Goal: Task Accomplishment & Management: Manage account settings

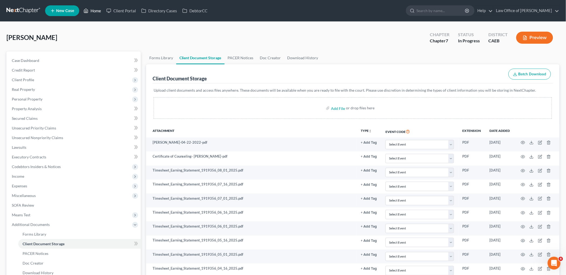
click at [98, 10] on link "Home" at bounding box center [92, 11] width 23 height 10
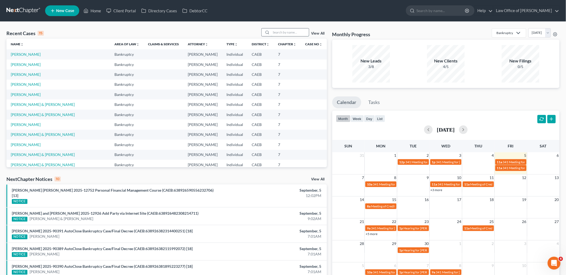
drag, startPoint x: 287, startPoint y: 33, endPoint x: 291, endPoint y: 34, distance: 4.6
click at [287, 34] on input "search" at bounding box center [290, 32] width 38 height 8
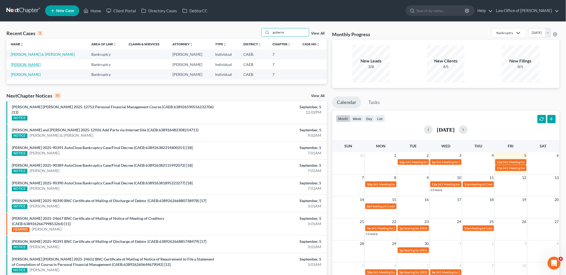
type input "gutierre"
click at [30, 64] on link "[PERSON_NAME]" at bounding box center [26, 64] width 30 height 5
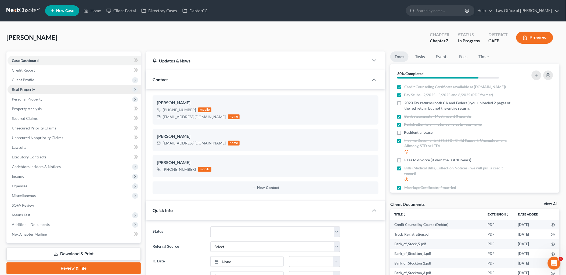
scroll to position [412, 0]
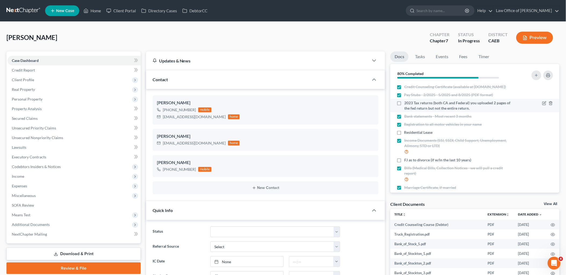
click at [404, 109] on label "2023 Tax returns (both CA and Federal) you uploaded 2 pages of the fed return b…" at bounding box center [458, 105] width 108 height 11
click at [406, 104] on input "2023 Tax returns (both CA and Federal) you uploaded 2 pages of the fed return b…" at bounding box center [407, 101] width 3 height 3
checkbox input "true"
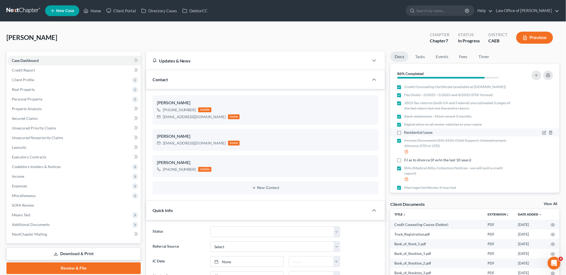
click at [404, 135] on label "Residential Lease" at bounding box center [418, 132] width 28 height 5
click at [406, 133] on input "Residential Lease" at bounding box center [407, 131] width 3 height 3
checkbox input "true"
drag, startPoint x: 552, startPoint y: 204, endPoint x: 424, endPoint y: 63, distance: 190.2
click at [552, 204] on link "View All" at bounding box center [550, 204] width 13 height 4
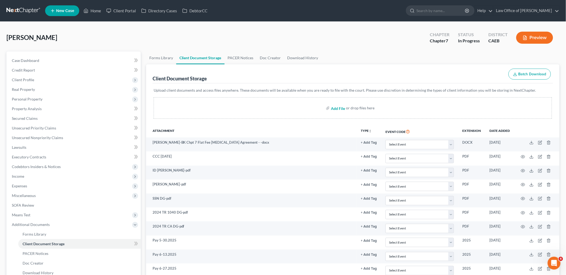
click at [341, 108] on input "file" at bounding box center [337, 108] width 13 height 10
type input "C:\fakepath\lease.pdf"
click at [19, 88] on span "Real Property" at bounding box center [23, 89] width 23 height 5
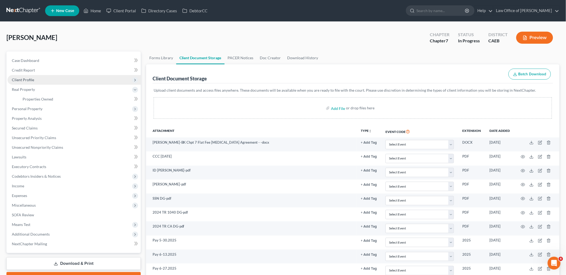
click at [19, 79] on span "Client Profile" at bounding box center [23, 80] width 22 height 5
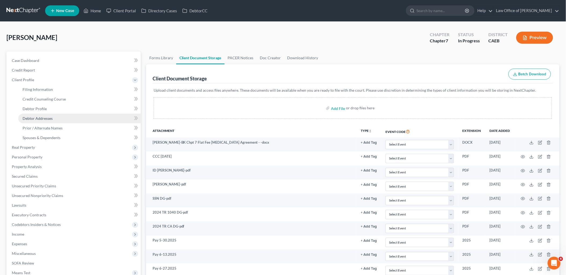
click at [32, 117] on span "Debtor Addresses" at bounding box center [38, 118] width 30 height 5
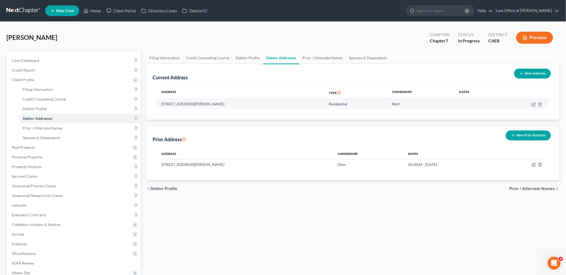
drag, startPoint x: 159, startPoint y: 101, endPoint x: 226, endPoint y: 104, distance: 66.3
click at [226, 104] on td "[STREET_ADDRESS][PERSON_NAME]" at bounding box center [241, 104] width 168 height 10
copy td "[STREET_ADDRESS][PERSON_NAME]"
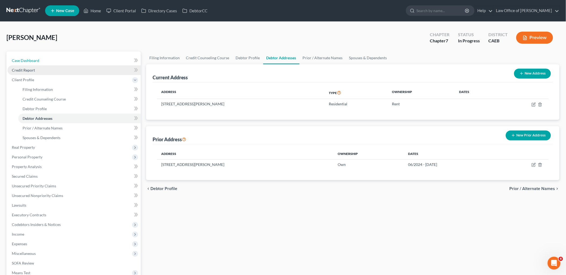
drag, startPoint x: 21, startPoint y: 62, endPoint x: 105, endPoint y: 67, distance: 83.6
click at [21, 62] on span "Case Dashboard" at bounding box center [25, 60] width 27 height 5
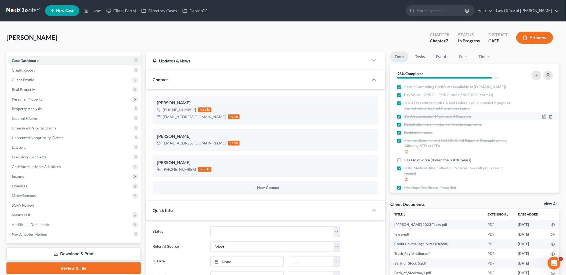
scroll to position [412, 0]
drag, startPoint x: 537, startPoint y: 137, endPoint x: 540, endPoint y: 138, distance: 3.1
click at [537, 135] on div at bounding box center [535, 132] width 40 height 5
click at [543, 134] on icon "button" at bounding box center [544, 132] width 2 height 2
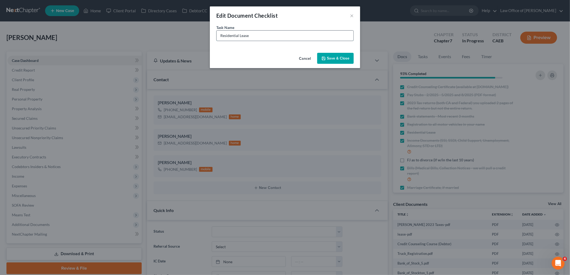
click at [272, 34] on input "Residential Lease" at bounding box center [285, 36] width 137 height 10
type input "Residential Lease HE IS NOT ON THE LEASE"
click at [335, 59] on button "Save & Close" at bounding box center [335, 58] width 37 height 11
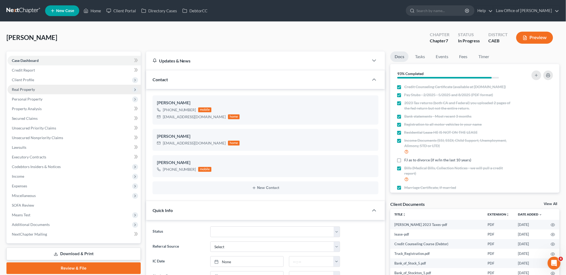
drag, startPoint x: 30, startPoint y: 81, endPoint x: 29, endPoint y: 86, distance: 5.2
click at [30, 81] on span "Client Profile" at bounding box center [23, 80] width 22 height 5
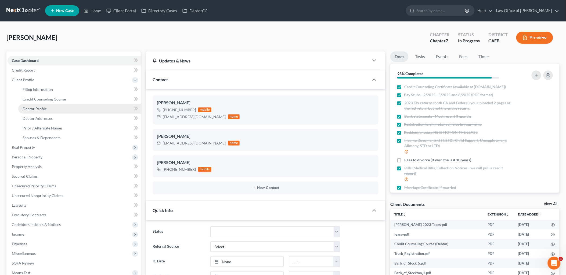
click at [34, 109] on span "Debtor Profile" at bounding box center [35, 109] width 24 height 5
select select "3"
select select "2"
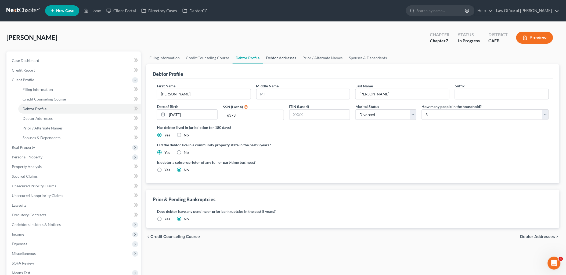
click at [276, 57] on link "Debtor Addresses" at bounding box center [281, 58] width 37 height 13
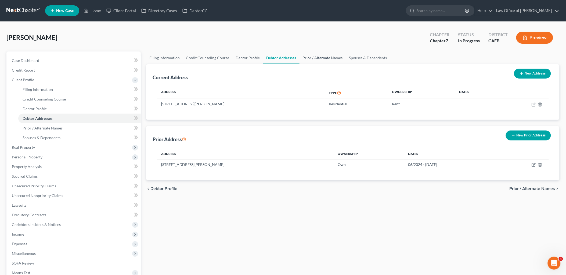
click at [318, 57] on link "Prior / Alternate Names" at bounding box center [322, 58] width 46 height 13
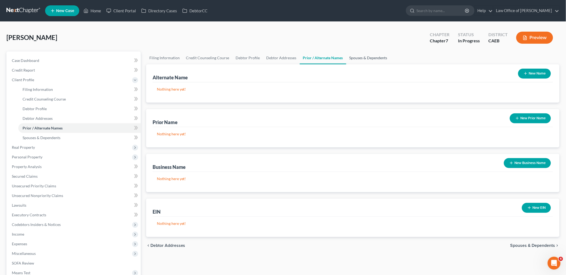
click at [373, 54] on link "Spouses & Dependents" at bounding box center [368, 58] width 44 height 13
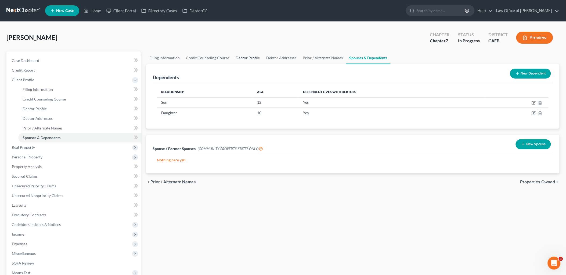
click at [246, 57] on link "Debtor Profile" at bounding box center [247, 58] width 31 height 13
select select "3"
select select "2"
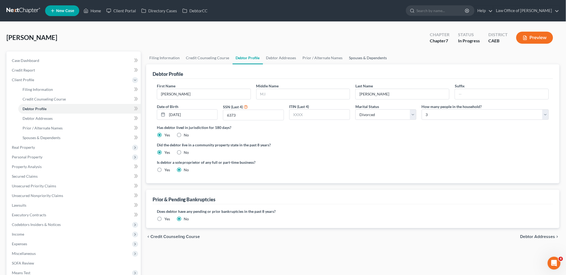
click at [360, 57] on link "Spouses & Dependents" at bounding box center [368, 58] width 44 height 13
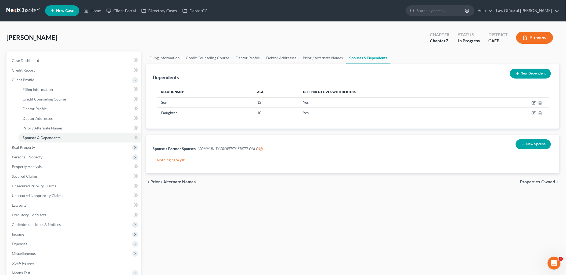
click at [526, 147] on button "New Spouse" at bounding box center [532, 145] width 35 height 10
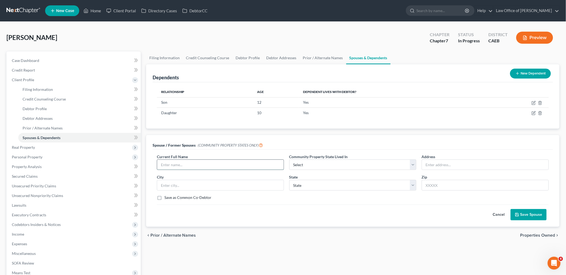
click at [187, 162] on input "text" at bounding box center [220, 165] width 126 height 10
type input "*"
drag, startPoint x: 298, startPoint y: 164, endPoint x: 299, endPoint y: 169, distance: 5.4
click at [298, 164] on select "Select AZ CA GU ID LA NV NM PR [GEOGRAPHIC_DATA] [GEOGRAPHIC_DATA] [GEOGRAPHIC_…" at bounding box center [352, 165] width 127 height 11
select select "1"
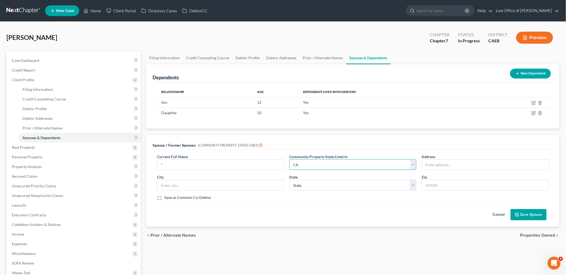
click at [289, 160] on select "Select AZ CA GU ID LA NV NM PR [GEOGRAPHIC_DATA] [GEOGRAPHIC_DATA] [GEOGRAPHIC_…" at bounding box center [352, 165] width 127 height 11
click at [304, 186] on select "State [US_STATE] AK AR AZ CA CO CT DE DC [GEOGRAPHIC_DATA] [GEOGRAPHIC_DATA] GU…" at bounding box center [352, 185] width 127 height 11
select select "4"
click at [289, 180] on select "State [US_STATE] AK AR AZ CA CO CT DE DC [GEOGRAPHIC_DATA] [GEOGRAPHIC_DATA] GU…" at bounding box center [352, 185] width 127 height 11
click at [524, 216] on button "Save Spouse" at bounding box center [528, 214] width 36 height 11
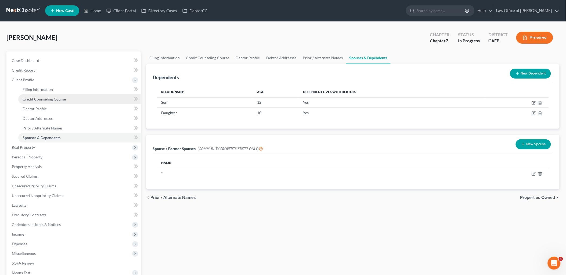
click at [32, 98] on span "Credit Counseling Course" at bounding box center [44, 99] width 43 height 5
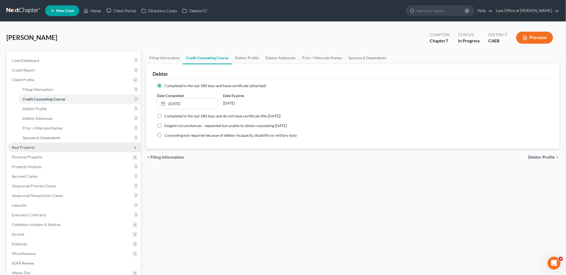
click at [25, 146] on span "Real Property" at bounding box center [23, 147] width 23 height 5
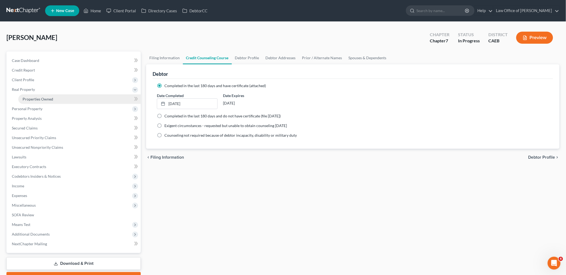
click at [30, 99] on span "Properties Owned" at bounding box center [38, 99] width 31 height 5
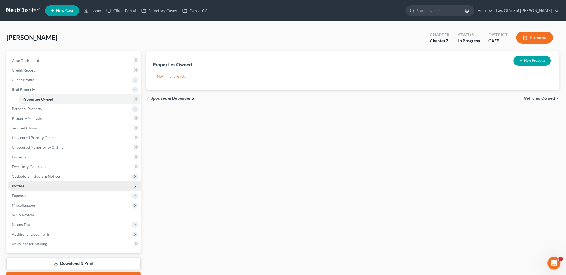
click at [16, 184] on span "Income" at bounding box center [18, 186] width 12 height 5
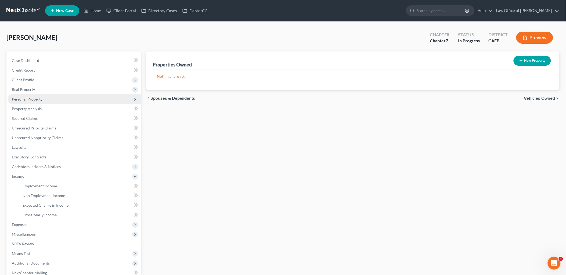
click at [17, 98] on span "Personal Property" at bounding box center [27, 99] width 31 height 5
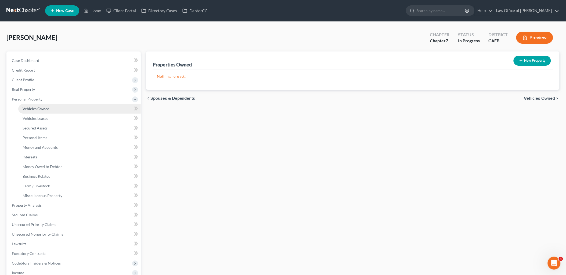
click at [27, 109] on span "Vehicles Owned" at bounding box center [36, 109] width 27 height 5
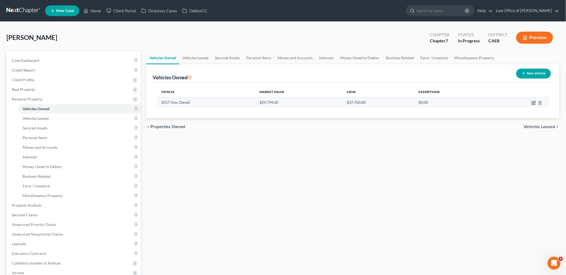
click at [533, 102] on icon "button" at bounding box center [533, 103] width 4 height 4
select select "0"
select select "9"
select select "0"
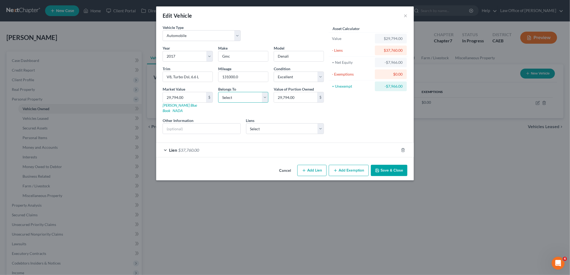
drag, startPoint x: 234, startPoint y: 96, endPoint x: 226, endPoint y: 103, distance: 10.8
click at [233, 96] on select "Select Debtor 1 Only Debtor 2 Only Debtor 1 And Debtor 2 Only At Least One Of T…" at bounding box center [243, 97] width 50 height 11
select select "0"
click at [218, 92] on select "Select Debtor 1 Only Debtor 2 Only Debtor 1 And Debtor 2 Only At Least One Of T…" at bounding box center [243, 97] width 50 height 11
click at [223, 125] on input "text" at bounding box center [202, 129] width 78 height 10
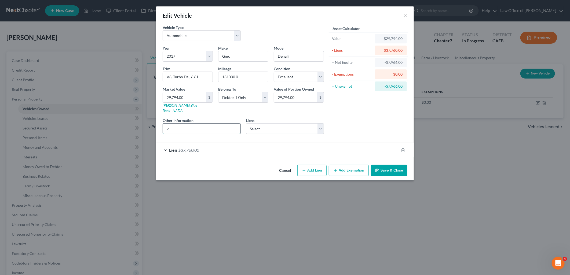
type input "v"
drag, startPoint x: 175, startPoint y: 126, endPoint x: 173, endPoint y: 124, distance: 3.4
click at [167, 126] on input "VIN [US_VEHICLE_IDENTIFICATION_NUMBER]" at bounding box center [202, 129] width 78 height 10
click at [176, 125] on input "VIN [US_VEHICLE_IDENTIFICATION_NUMBER]" at bounding box center [202, 129] width 78 height 10
drag, startPoint x: 174, startPoint y: 123, endPoint x: 221, endPoint y: 124, distance: 46.7
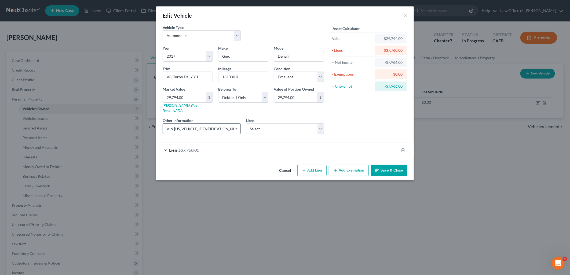
click at [221, 124] on input "VIN [US_VEHICLE_IDENTIFICATION_NUMBER]" at bounding box center [202, 129] width 78 height 10
type input "VIN [US_VEHICLE_IDENTIFICATION_NUMBER]"
click at [167, 104] on link "[PERSON_NAME] Blue Book" at bounding box center [180, 108] width 34 height 10
type input "3"
type input "3.00"
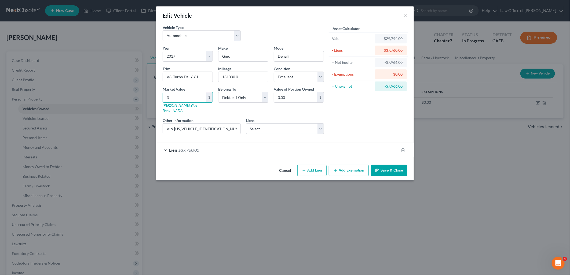
type input "32"
type input "32.00"
type input "322"
type input "322.00"
type input "3221"
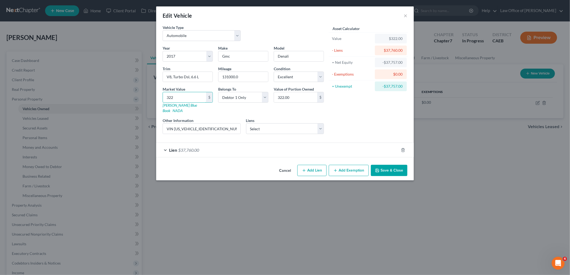
type input "3,221.00"
type input "3,2219"
type input "32,219.00"
type input "32,219"
type input "GMC"
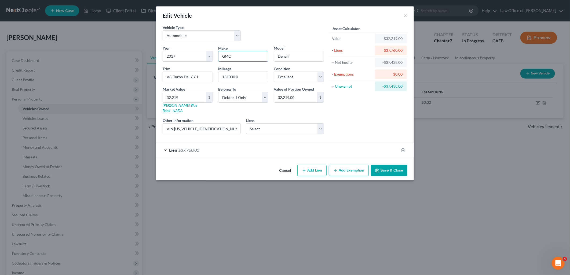
click at [389, 168] on button "Save & Close" at bounding box center [389, 170] width 37 height 11
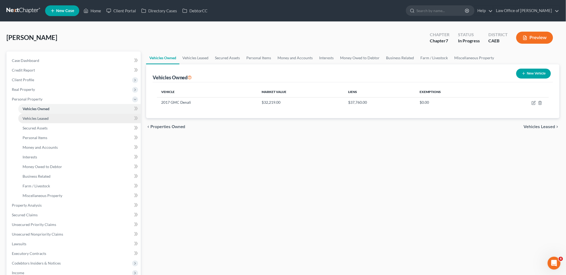
click at [38, 119] on span "Vehicles Leased" at bounding box center [36, 118] width 26 height 5
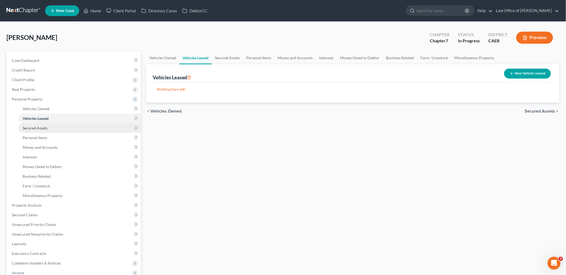
click at [36, 127] on span "Secured Assets" at bounding box center [35, 128] width 25 height 5
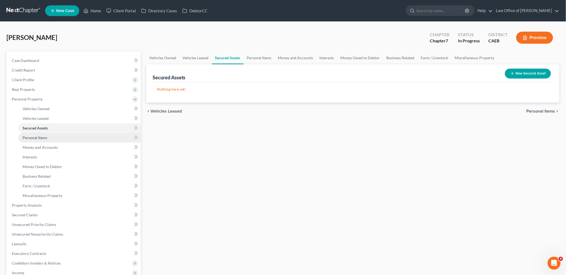
click at [36, 134] on link "Personal Items" at bounding box center [79, 138] width 122 height 10
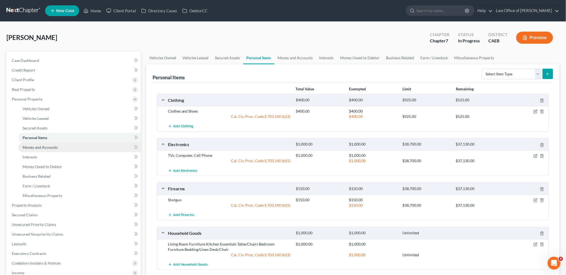
click at [35, 148] on span "Money and Accounts" at bounding box center [40, 147] width 35 height 5
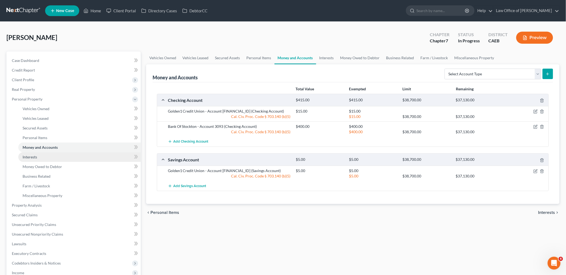
click at [31, 156] on span "Interests" at bounding box center [30, 157] width 14 height 5
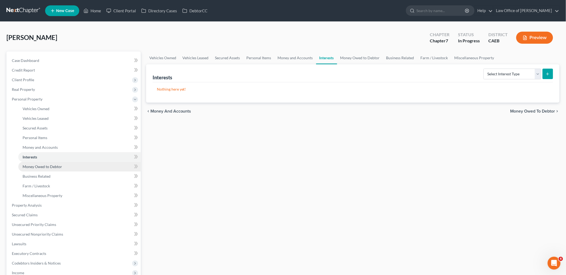
click at [35, 168] on span "Money Owed to Debtor" at bounding box center [42, 167] width 39 height 5
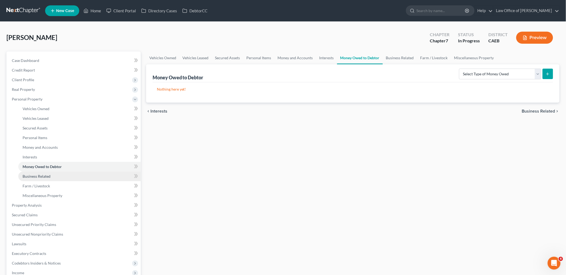
click at [42, 176] on span "Business Related" at bounding box center [37, 176] width 28 height 5
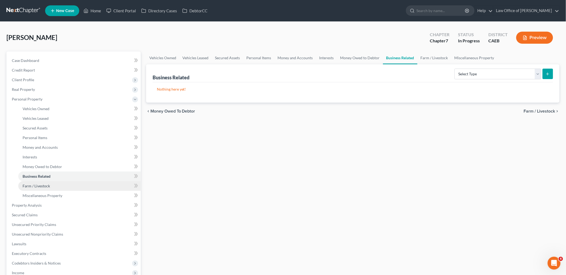
click at [44, 187] on span "Farm / Livestock" at bounding box center [36, 186] width 27 height 5
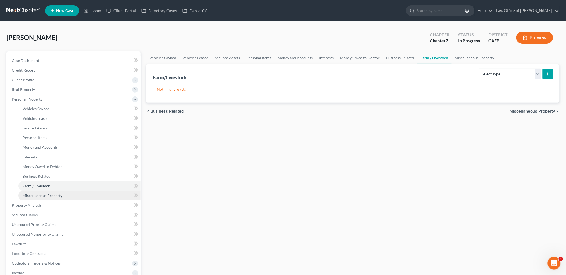
click at [42, 194] on span "Miscellaneous Property" at bounding box center [43, 196] width 40 height 5
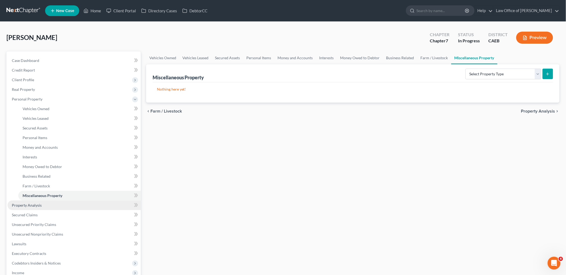
click at [29, 206] on span "Property Analysis" at bounding box center [27, 205] width 30 height 5
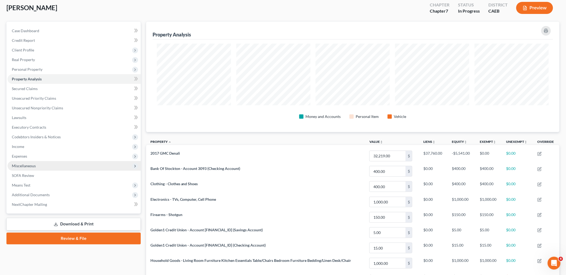
scroll to position [19, 0]
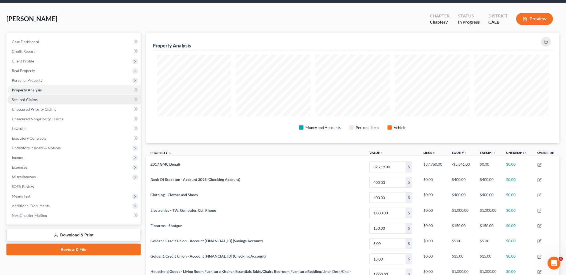
click at [27, 97] on span "Secured Claims" at bounding box center [25, 99] width 26 height 5
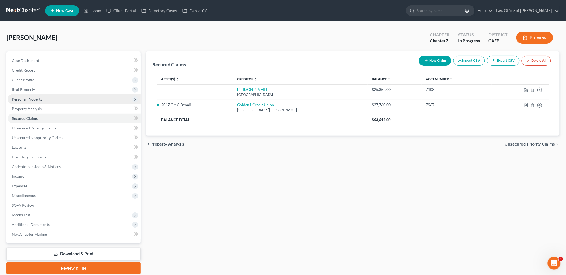
click at [17, 102] on span "Personal Property" at bounding box center [74, 99] width 133 height 10
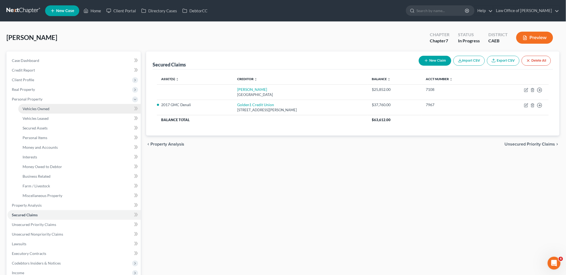
click at [27, 109] on span "Vehicles Owned" at bounding box center [36, 109] width 27 height 5
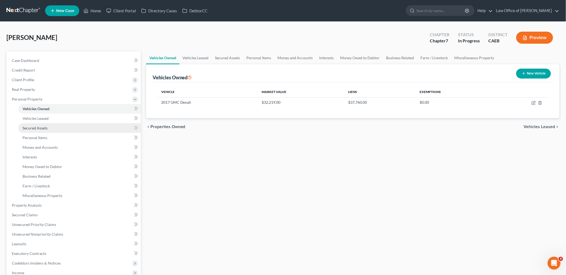
click at [33, 130] on link "Secured Assets" at bounding box center [79, 128] width 122 height 10
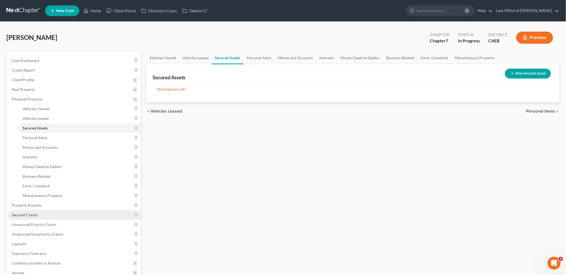
click at [25, 214] on span "Secured Claims" at bounding box center [25, 215] width 26 height 5
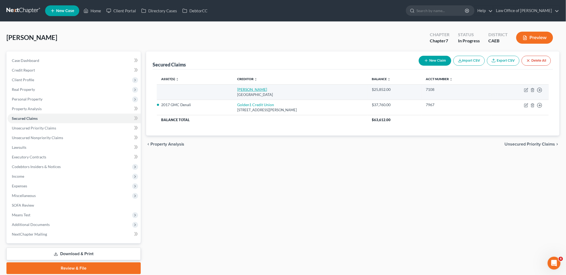
click at [242, 90] on link "[PERSON_NAME]" at bounding box center [252, 89] width 30 height 5
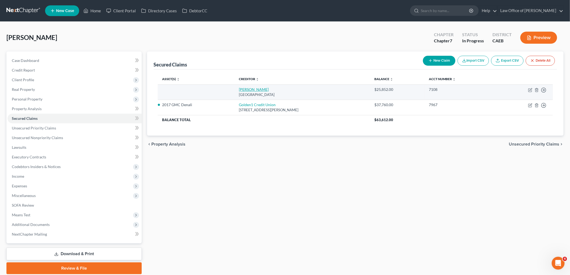
select select "45"
select select "0"
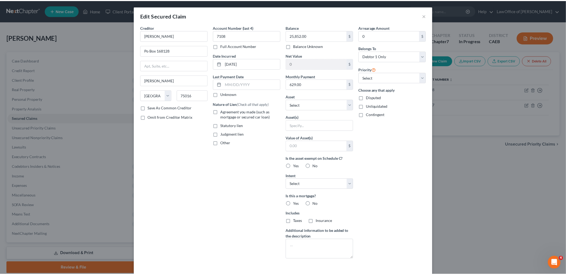
scroll to position [38, 0]
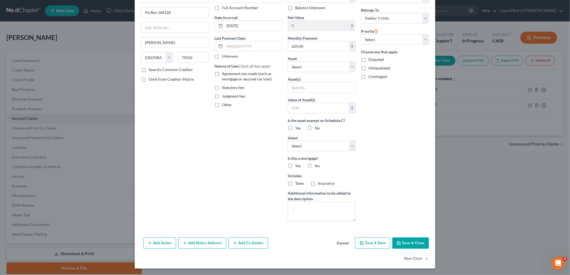
click at [417, 246] on button "Save & Close" at bounding box center [410, 243] width 37 height 11
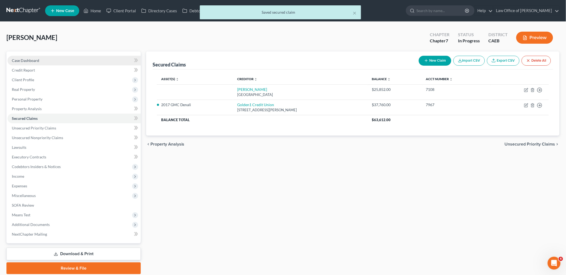
click at [17, 62] on span "Case Dashboard" at bounding box center [25, 60] width 27 height 5
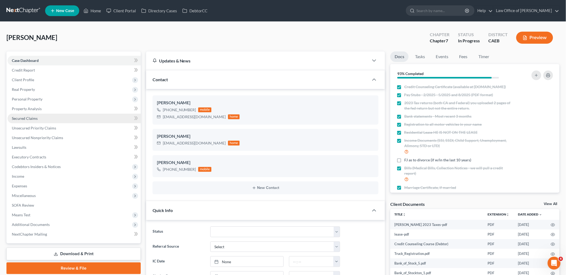
click at [28, 119] on span "Secured Claims" at bounding box center [25, 118] width 26 height 5
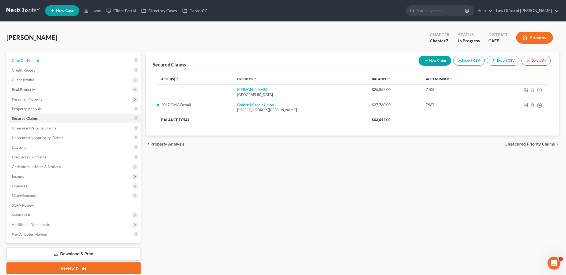
drag, startPoint x: 27, startPoint y: 60, endPoint x: 342, endPoint y: 147, distance: 326.5
click at [27, 60] on span "Case Dashboard" at bounding box center [25, 60] width 27 height 5
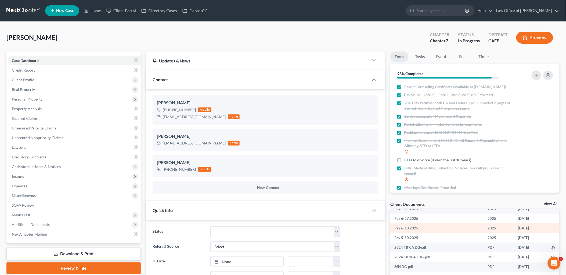
scroll to position [196, 0]
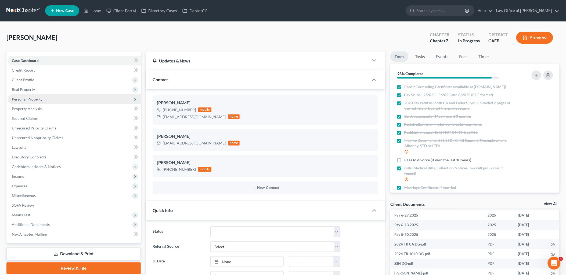
click at [25, 96] on span "Personal Property" at bounding box center [74, 99] width 133 height 10
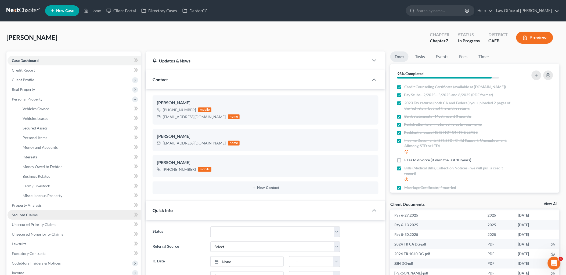
click at [18, 217] on link "Secured Claims" at bounding box center [74, 215] width 133 height 10
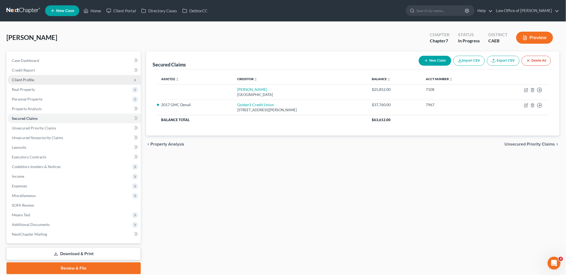
click at [26, 79] on span "Client Profile" at bounding box center [23, 80] width 22 height 5
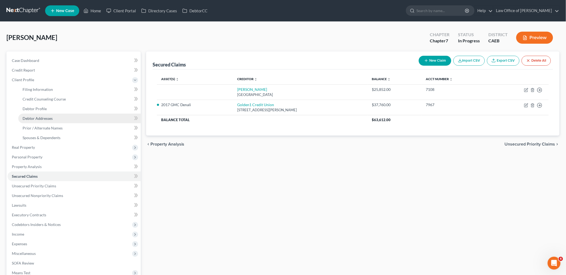
click at [31, 119] on span "Debtor Addresses" at bounding box center [38, 118] width 30 height 5
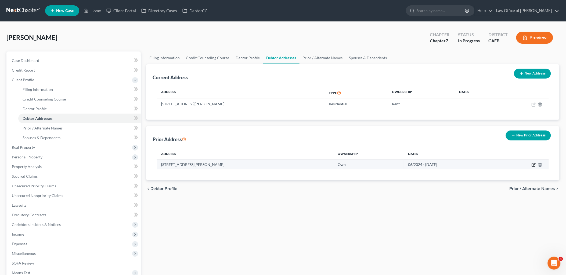
click at [534, 163] on icon "button" at bounding box center [534, 164] width 2 height 2
select select "4"
select select "49"
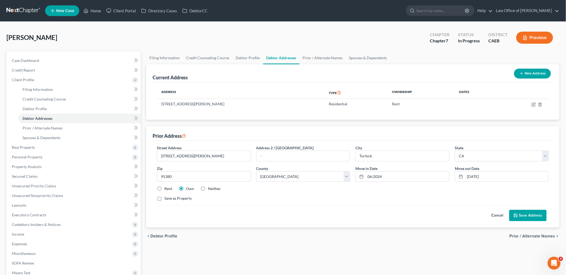
click at [536, 215] on button "Save Address" at bounding box center [527, 215] width 37 height 11
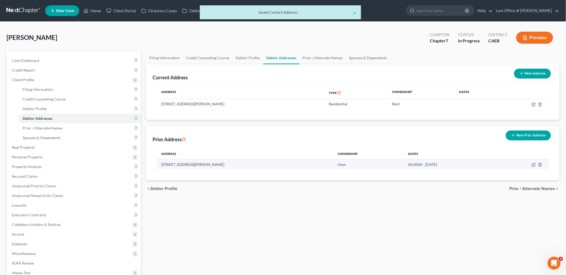
drag, startPoint x: 162, startPoint y: 163, endPoint x: 248, endPoint y: 167, distance: 86.5
click at [248, 167] on td "[STREET_ADDRESS][PERSON_NAME]" at bounding box center [245, 164] width 176 height 10
copy td "[STREET_ADDRESS][PERSON_NAME]"
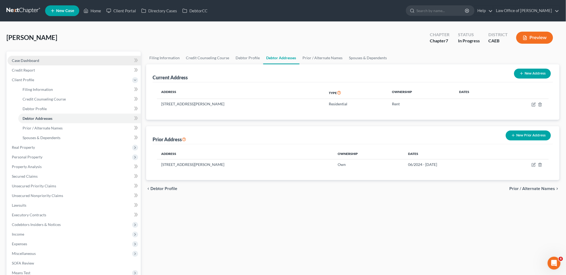
drag, startPoint x: 22, startPoint y: 59, endPoint x: 25, endPoint y: 58, distance: 3.8
click at [22, 58] on span "Case Dashboard" at bounding box center [25, 60] width 27 height 5
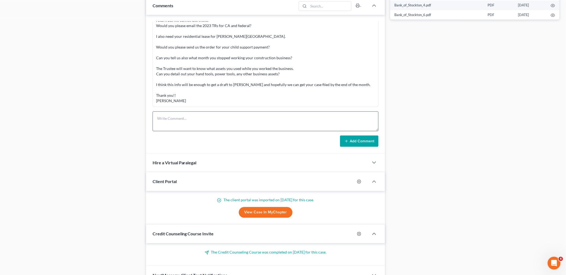
scroll to position [298, 0]
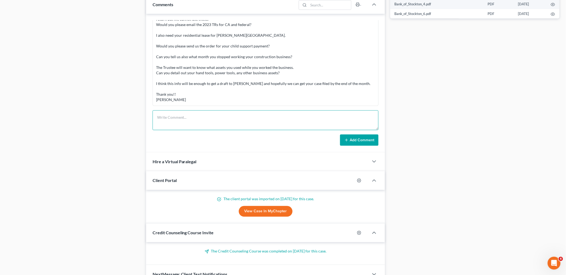
click at [174, 122] on textarea at bounding box center [265, 121] width 226 height 20
paste textarea "Good Afternoon [PERSON_NAME], I see that the lease that you provided is from 20…"
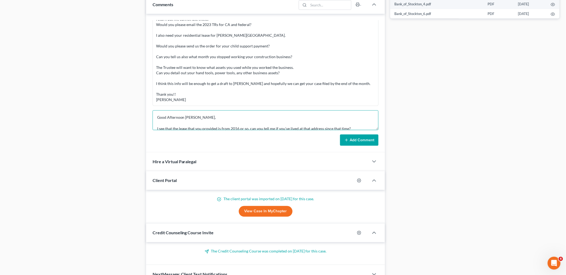
scroll to position [80, 0]
type textarea "Good Afternoon [PERSON_NAME], I see that the lease that you provided is from 20…"
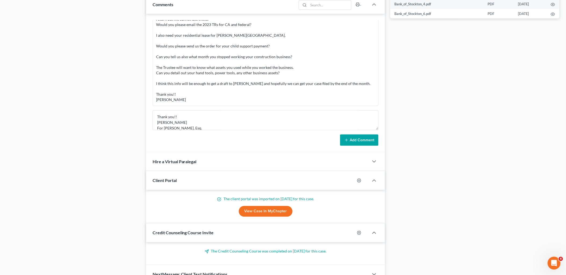
drag, startPoint x: 358, startPoint y: 141, endPoint x: 562, endPoint y: 143, distance: 204.0
click at [358, 141] on button "Add Comment" at bounding box center [359, 140] width 38 height 11
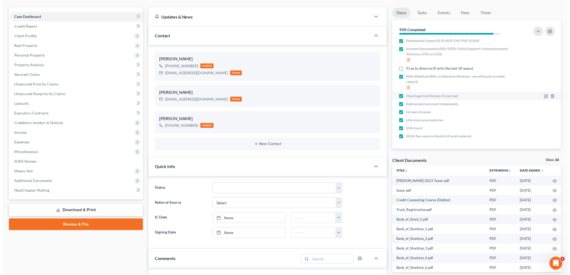
scroll to position [0, 0]
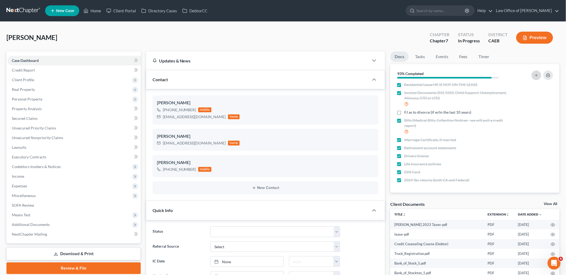
click at [539, 75] on button "button" at bounding box center [536, 76] width 10 height 10
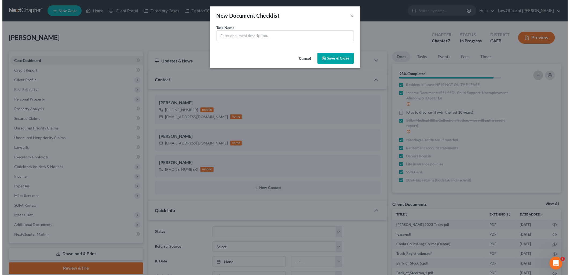
scroll to position [48, 0]
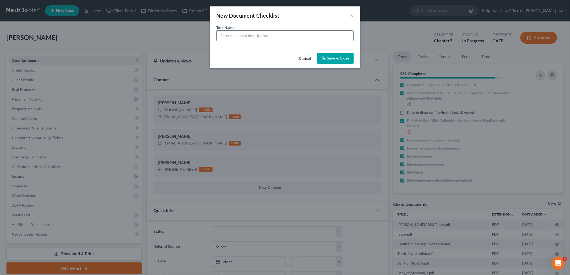
click at [307, 33] on input "text" at bounding box center [285, 36] width 137 height 10
drag, startPoint x: 264, startPoint y: 37, endPoint x: 267, endPoint y: 36, distance: 2.8
click at [264, 37] on input "Proof of Child Support -" at bounding box center [285, 36] width 137 height 10
type input "Proof of Child Support - NO FORMAL AGREEMENT BUT CAN PROVIDE PROOF OF PAYMENT"
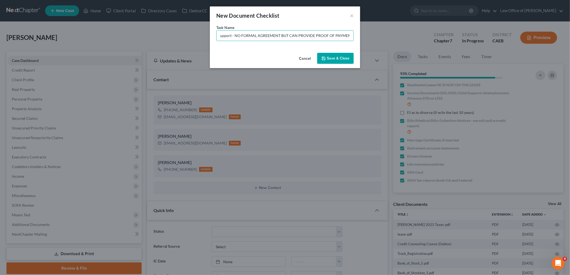
click at [335, 61] on button "Save & Close" at bounding box center [335, 58] width 37 height 11
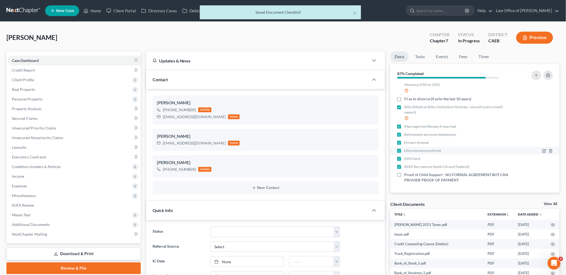
scroll to position [66, 0]
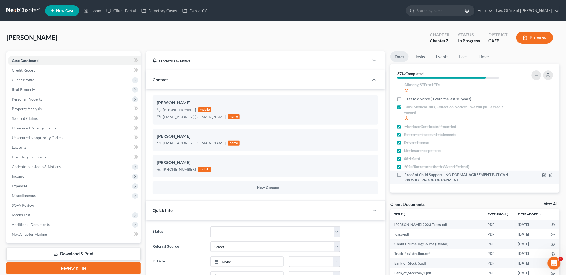
click at [404, 173] on label "Proof of Child Support - NO FORMAL AGREEMENT BUT CAN PROVIDE PROOF OF PAYMENT" at bounding box center [458, 177] width 108 height 11
click at [406, 173] on input "Proof of Child Support - NO FORMAL AGREEMENT BUT CAN PROVIDE PROOF OF PAYMENT" at bounding box center [407, 173] width 3 height 3
click at [404, 176] on label "Proof of Child Support - NO FORMAL AGREEMENT BUT CAN PROVIDE PROOF OF PAYMENT" at bounding box center [458, 177] width 108 height 11
click at [406, 176] on input "Proof of Child Support - NO FORMAL AGREEMENT BUT CAN PROVIDE PROOF OF PAYMENT" at bounding box center [407, 173] width 3 height 3
checkbox input "false"
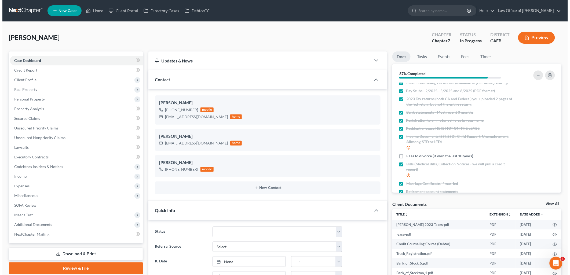
scroll to position [0, 0]
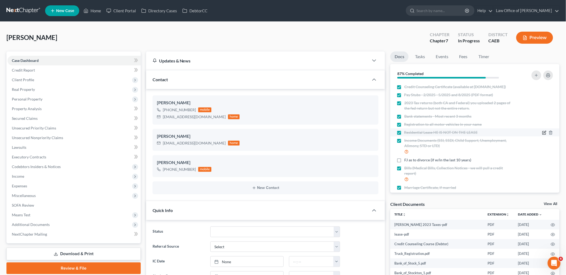
click at [543, 134] on icon "button" at bounding box center [544, 132] width 2 height 2
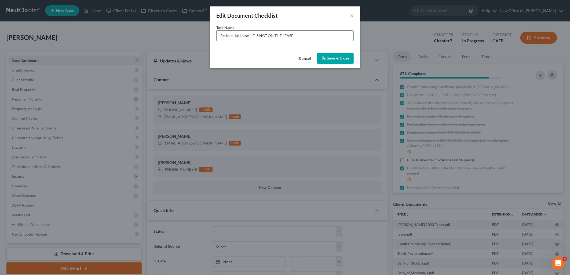
click at [331, 31] on input "Residential Lease HE IS NOT ON THE LEASE" at bounding box center [285, 36] width 137 height 10
type input "Residential Lease HE IS NOT ON THE LEASE / IN MOTHER'S NAME"
click at [342, 57] on button "Save & Close" at bounding box center [335, 58] width 37 height 11
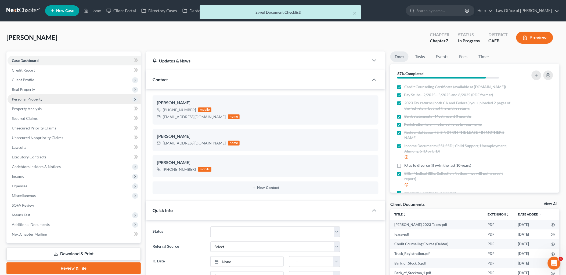
click at [30, 99] on span "Personal Property" at bounding box center [27, 99] width 31 height 5
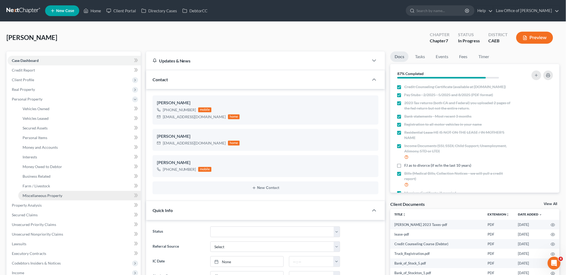
click at [38, 195] on span "Miscellaneous Property" at bounding box center [43, 196] width 40 height 5
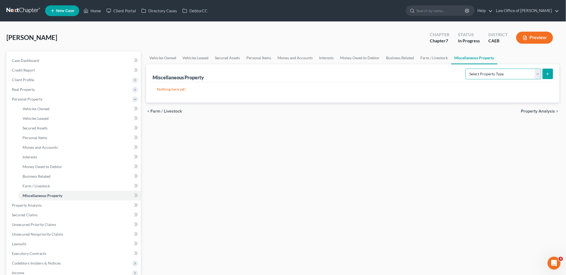
click at [465, 73] on select "Select Property Type Assigned for Creditor Benefit [DATE] Holding for Another N…" at bounding box center [503, 74] width 76 height 11
select select "holding_for_another"
click at [465, 69] on select "Select Property Type Assigned for Creditor Benefit [DATE] Holding for Another N…" at bounding box center [503, 74] width 76 height 11
click at [547, 73] on icon "submit" at bounding box center [547, 74] width 4 height 4
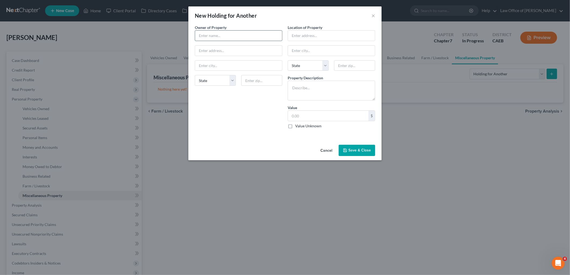
click at [219, 35] on input "text" at bounding box center [238, 36] width 87 height 10
click at [221, 37] on input "text" at bounding box center [238, 36] width 87 height 10
type input "f"
type input "Fransisio and [PERSON_NAME]"
type input "[STREET_ADDRESS][PERSON_NAME]"
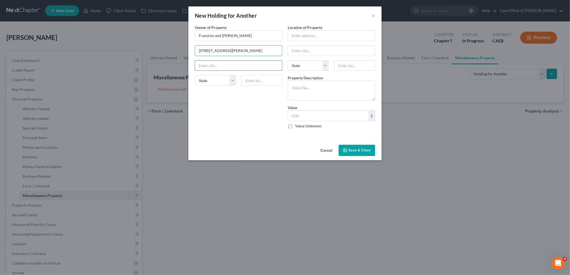
drag, startPoint x: 240, startPoint y: 50, endPoint x: 263, endPoint y: 63, distance: 26.4
click at [196, 54] on input "[STREET_ADDRESS][PERSON_NAME]" at bounding box center [238, 51] width 87 height 10
click at [352, 39] on input "text" at bounding box center [331, 36] width 87 height 10
paste input "[STREET_ADDRESS][PERSON_NAME]"
type input "[STREET_ADDRESS][PERSON_NAME]"
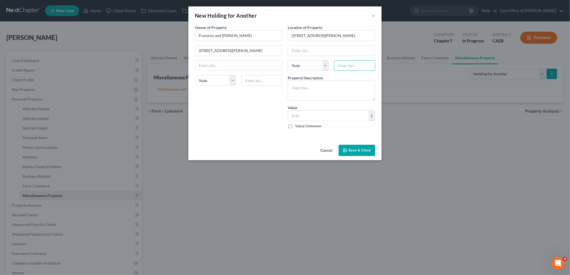
click at [359, 68] on input "text" at bounding box center [354, 65] width 41 height 11
click at [256, 81] on input "text" at bounding box center [261, 80] width 41 height 11
click at [261, 81] on input "text" at bounding box center [261, 80] width 41 height 11
type input "95316"
type input "Denair"
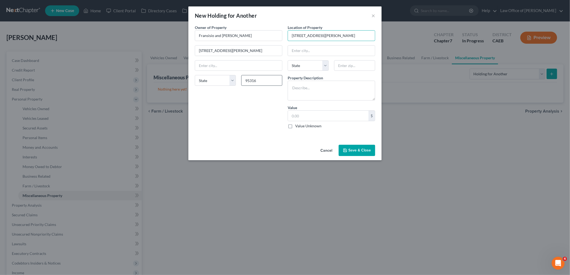
select select "4"
click at [348, 65] on input "text" at bounding box center [354, 65] width 41 height 11
type input "95316`"
click at [308, 95] on textarea at bounding box center [332, 91] width 88 height 20
type textarea "A"
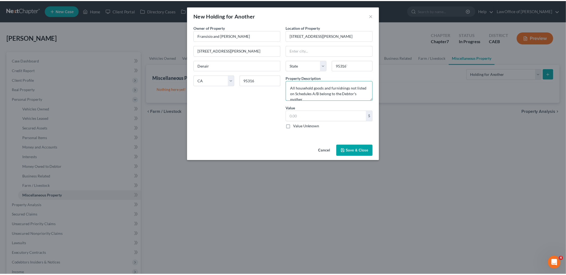
scroll to position [1, 0]
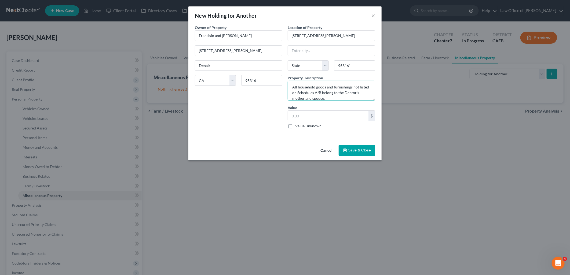
type textarea "All household goods and furnishings not listed on Schedules A/B belong to the D…"
click at [295, 127] on label "Value Unknown" at bounding box center [308, 125] width 26 height 5
click at [297, 127] on input "Value Unknown" at bounding box center [298, 124] width 3 height 3
checkbox input "true"
type input "0.00"
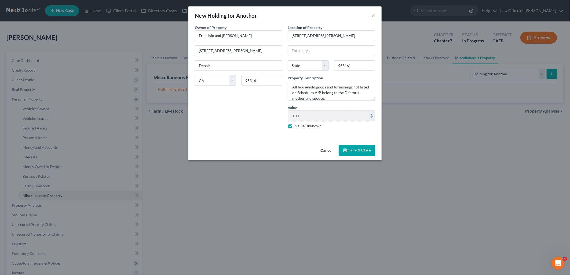
click at [356, 152] on button "Save & Close" at bounding box center [357, 150] width 37 height 11
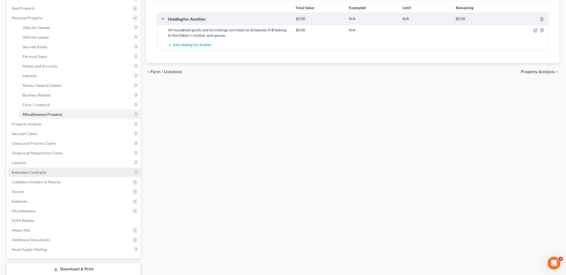
scroll to position [115, 0]
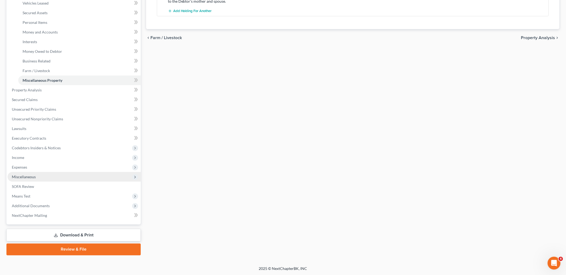
click at [20, 177] on span "Miscellaneous" at bounding box center [24, 177] width 24 height 5
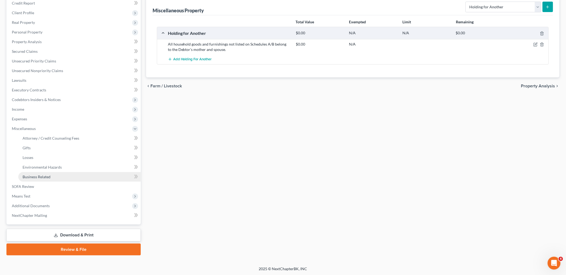
click at [37, 176] on span "Business Related" at bounding box center [37, 177] width 28 height 5
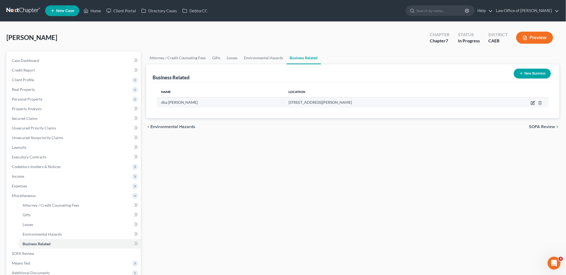
click at [534, 103] on icon "button" at bounding box center [532, 103] width 4 height 4
select select "sole_proprietor"
select select "4"
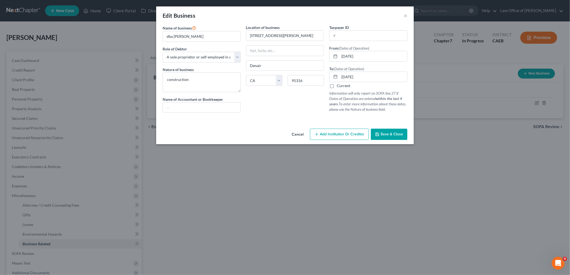
click at [387, 138] on button "Save & Close" at bounding box center [389, 134] width 37 height 11
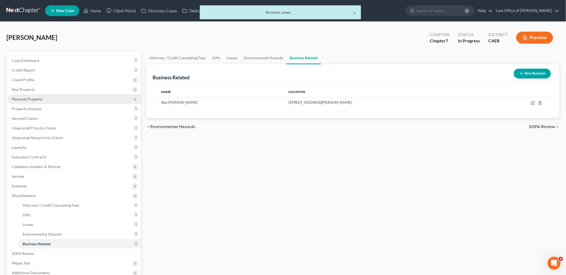
click at [26, 97] on span "Personal Property" at bounding box center [27, 99] width 31 height 5
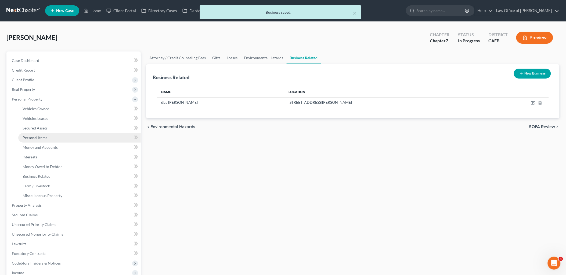
click at [31, 134] on link "Personal Items" at bounding box center [79, 138] width 122 height 10
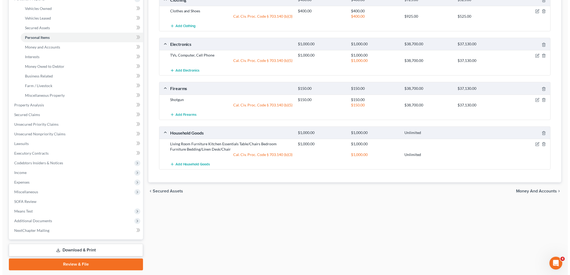
scroll to position [115, 0]
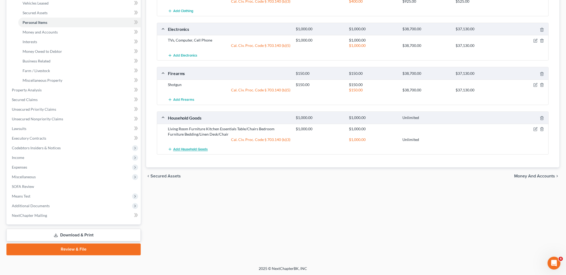
click at [194, 149] on span "Add Household Goods" at bounding box center [190, 150] width 35 height 4
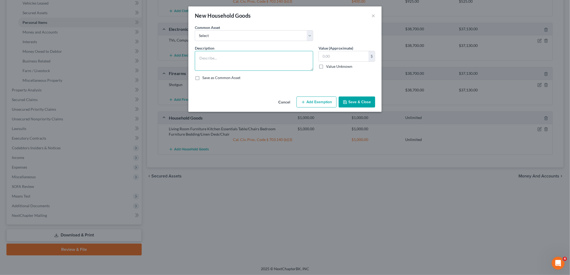
click at [213, 57] on textarea at bounding box center [254, 61] width 118 height 20
type textarea "T"
click at [297, 60] on textarea "Household Tools (formally used in construction business)" at bounding box center [254, 61] width 118 height 20
paste textarea "Tape measurer Hammer Screwdrivers Drill Vacuum Nail gun Table saw"
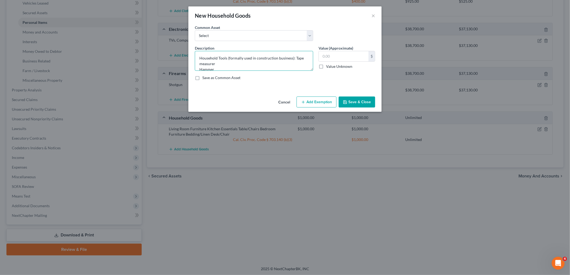
click at [225, 63] on textarea "Household Tools (formally used in construction business): Tape measurer Hammer …" at bounding box center [254, 61] width 118 height 20
click at [238, 63] on textarea "Household Tools (formally used in construction business): Tape measurer, Hammer…" at bounding box center [254, 61] width 118 height 20
click at [265, 64] on textarea "Household Tools (formally used in construction business): Tape measurer, Hammer…" at bounding box center [254, 61] width 118 height 20
click at [275, 63] on textarea "Household Tools (formally used in construction business): Tape measurer, Hammer…" at bounding box center [254, 61] width 118 height 20
click at [291, 63] on textarea "Household Tools (formally used in construction business): Tape measurer, Hammer…" at bounding box center [254, 61] width 118 height 20
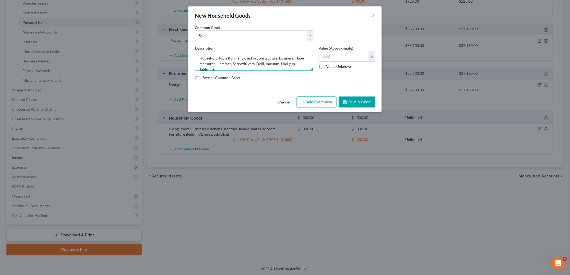
click at [305, 63] on textarea "Household Tools (formally used in construction business): Tape measurer, Hammer…" at bounding box center [254, 61] width 118 height 20
type textarea "Household Tools (formally used in construction business): Tape measurer, Hammer…"
click at [334, 54] on input "text" at bounding box center [344, 56] width 50 height 10
type input "400"
click at [326, 101] on button "Add Exemption" at bounding box center [317, 102] width 40 height 11
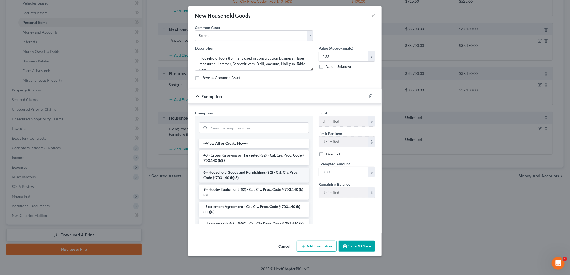
click at [241, 177] on li "6 - Household Goods and Furnishings (S2) - Cal. Civ. Proc. Code § 703.140 (b)(3)" at bounding box center [254, 175] width 110 height 15
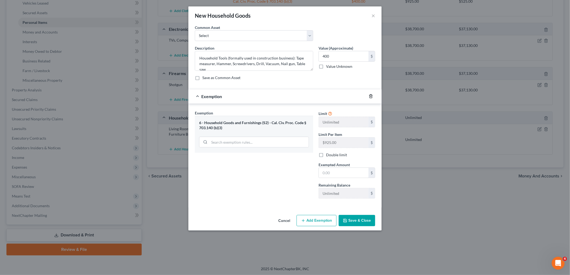
click at [370, 96] on icon "button" at bounding box center [371, 96] width 4 height 4
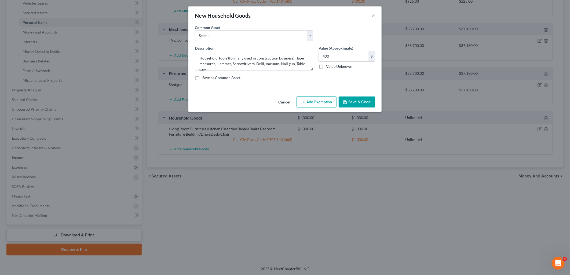
click at [311, 106] on button "Add Exemption" at bounding box center [317, 102] width 40 height 11
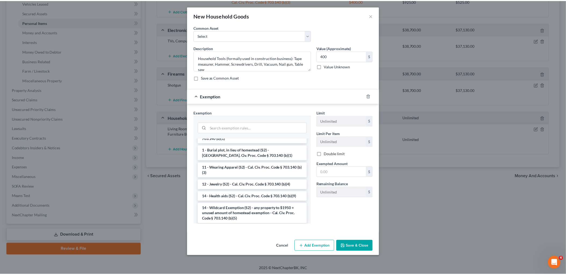
scroll to position [119, 0]
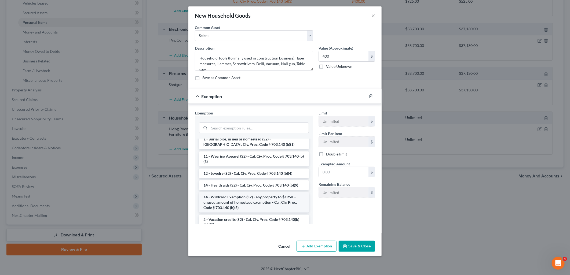
click at [234, 199] on li "14 - Wildcard Exemption (S2) - any property to $1950 + unused amount of homeste…" at bounding box center [254, 202] width 110 height 20
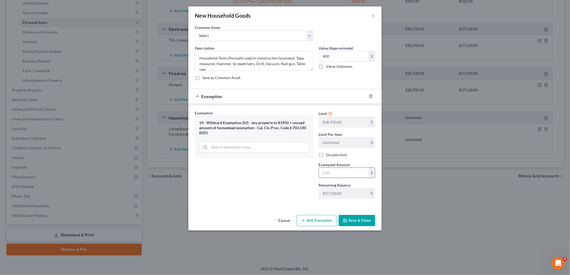
click at [339, 172] on input "text" at bounding box center [344, 173] width 50 height 10
type input "400"
click at [365, 224] on button "Save & Close" at bounding box center [357, 220] width 37 height 11
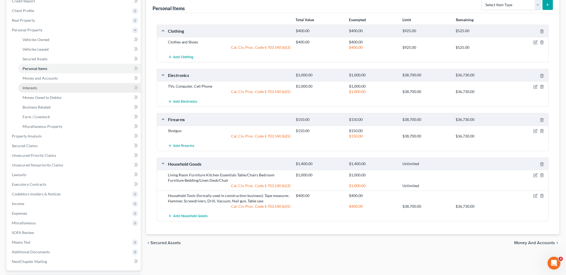
scroll to position [56, 0]
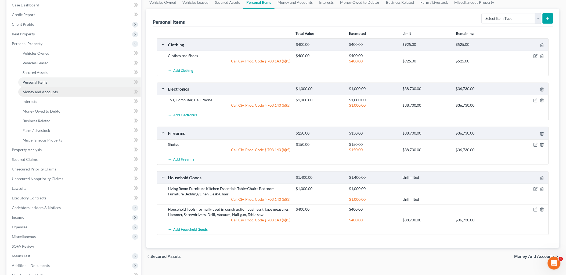
click at [35, 93] on span "Money and Accounts" at bounding box center [40, 92] width 35 height 5
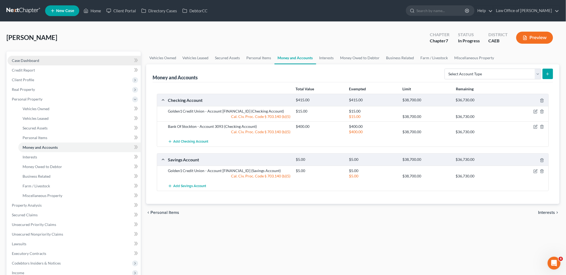
click at [25, 61] on span "Case Dashboard" at bounding box center [25, 60] width 27 height 5
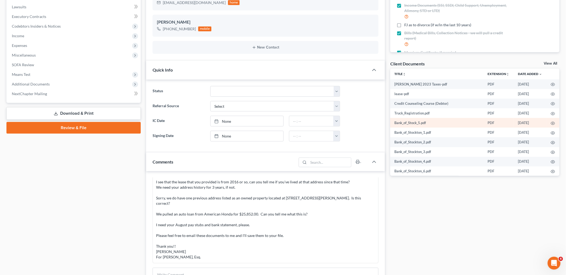
scroll to position [119, 0]
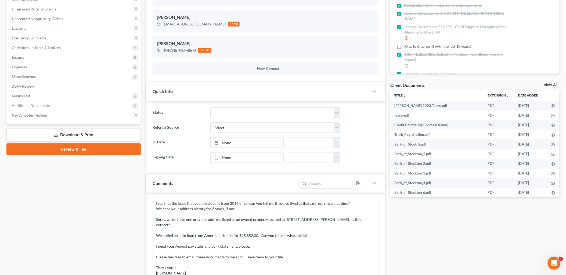
drag, startPoint x: 549, startPoint y: 84, endPoint x: 427, endPoint y: 92, distance: 122.9
click at [549, 84] on link "View All" at bounding box center [550, 85] width 13 height 4
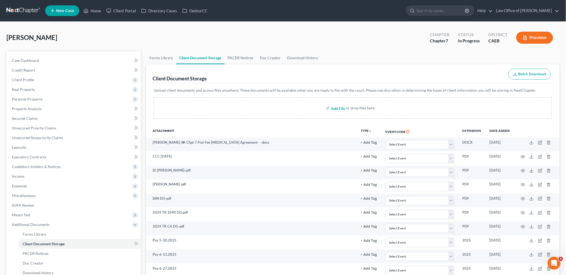
click at [336, 107] on input "file" at bounding box center [337, 108] width 13 height 10
type input "C:\fakepath\2017 GMC KBB.pdf"
drag, startPoint x: 27, startPoint y: 59, endPoint x: 240, endPoint y: 100, distance: 217.3
click at [27, 60] on span "Case Dashboard" at bounding box center [25, 60] width 27 height 5
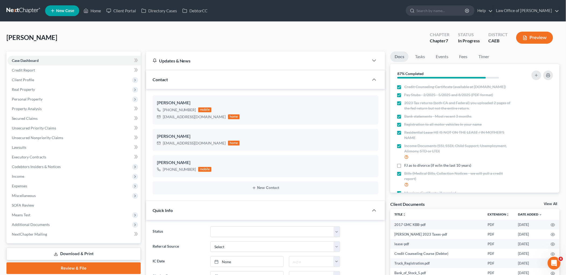
scroll to position [518, 0]
click at [96, 12] on link "Home" at bounding box center [92, 11] width 23 height 10
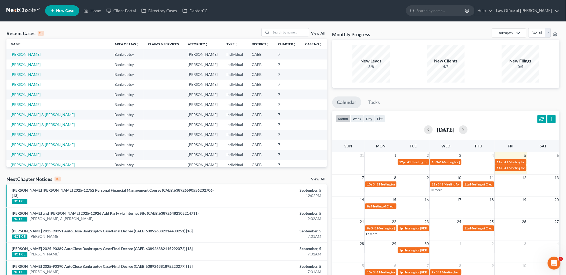
click at [21, 85] on link "[PERSON_NAME]" at bounding box center [26, 84] width 30 height 5
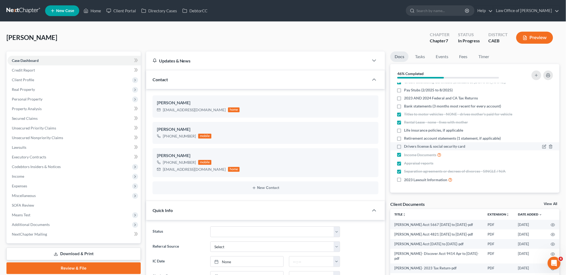
scroll to position [10, 0]
click at [16, 100] on span "Personal Property" at bounding box center [27, 99] width 31 height 5
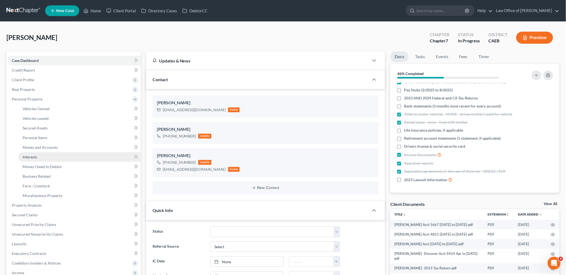
click at [34, 156] on span "Interests" at bounding box center [30, 157] width 14 height 5
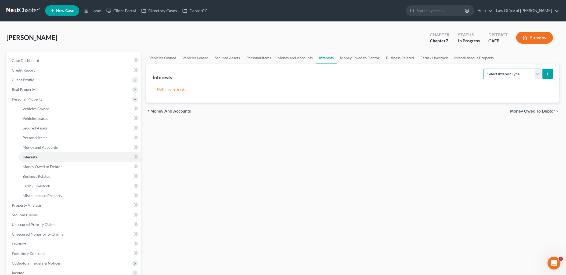
drag, startPoint x: 495, startPoint y: 73, endPoint x: 497, endPoint y: 79, distance: 6.2
click at [495, 73] on select "Select Interest Type 401K Annuity Bond Education IRA Government Bond Government…" at bounding box center [512, 74] width 58 height 11
select select "401k"
click at [484, 69] on select "Select Interest Type 401K Annuity Bond Education IRA Government Bond Government…" at bounding box center [512, 74] width 58 height 11
click at [550, 74] on button "submit" at bounding box center [547, 74] width 10 height 10
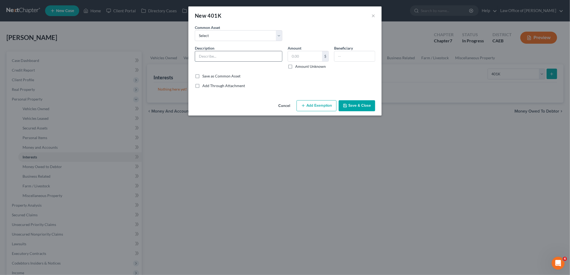
click at [240, 55] on input "text" at bounding box center [238, 56] width 87 height 10
type input "CCFI Companies LLC 401K"
click at [302, 55] on input "text" at bounding box center [305, 56] width 34 height 10
type input "448.65"
click at [344, 59] on input "text" at bounding box center [354, 56] width 41 height 10
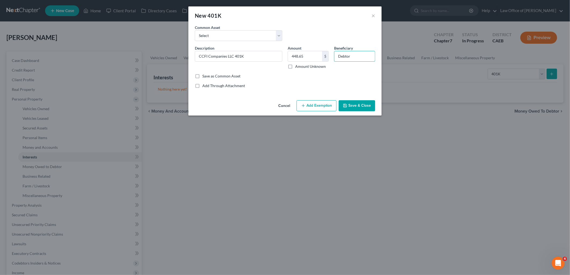
type input "Debtor"
click at [321, 103] on button "Add Exemption" at bounding box center [317, 105] width 40 height 11
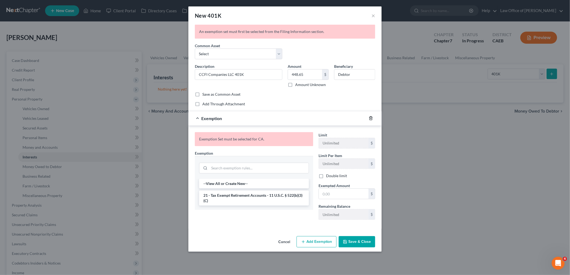
click at [372, 116] on icon "button" at bounding box center [371, 118] width 4 height 4
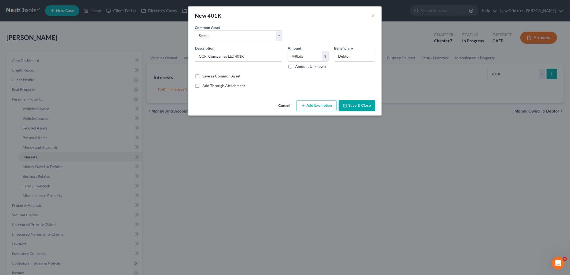
click at [361, 105] on button "Save & Close" at bounding box center [357, 105] width 37 height 11
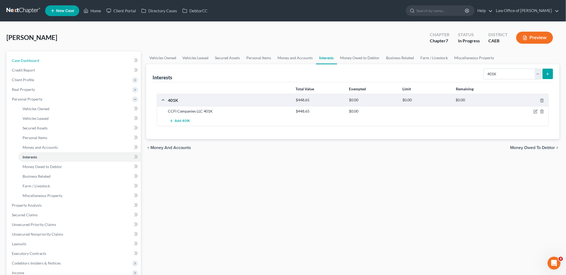
drag, startPoint x: 25, startPoint y: 62, endPoint x: 288, endPoint y: 67, distance: 262.8
click at [25, 62] on span "Case Dashboard" at bounding box center [25, 60] width 27 height 5
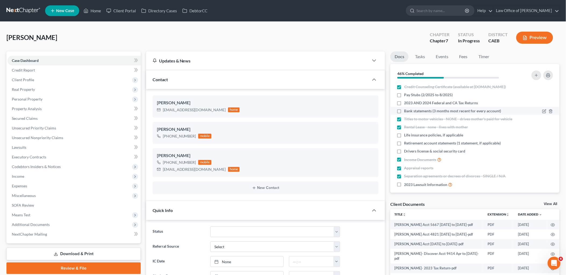
scroll to position [427, 0]
click at [404, 146] on label "Retirement account statements (1 statement, if applicable)" at bounding box center [452, 143] width 97 height 5
click at [406, 144] on input "Retirement account statements (1 statement, if applicable)" at bounding box center [407, 142] width 3 height 3
checkbox input "true"
click at [26, 100] on span "Personal Property" at bounding box center [27, 99] width 31 height 5
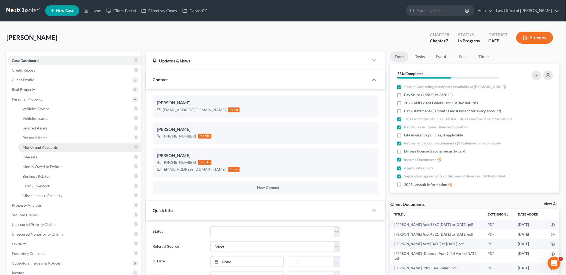
click at [42, 146] on span "Money and Accounts" at bounding box center [40, 147] width 35 height 5
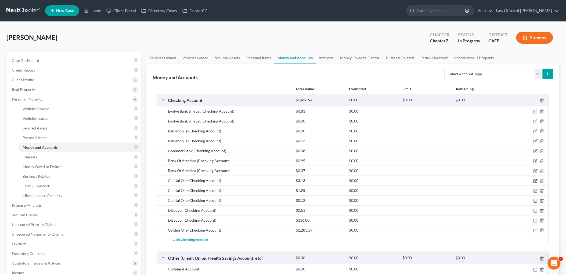
click at [535, 182] on icon "button" at bounding box center [535, 181] width 4 height 4
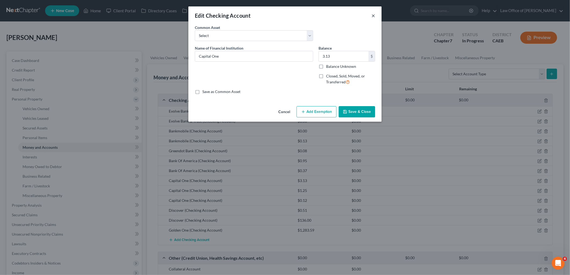
click at [375, 15] on button "×" at bounding box center [373, 15] width 4 height 6
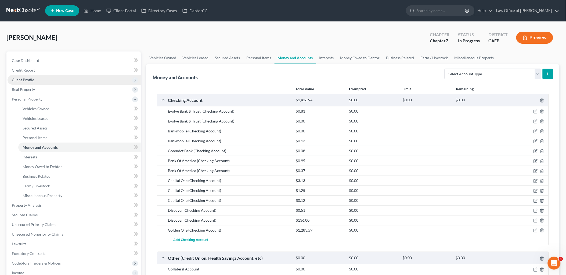
click at [17, 79] on span "Client Profile" at bounding box center [23, 80] width 22 height 5
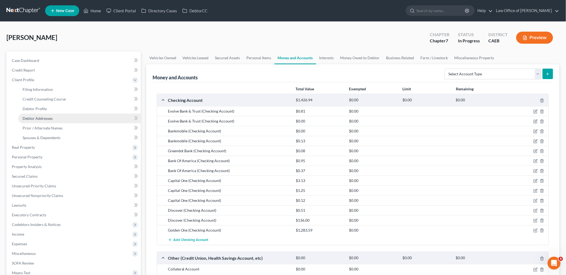
click at [38, 120] on span "Debtor Addresses" at bounding box center [38, 118] width 30 height 5
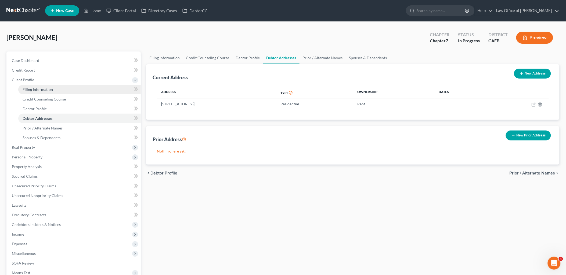
click at [36, 90] on span "Filing Information" at bounding box center [38, 89] width 30 height 5
select select "1"
select select "0"
select select "8"
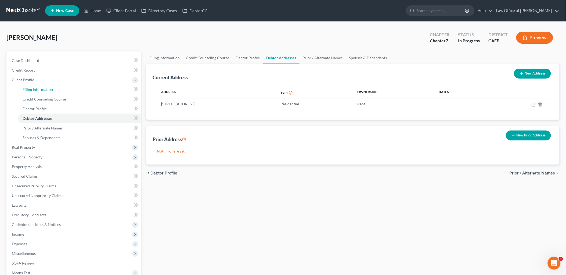
select select "0"
select select "4"
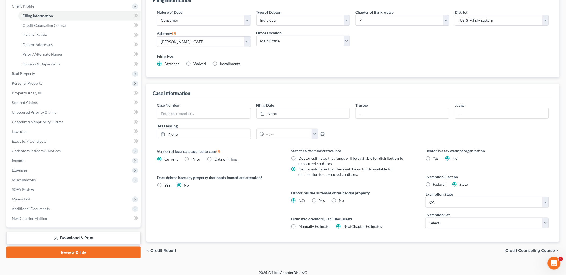
scroll to position [78, 0]
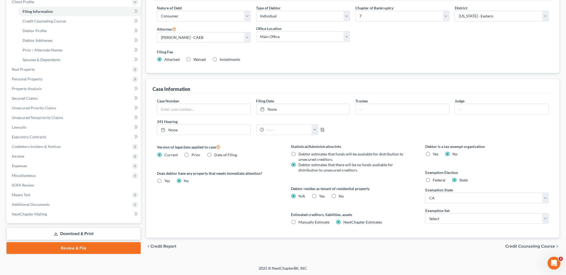
click at [319, 195] on label "Yes Yes" at bounding box center [322, 196] width 6 height 5
click at [321, 195] on input "Yes Yes" at bounding box center [322, 195] width 3 height 3
radio input "true"
radio input "false"
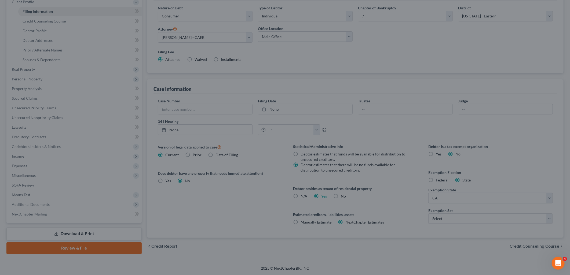
click at [465, 218] on div "Certification by a Debtor Who Resides as a Tenant of Residential Property × Lan…" at bounding box center [285, 137] width 570 height 275
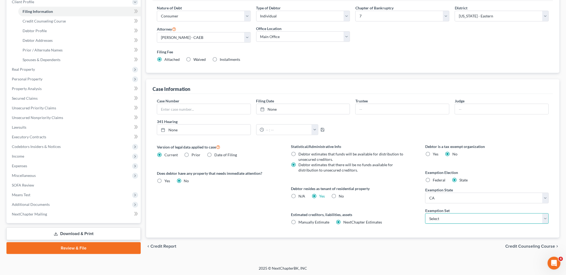
drag, startPoint x: 464, startPoint y: 218, endPoint x: 462, endPoint y: 212, distance: 5.9
click at [464, 218] on select "Select 703 704" at bounding box center [486, 219] width 123 height 11
select select "0"
click at [425, 214] on select "Select 703 704" at bounding box center [486, 219] width 123 height 11
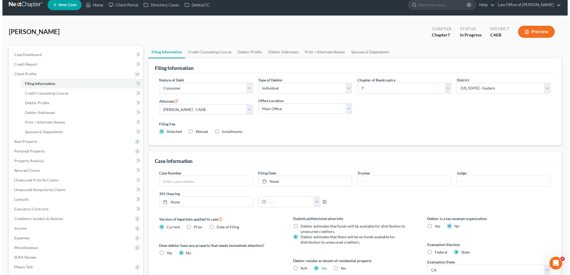
scroll to position [0, 0]
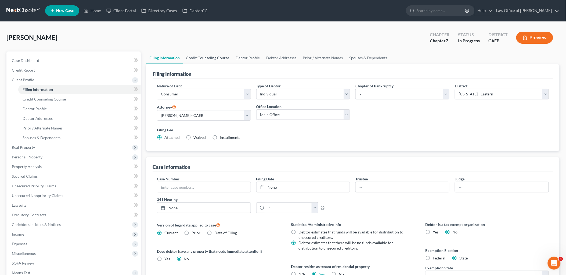
click at [215, 57] on link "Credit Counseling Course" at bounding box center [208, 58] width 50 height 13
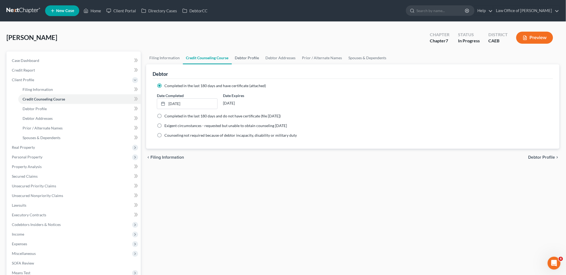
click at [243, 57] on link "Debtor Profile" at bounding box center [247, 58] width 31 height 13
select select "0"
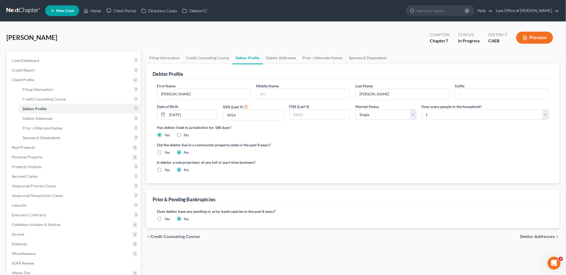
click at [164, 152] on label "Yes" at bounding box center [167, 152] width 6 height 5
click at [166, 152] on input "Yes" at bounding box center [167, 151] width 3 height 3
radio input "true"
radio input "false"
click at [289, 55] on link "Debtor Addresses" at bounding box center [281, 58] width 37 height 13
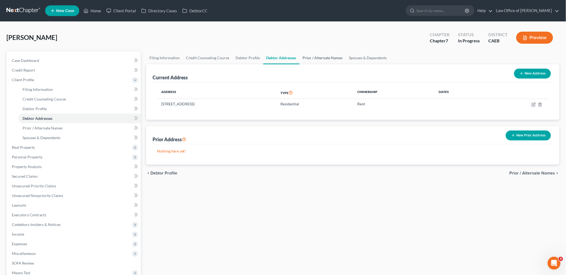
click at [321, 57] on link "Prior / Alternate Names" at bounding box center [322, 58] width 46 height 13
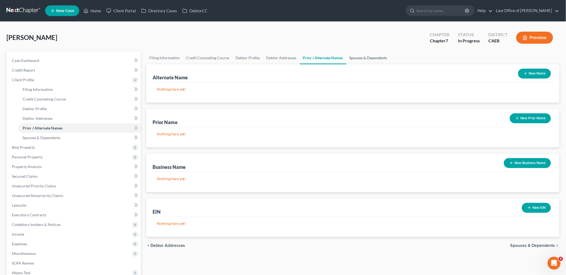
click at [371, 54] on link "Spouses & Dependents" at bounding box center [368, 58] width 44 height 13
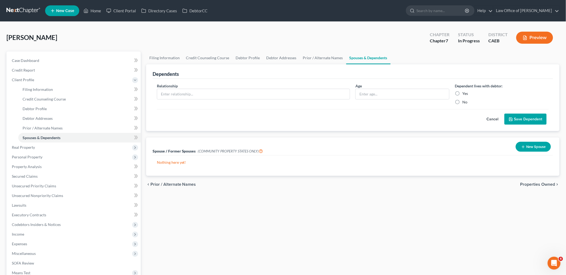
click at [531, 149] on button "New Spouse" at bounding box center [532, 147] width 35 height 10
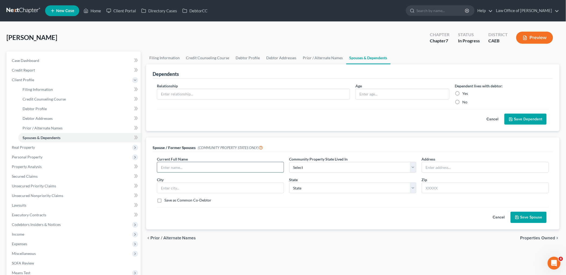
click at [175, 162] on input "text" at bounding box center [220, 167] width 126 height 10
type input "*"
click at [314, 169] on select "Select AZ CA GU ID LA NV NM PR [GEOGRAPHIC_DATA] [GEOGRAPHIC_DATA] [GEOGRAPHIC_…" at bounding box center [352, 167] width 127 height 11
select select "1"
click at [289, 162] on select "Select AZ CA GU ID LA NV NM PR [GEOGRAPHIC_DATA] [GEOGRAPHIC_DATA] [GEOGRAPHIC_…" at bounding box center [352, 167] width 127 height 11
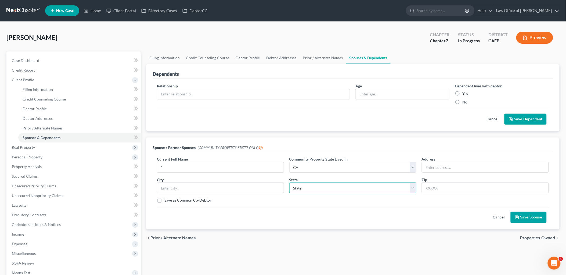
click at [308, 188] on select "State [US_STATE] AK AR AZ CA CO CT DE DC [GEOGRAPHIC_DATA] [GEOGRAPHIC_DATA] GU…" at bounding box center [352, 188] width 127 height 11
select select "4"
click at [289, 183] on select "State [US_STATE] AK AR AZ CA CO CT DE DC [GEOGRAPHIC_DATA] [GEOGRAPHIC_DATA] GU…" at bounding box center [352, 188] width 127 height 11
click at [528, 223] on button "Save Spouse" at bounding box center [528, 217] width 36 height 11
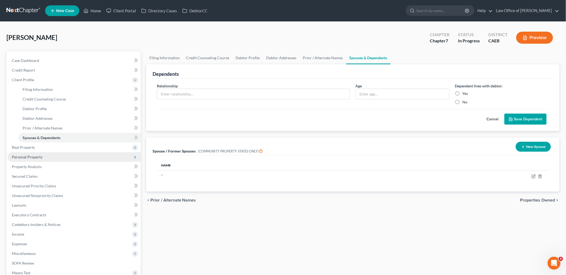
click at [21, 159] on span "Personal Property" at bounding box center [27, 157] width 31 height 5
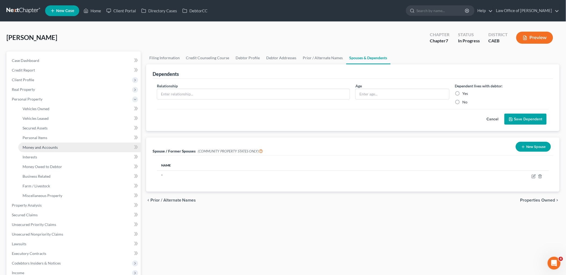
click at [41, 148] on span "Money and Accounts" at bounding box center [40, 147] width 35 height 5
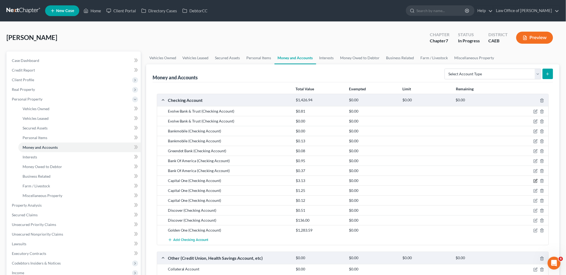
click at [536, 183] on icon "button" at bounding box center [535, 181] width 4 height 4
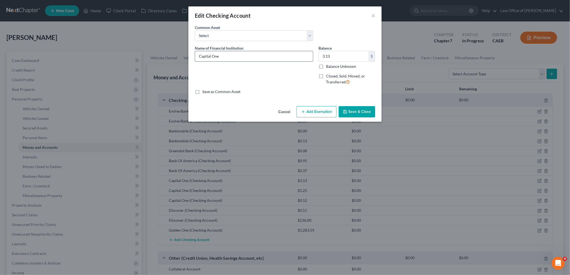
click at [240, 56] on input "Capital One" at bounding box center [254, 56] width 118 height 10
type input "Capital One Bank - Account No. 952"
click at [331, 112] on button "Add Exemption" at bounding box center [317, 111] width 40 height 11
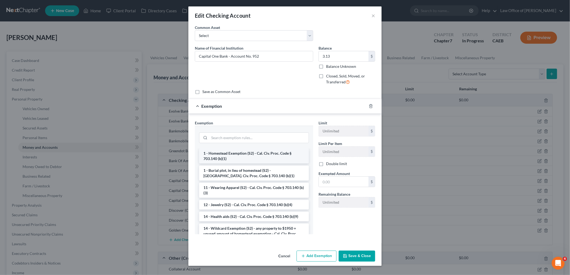
scroll to position [60, 0]
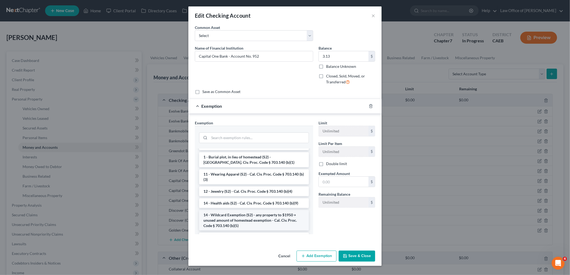
click at [235, 217] on li "14 - Wildcard Exemption (S2) - any property to $1950 + unused amount of homeste…" at bounding box center [254, 220] width 110 height 20
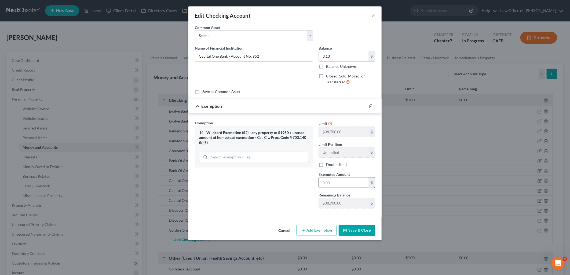
click at [332, 180] on input "text" at bounding box center [344, 183] width 50 height 10
type input "3.13"
click at [359, 236] on button "Save & Close" at bounding box center [357, 230] width 37 height 11
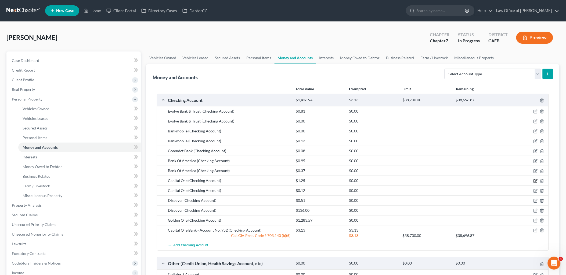
click at [536, 181] on icon "button" at bounding box center [535, 181] width 4 height 4
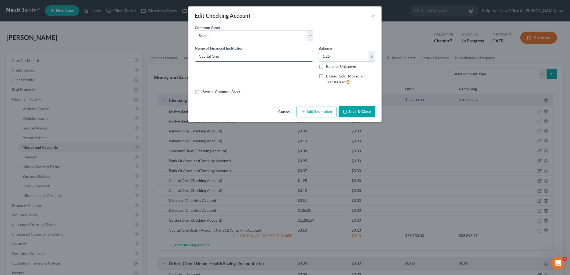
drag, startPoint x: 219, startPoint y: 54, endPoint x: 249, endPoint y: 55, distance: 29.3
click at [220, 54] on input "Capital One" at bounding box center [254, 56] width 118 height 10
type input "Capital One Bank - Account No. 8440"
click at [325, 111] on button "Add Exemption" at bounding box center [317, 111] width 40 height 11
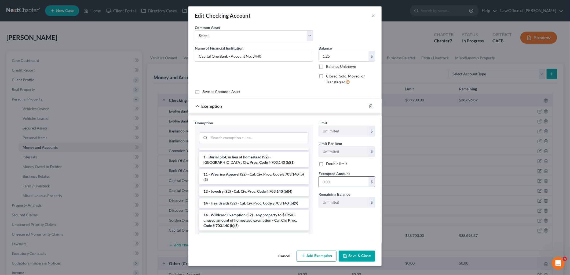
drag, startPoint x: 238, startPoint y: 214, endPoint x: 347, endPoint y: 184, distance: 112.7
click at [240, 215] on li "14 - Wildcard Exemption (S2) - any property to $1950 + unused amount of homeste…" at bounding box center [254, 220] width 110 height 20
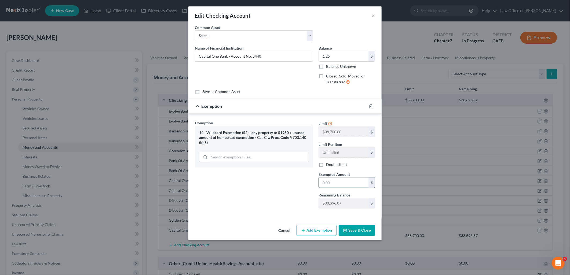
click at [347, 183] on input "text" at bounding box center [344, 183] width 50 height 10
type input "1.25"
click at [350, 230] on button "Save & Close" at bounding box center [357, 230] width 37 height 11
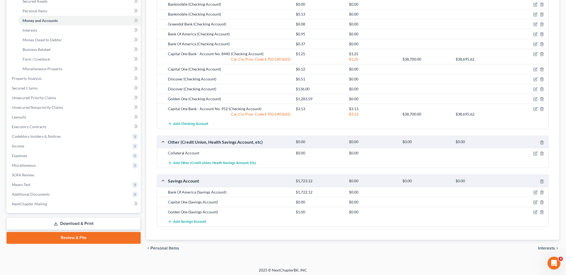
scroll to position [129, 0]
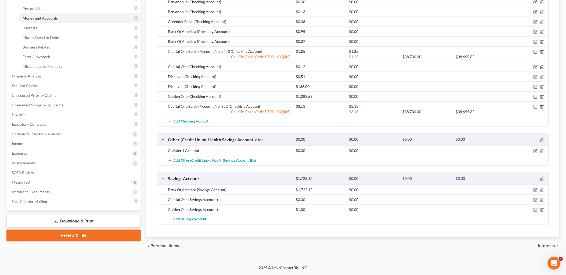
click at [541, 67] on icon "button" at bounding box center [542, 67] width 4 height 4
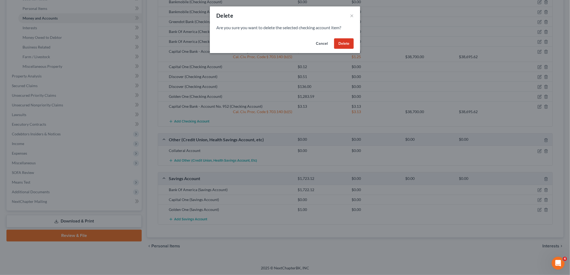
click at [350, 41] on button "Delete" at bounding box center [344, 43] width 20 height 11
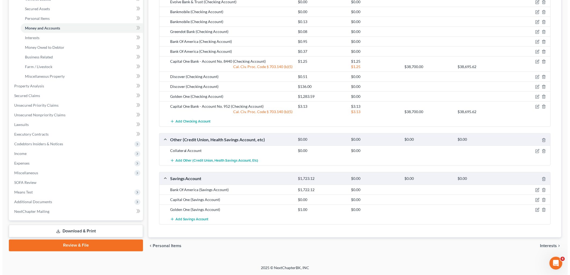
scroll to position [119, 0]
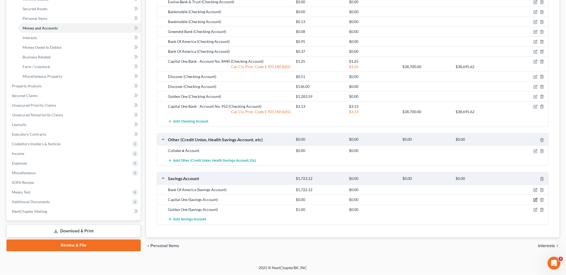
click at [536, 201] on icon "button" at bounding box center [535, 200] width 4 height 4
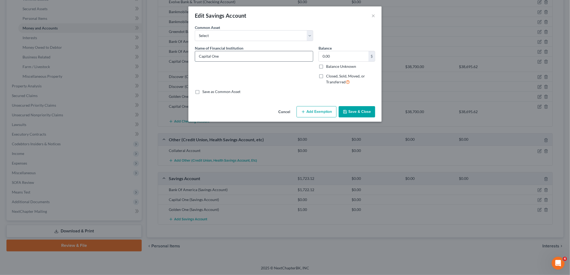
click at [229, 57] on input "Capital One" at bounding box center [254, 56] width 118 height 10
type input "Capital One Bank - Account No. 0033"
type input "0.01"
click at [309, 113] on button "Add Exemption" at bounding box center [317, 111] width 40 height 11
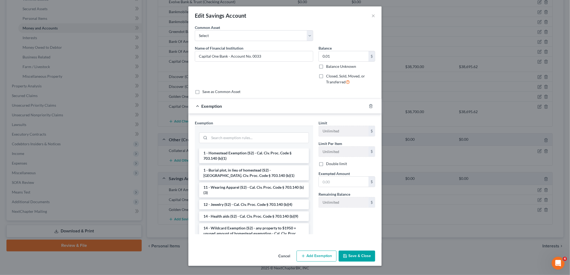
scroll to position [60, 0]
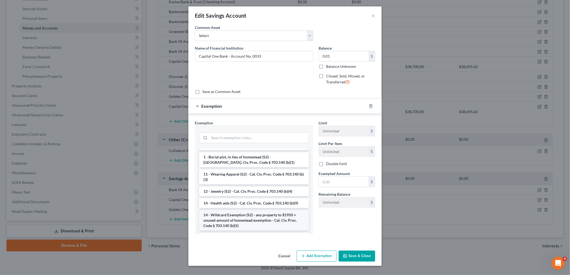
click at [239, 215] on li "14 - Wildcard Exemption (S2) - any property to $1950 + unused amount of homeste…" at bounding box center [254, 220] width 110 height 20
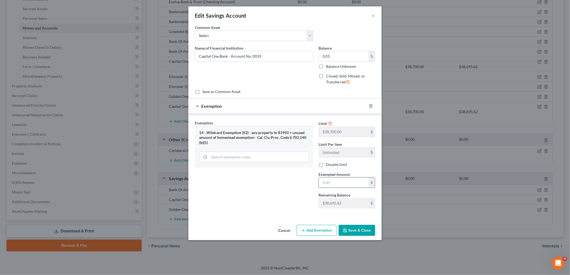
click at [334, 179] on input "text" at bounding box center [344, 183] width 50 height 10
type input "0.01"
click at [345, 233] on icon "button" at bounding box center [345, 231] width 4 height 4
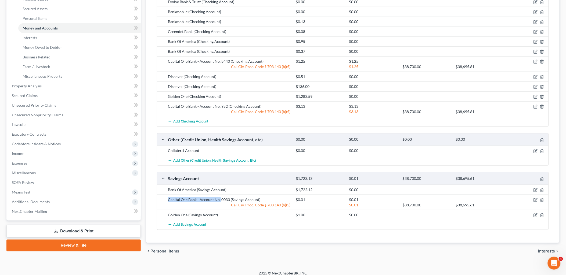
drag, startPoint x: 168, startPoint y: 199, endPoint x: 219, endPoint y: 200, distance: 51.3
click at [219, 200] on div "Capital One Bank - Account No. 0033 (Savings Account)" at bounding box center [229, 199] width 128 height 5
copy div "Capital One Bank - Account No."
click at [181, 226] on span "Add Savings Account" at bounding box center [189, 225] width 33 height 4
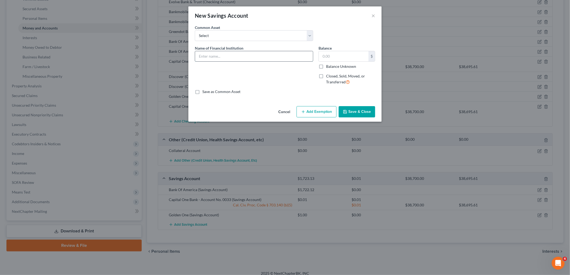
click at [238, 54] on input "text" at bounding box center [254, 56] width 118 height 10
paste input "Capital One Bank - Account No."
type input "Capital One Bank - Account No. 5493"
click at [338, 56] on input "text" at bounding box center [344, 56] width 50 height 10
type input "0.12"
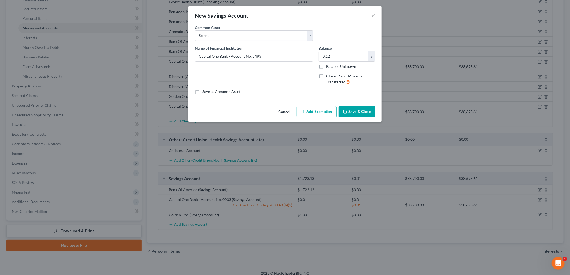
click at [323, 115] on button "Add Exemption" at bounding box center [317, 111] width 40 height 11
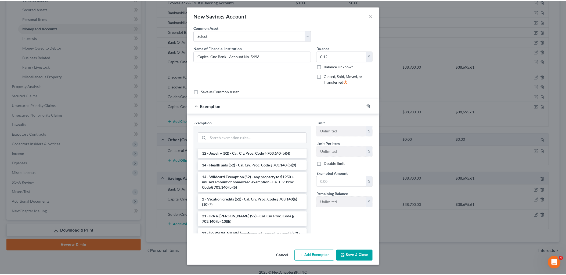
scroll to position [119, 0]
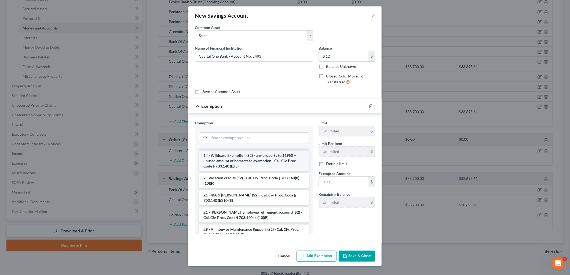
click at [241, 161] on li "14 - Wildcard Exemption (S2) - any property to $1950 + unused amount of homeste…" at bounding box center [254, 161] width 110 height 20
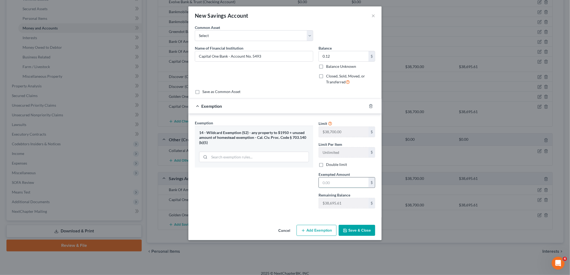
click at [344, 181] on input "text" at bounding box center [344, 183] width 50 height 10
type input "0.12"
click at [350, 229] on button "Save & Close" at bounding box center [357, 230] width 37 height 11
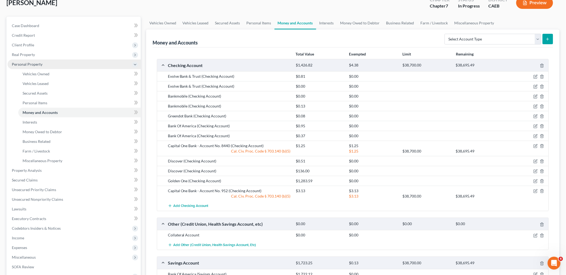
scroll to position [0, 0]
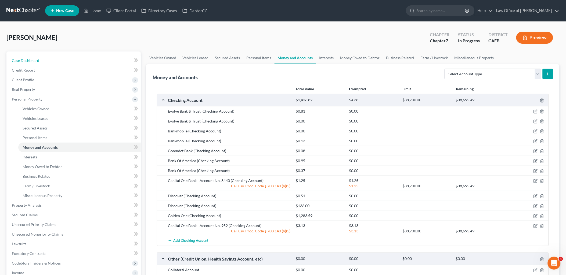
drag, startPoint x: 24, startPoint y: 58, endPoint x: 565, endPoint y: 95, distance: 542.7
click at [24, 58] on span "Case Dashboard" at bounding box center [25, 60] width 27 height 5
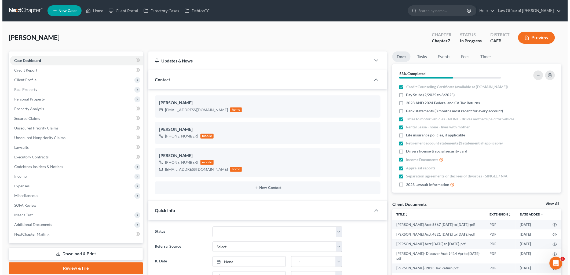
scroll to position [427, 0]
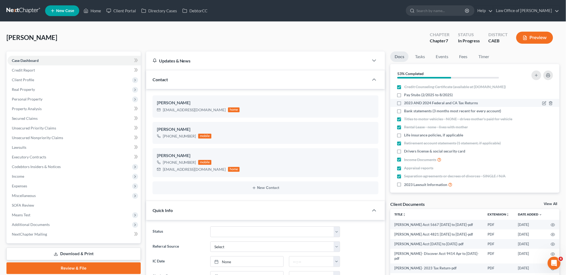
click at [404, 103] on label "2023 AND 2024 Federal and CA Tax Returns" at bounding box center [441, 102] width 74 height 5
click at [406, 103] on input "2023 AND 2024 Federal and CA Tax Returns" at bounding box center [407, 101] width 3 height 3
checkbox input "true"
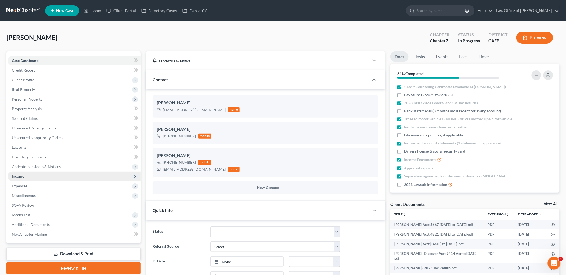
click at [18, 177] on span "Income" at bounding box center [18, 176] width 12 height 5
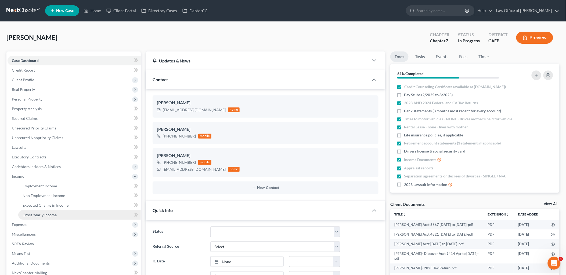
click at [35, 216] on span "Gross Yearly Income" at bounding box center [40, 215] width 34 height 5
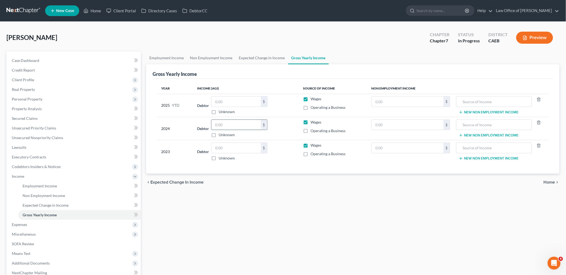
click at [240, 127] on input "text" at bounding box center [235, 125] width 49 height 10
type input "32,896.00"
click at [227, 151] on input "text" at bounding box center [235, 148] width 49 height 10
type input "32,325.00"
click at [20, 98] on span "Personal Property" at bounding box center [27, 99] width 31 height 5
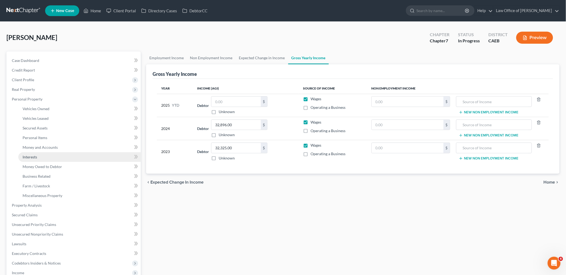
click at [31, 158] on span "Interests" at bounding box center [30, 157] width 14 height 5
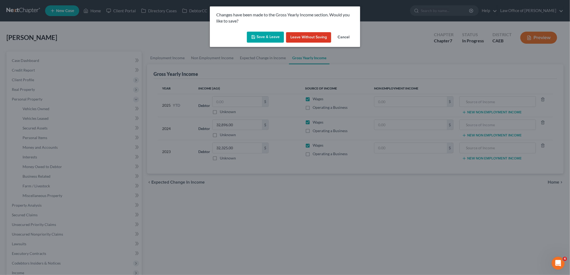
click at [267, 36] on button "Save & Leave" at bounding box center [265, 37] width 37 height 11
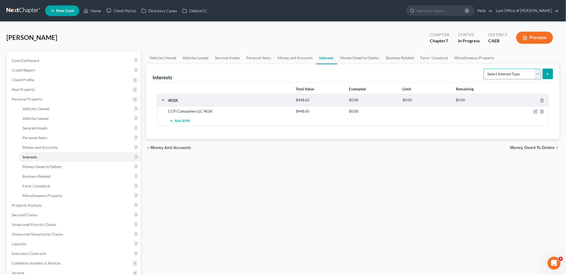
click at [511, 75] on select "Select Interest Type 401K Annuity Bond Education IRA Government Bond Government…" at bounding box center [512, 74] width 58 height 11
drag, startPoint x: 311, startPoint y: 193, endPoint x: 61, endPoint y: 181, distance: 250.2
click at [273, 194] on div "Vehicles Owned Vehicles Leased Secured Assets Personal Items Money and Accounts…" at bounding box center [352, 212] width 418 height 320
click at [47, 169] on link "Money Owed to Debtor" at bounding box center [79, 167] width 122 height 10
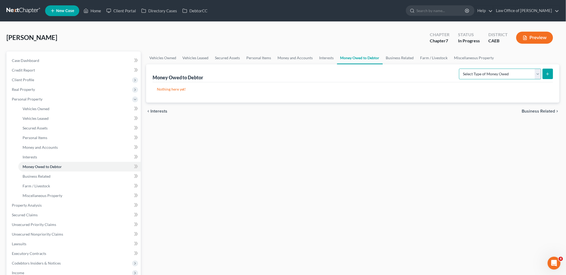
click at [500, 74] on select "Select Type of Money Owed Accounts Receivable Alimony Child Support Claims Agai…" at bounding box center [500, 74] width 82 height 11
select select "expected_tax_refund"
click at [460, 69] on select "Select Type of Money Owed Accounts Receivable Alimony Child Support Claims Agai…" at bounding box center [500, 74] width 82 height 11
click at [551, 71] on button "submit" at bounding box center [547, 74] width 10 height 10
select select "0"
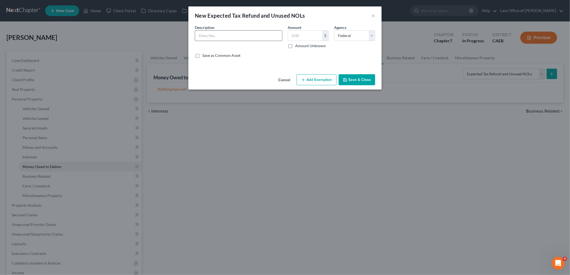
click at [243, 35] on input "text" at bounding box center [238, 36] width 87 height 10
type input "2025 Tax Refund (Estimated)"
type input "6,261.00"
click at [323, 82] on button "Add Exemption" at bounding box center [317, 79] width 40 height 11
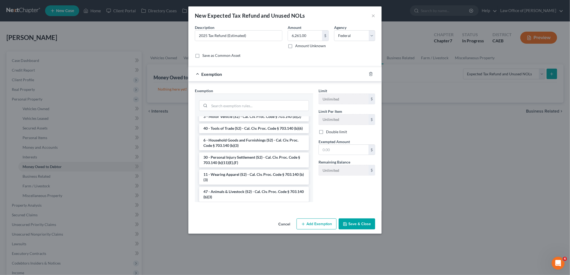
scroll to position [298, 0]
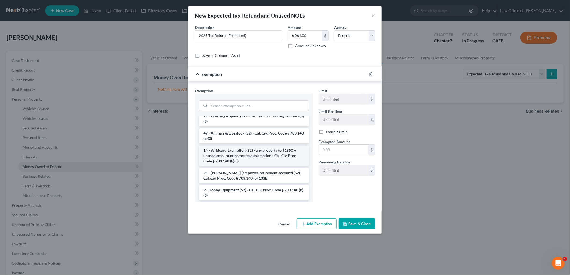
click at [236, 166] on li "14 - Wildcard Exemption (S2) - any property to $1950 + unused amount of homeste…" at bounding box center [254, 156] width 110 height 20
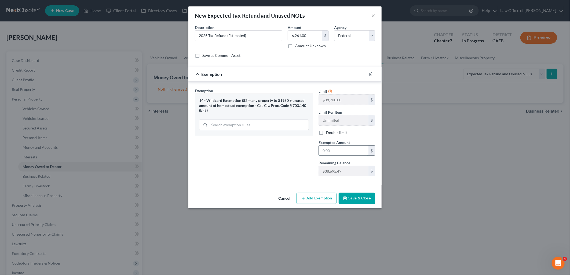
click at [341, 149] on input "text" at bounding box center [344, 151] width 50 height 10
type input "6,261.00"
click at [360, 202] on button "Save & Close" at bounding box center [357, 198] width 37 height 11
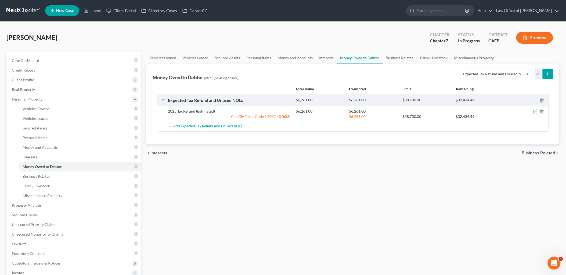
click at [191, 127] on span "Add Expected Tax Refund and Unused NOLs" at bounding box center [207, 127] width 69 height 4
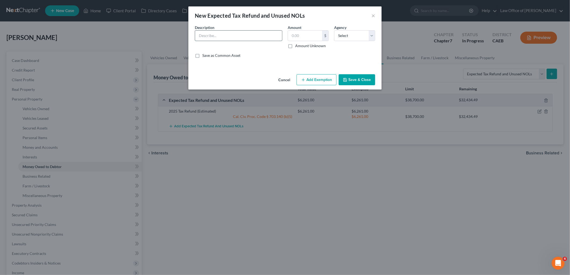
click at [209, 38] on input "text" at bounding box center [238, 36] width 87 height 10
type input "2025 Tax Refund (Estimated)"
type input "570"
drag, startPoint x: 348, startPoint y: 39, endPoint x: 348, endPoint y: 42, distance: 3.2
click at [348, 39] on select "Select Federal State Local" at bounding box center [354, 35] width 41 height 11
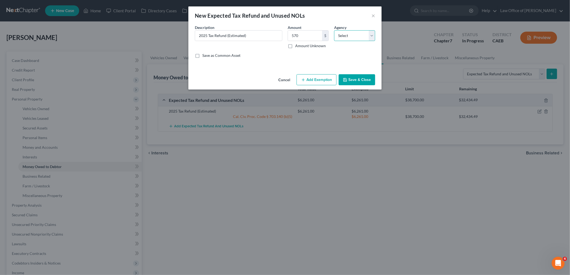
select select "1"
click at [334, 30] on select "Select Federal State Local" at bounding box center [354, 35] width 41 height 11
click at [316, 78] on button "Add Exemption" at bounding box center [317, 79] width 40 height 11
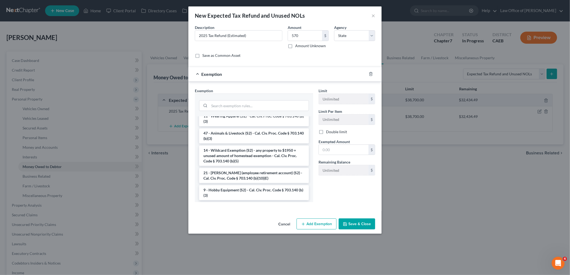
click at [232, 166] on li "14 - Wildcard Exemption (S2) - any property to $1950 + unused amount of homeste…" at bounding box center [254, 156] width 110 height 20
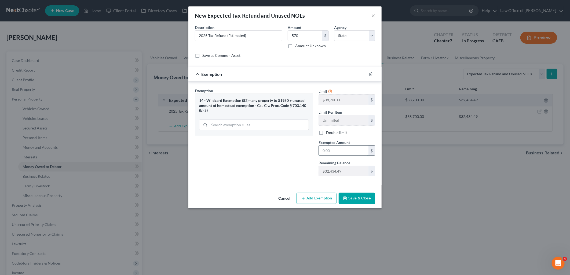
click at [333, 148] on input "text" at bounding box center [344, 151] width 50 height 10
type input "570"
click at [355, 201] on button "Save & Close" at bounding box center [357, 198] width 37 height 11
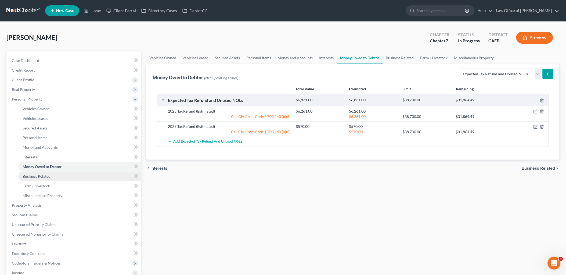
click at [30, 178] on span "Business Related" at bounding box center [37, 176] width 28 height 5
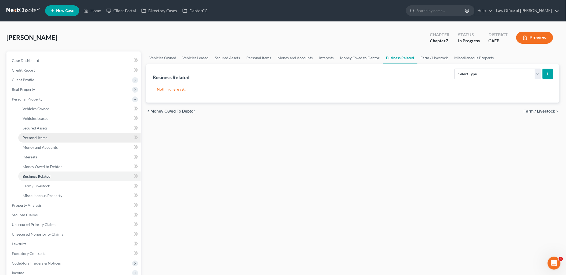
click at [34, 138] on span "Personal Items" at bounding box center [35, 138] width 25 height 5
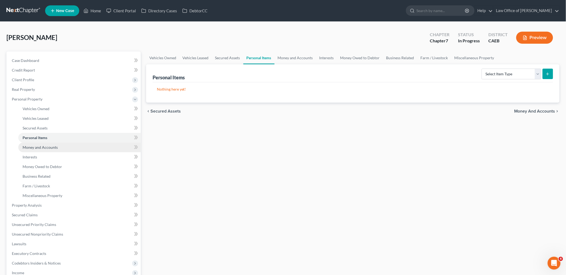
click at [34, 147] on span "Money and Accounts" at bounding box center [40, 147] width 35 height 5
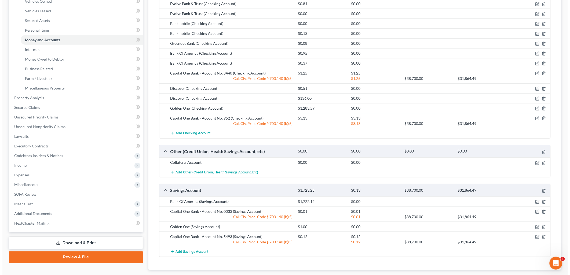
scroll to position [119, 0]
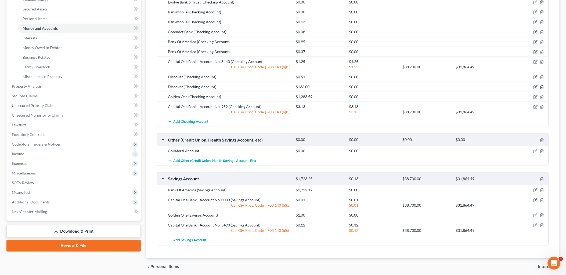
click at [542, 86] on polyline "button" at bounding box center [541, 86] width 3 height 0
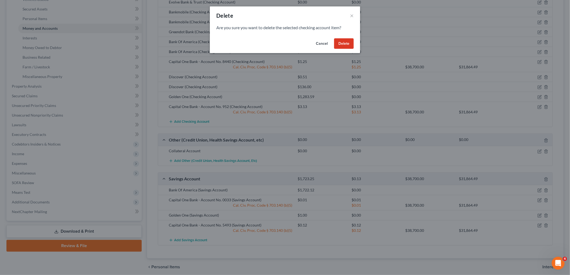
click at [341, 41] on button "Delete" at bounding box center [344, 43] width 20 height 11
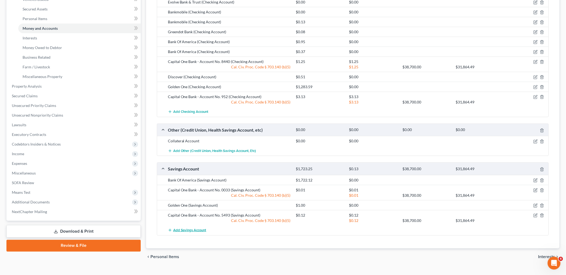
click at [187, 231] on span "Add Savings Account" at bounding box center [189, 230] width 33 height 4
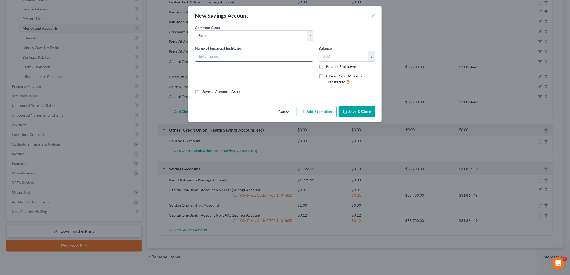
click at [226, 57] on input "text" at bounding box center [254, 56] width 118 height 10
type input "Discover Bank - Online Savings Account No. 9414"
type input "136"
click at [311, 109] on button "Add Exemption" at bounding box center [317, 111] width 40 height 11
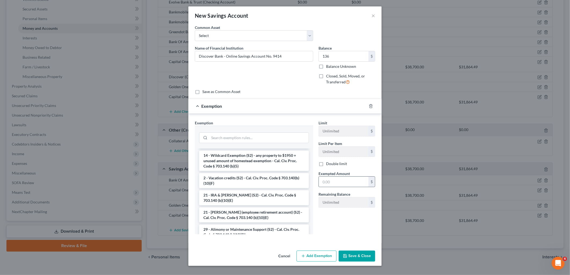
drag, startPoint x: 240, startPoint y: 160, endPoint x: 347, endPoint y: 188, distance: 110.9
click at [243, 160] on li "14 - Wildcard Exemption (S2) - any property to $1950 + unused amount of homeste…" at bounding box center [254, 161] width 110 height 20
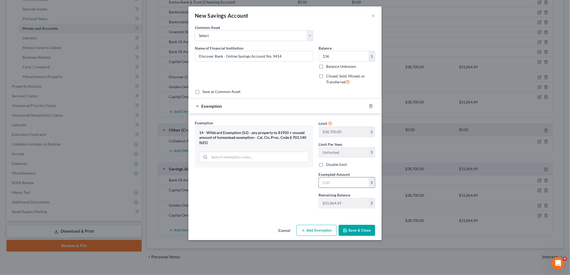
click at [341, 183] on input "text" at bounding box center [344, 183] width 50 height 10
type input "136"
click at [359, 234] on button "Save & Close" at bounding box center [357, 230] width 37 height 11
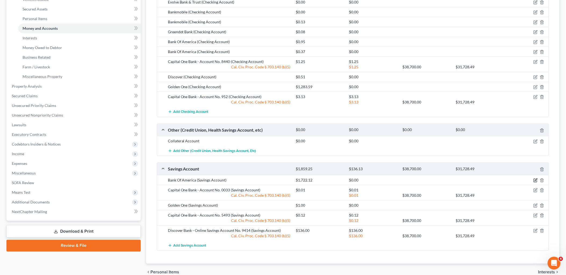
drag, startPoint x: 536, startPoint y: 180, endPoint x: 511, endPoint y: 140, distance: 47.4
click at [536, 180] on icon "button" at bounding box center [535, 180] width 2 height 2
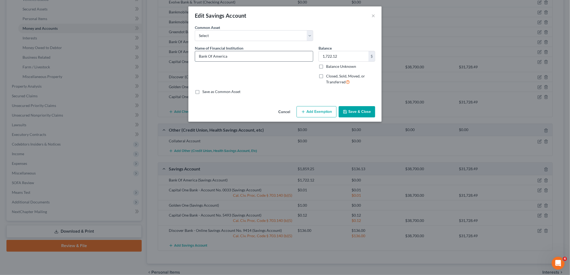
click at [239, 56] on input "Bank Of America" at bounding box center [254, 56] width 118 height 10
type input "Bank Of America - Account No. 2208"
click at [315, 113] on button "Add Exemption" at bounding box center [317, 111] width 40 height 11
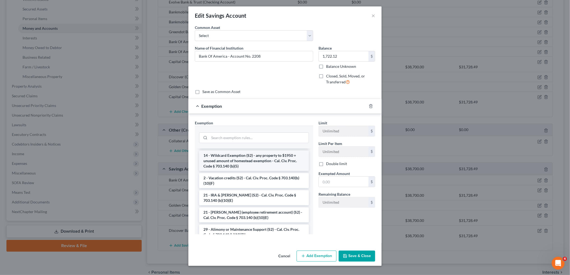
drag, startPoint x: 232, startPoint y: 161, endPoint x: 350, endPoint y: 181, distance: 119.8
click at [232, 160] on li "14 - Wildcard Exemption (S2) - any property to $1950 + unused amount of homeste…" at bounding box center [254, 161] width 110 height 20
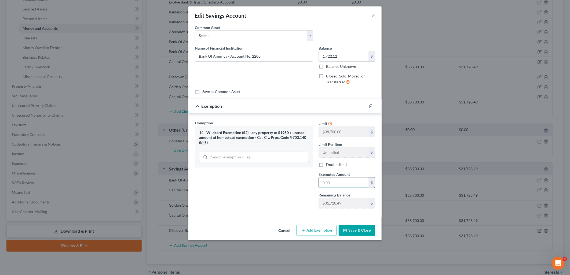
click at [347, 180] on input "text" at bounding box center [344, 183] width 50 height 10
type input "1,722.12"
click at [363, 232] on button "Save & Close" at bounding box center [357, 230] width 37 height 11
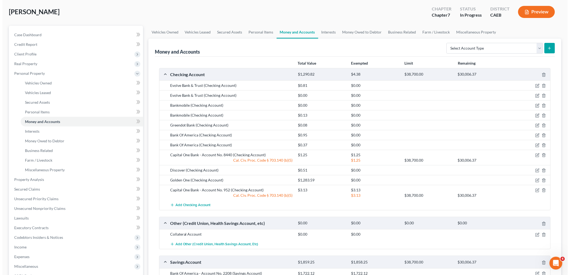
scroll to position [0, 0]
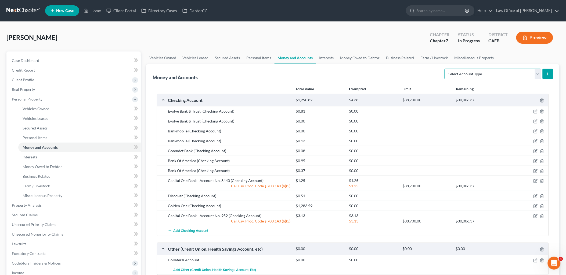
click at [481, 76] on select "Select Account Type Brokerage Cash on Hand Certificates of Deposit Checking Acc…" at bounding box center [492, 74] width 97 height 11
select select "other"
click at [446, 69] on select "Select Account Type Brokerage Cash on Hand Certificates of Deposit Checking Acc…" at bounding box center [492, 74] width 97 height 11
click at [197, 271] on span "Add Other (Credit Union, Health Savings Account, etc)" at bounding box center [214, 270] width 83 height 4
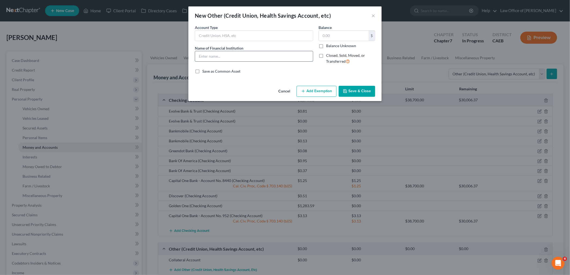
click at [221, 57] on input "text" at bounding box center [254, 56] width 118 height 10
type input "ZELLE (used for transferring - no running balance)"
click at [341, 33] on input "text" at bounding box center [344, 36] width 50 height 10
type input "0.00"
click at [345, 92] on icon "button" at bounding box center [345, 91] width 4 height 4
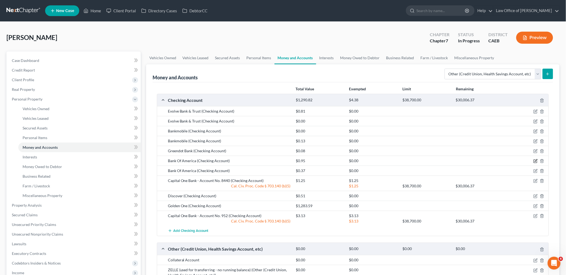
click at [536, 162] on icon "button" at bounding box center [535, 161] width 4 height 4
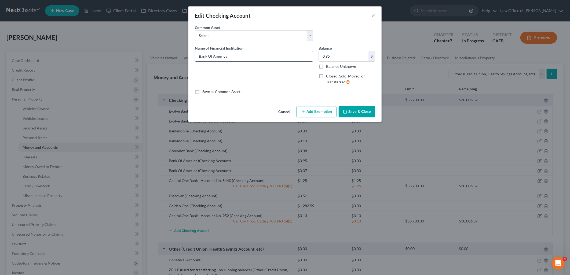
click at [247, 56] on input "Bank Of America" at bounding box center [254, 56] width 118 height 10
type input "Bank Of America - Account No. 4821"
click at [308, 117] on button "Add Exemption" at bounding box center [317, 111] width 40 height 11
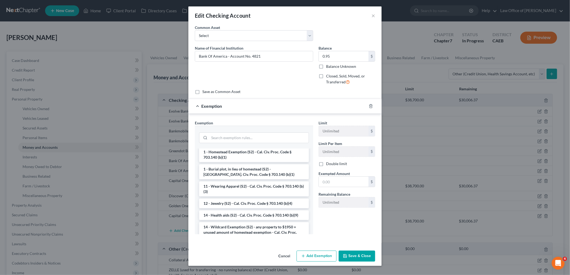
scroll to position [60, 0]
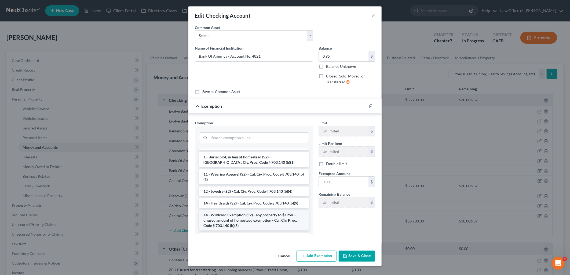
click at [236, 217] on li "14 - Wildcard Exemption (S2) - any property to $1950 + unused amount of homeste…" at bounding box center [254, 220] width 110 height 20
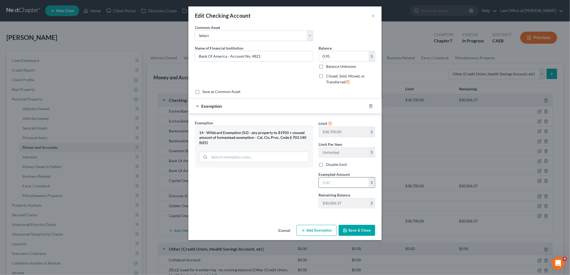
click at [344, 182] on input "text" at bounding box center [344, 183] width 50 height 10
type input "0.95"
click at [351, 234] on button "Save & Close" at bounding box center [357, 230] width 37 height 11
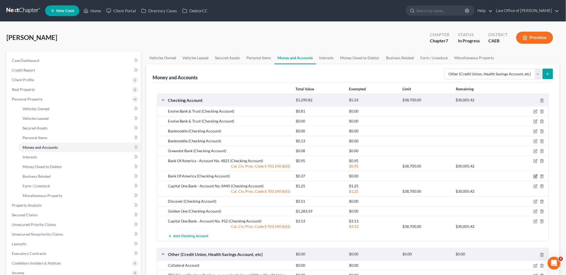
click at [536, 177] on icon "button" at bounding box center [535, 176] width 4 height 4
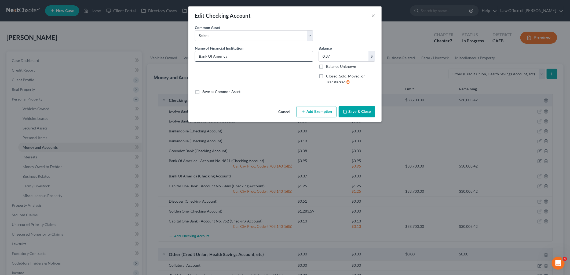
click at [251, 57] on input "Bank Of America" at bounding box center [254, 56] width 118 height 10
type input "Bank Of America - Account No. 5667"
click at [315, 111] on button "Add Exemption" at bounding box center [317, 111] width 40 height 11
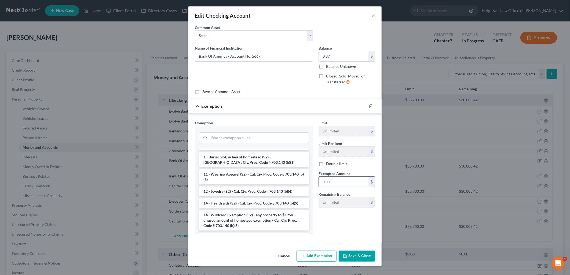
drag, startPoint x: 237, startPoint y: 217, endPoint x: 330, endPoint y: 186, distance: 97.7
click at [237, 218] on li "14 - Wildcard Exemption (S2) - any property to $1950 + unused amount of homeste…" at bounding box center [254, 220] width 110 height 20
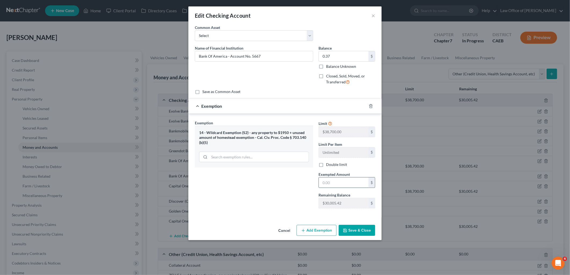
click at [330, 183] on input "text" at bounding box center [344, 183] width 50 height 10
type input "0.37"
click at [368, 233] on button "Save & Close" at bounding box center [357, 230] width 37 height 11
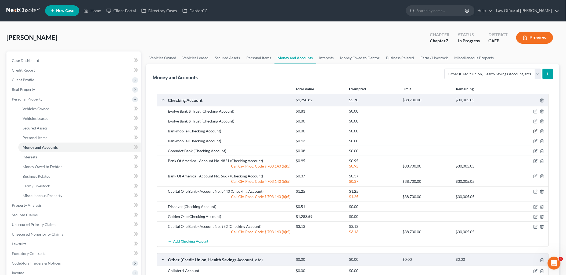
click at [537, 132] on icon "button" at bounding box center [535, 131] width 4 height 4
click at [534, 130] on icon "button" at bounding box center [535, 131] width 4 height 4
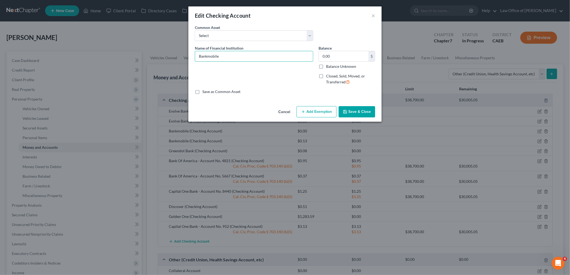
drag, startPoint x: 238, startPoint y: 59, endPoint x: 187, endPoint y: 58, distance: 51.0
click at [189, 58] on div "An exemption set must first be selected from the Filing Information section. Co…" at bounding box center [284, 64] width 193 height 79
type input "D"
type input "Da"
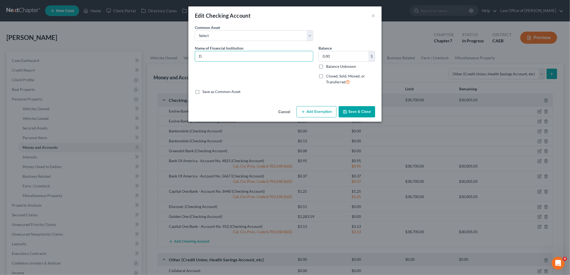
type input "Da"
type input "Dav"
type input "[PERSON_NAME]"
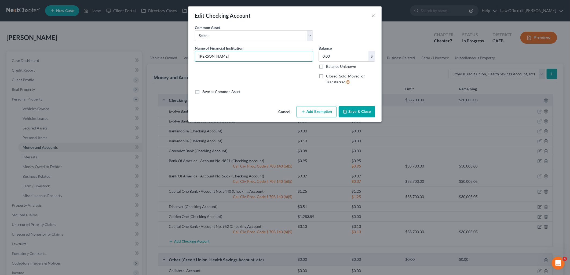
type input "[PERSON_NAME]"
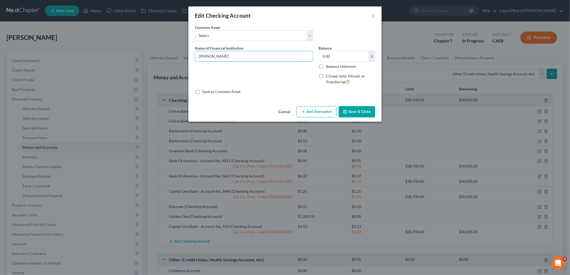
type input "[PERSON_NAME]"
type input "[PERSON_NAME] Check"
type input "[PERSON_NAME]"
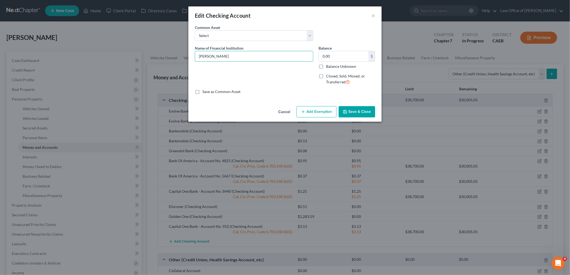
type input "[PERSON_NAME]"
type input "[PERSON_NAME] Checking"
type input "[PERSON_NAME] Checking A"
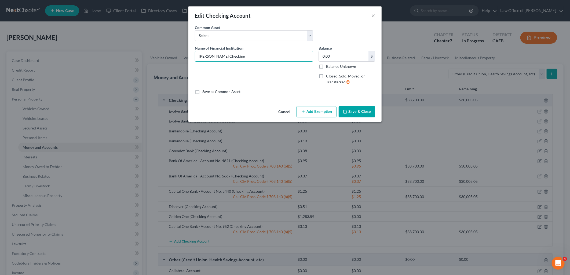
type input "[PERSON_NAME] Checking A"
type input "[PERSON_NAME] Checking Ac"
type input "[PERSON_NAME] Checking Acc"
type input "[PERSON_NAME] Checking Acco"
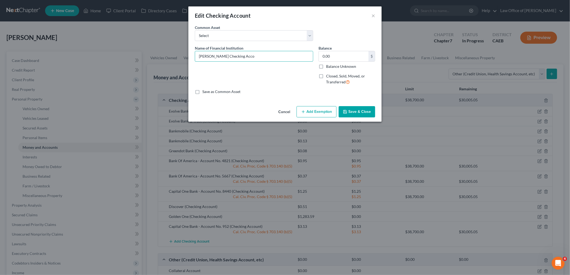
type input "[PERSON_NAME] Checking Accou"
type input "[PERSON_NAME] Checking Accoun"
type input "[PERSON_NAME] Checking Account"
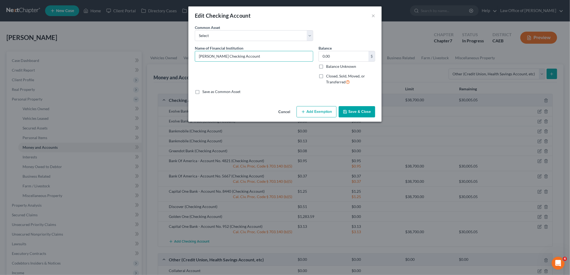
type input "[PERSON_NAME] Checking Account"
type input "[PERSON_NAME] Checking Account -"
type input "[PERSON_NAME] Checking Account"
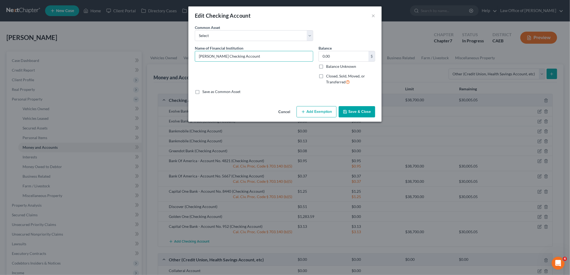
type input "[PERSON_NAME] Checking Account N"
type input "[PERSON_NAME] Checking Account No"
type input "[PERSON_NAME] Checking Account No."
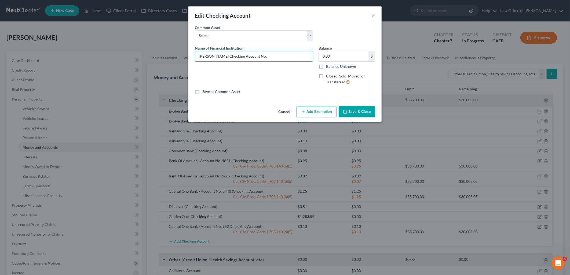
type input "[PERSON_NAME] Checking Account No."
type input "[PERSON_NAME] Checking Account No. 9"
type input "[PERSON_NAME] Checking Account No. 95"
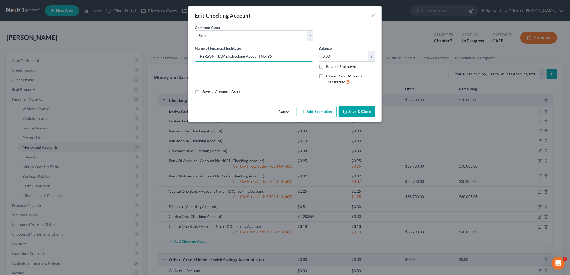
type input "[PERSON_NAME] Checking Account No. 957"
type input "[PERSON_NAME] Checking Account No. 9570"
type input "0."
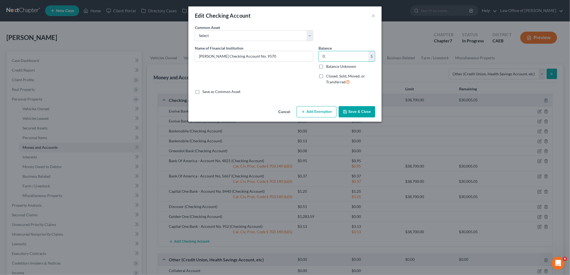
type input "0.00"
type input "0.0"
type input "0.05"
click at [312, 114] on button "Add Exemption" at bounding box center [317, 111] width 40 height 11
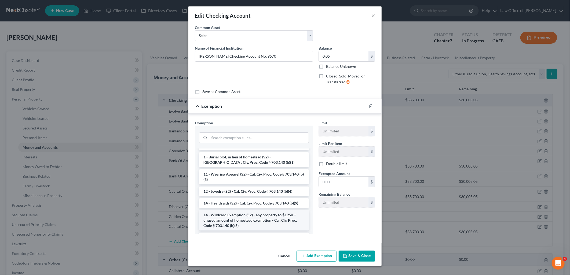
click at [241, 214] on li "14 - Wildcard Exemption (S2) - any property to $1950 + unused amount of homeste…" at bounding box center [254, 220] width 110 height 20
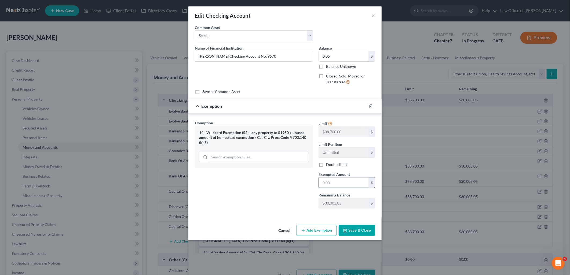
click at [333, 182] on input "text" at bounding box center [344, 183] width 50 height 10
type input "0."
type input "0.00"
type input "0.0"
type input "0.05"
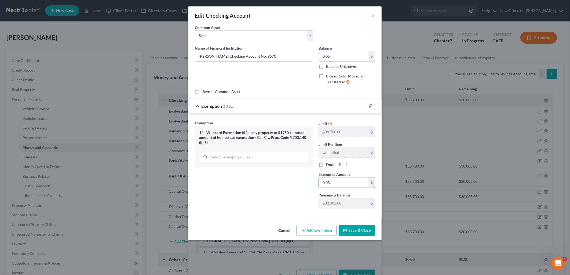
type input "0.05"
click at [355, 230] on button "Save & Close" at bounding box center [357, 230] width 37 height 11
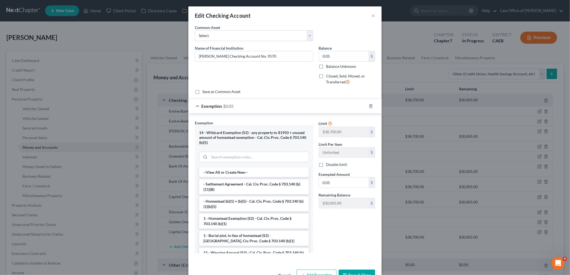
drag, startPoint x: 359, startPoint y: 274, endPoint x: 366, endPoint y: 224, distance: 50.9
click at [359, 274] on button "Save & Close" at bounding box center [357, 275] width 37 height 11
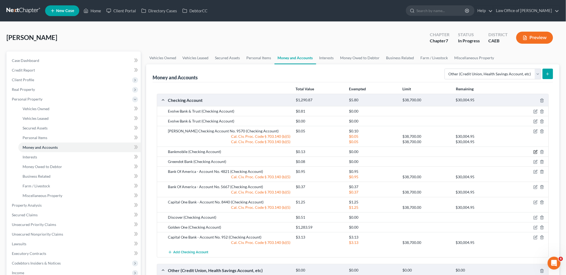
click at [536, 152] on icon "button" at bounding box center [535, 152] width 2 height 2
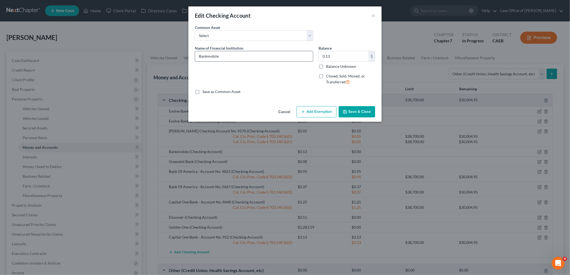
drag, startPoint x: 197, startPoint y: 56, endPoint x: 230, endPoint y: 57, distance: 32.5
click at [230, 57] on input "Bankmobile" at bounding box center [254, 56] width 118 height 10
type input "[PERSON_NAME] ExtraCash Checking Account No. 9562"
type input "0.01"
click at [325, 109] on button "Add Exemption" at bounding box center [317, 111] width 40 height 11
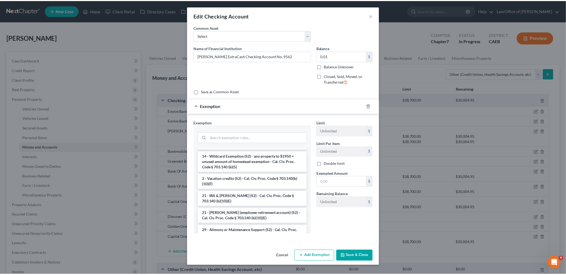
scroll to position [119, 0]
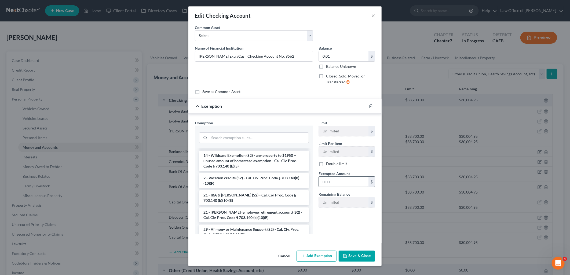
click at [234, 159] on li "14 - Wildcard Exemption (S2) - any property to $1950 + unused amount of homeste…" at bounding box center [254, 161] width 110 height 20
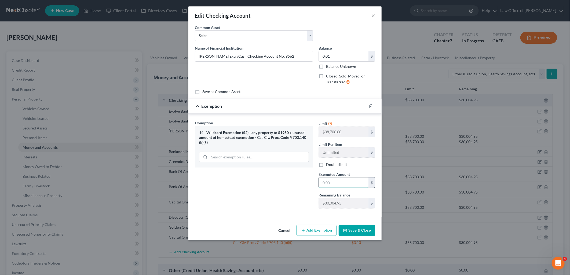
click at [332, 182] on input "text" at bounding box center [344, 183] width 50 height 10
type input "0.01"
click at [349, 235] on button "Save & Close" at bounding box center [357, 230] width 37 height 11
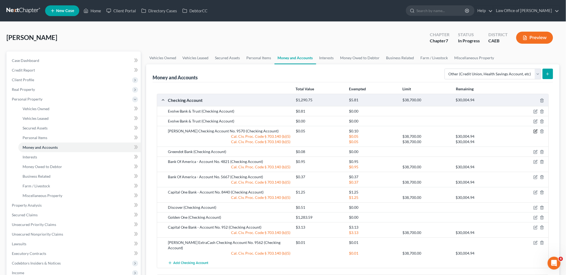
click at [535, 132] on icon "button" at bounding box center [535, 131] width 4 height 4
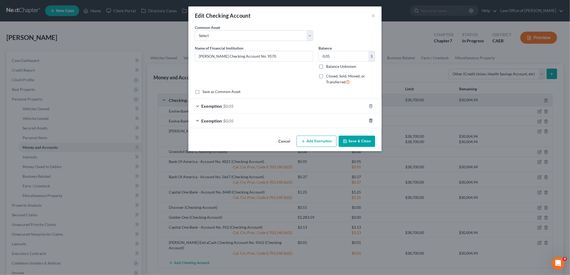
click at [371, 122] on line "button" at bounding box center [371, 121] width 0 height 1
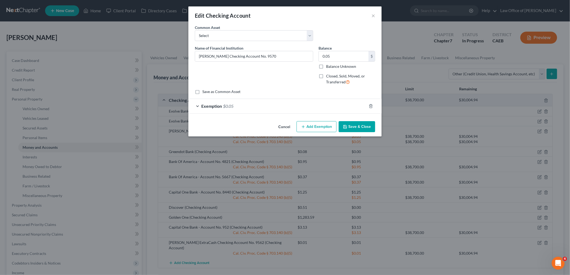
click at [351, 129] on button "Save & Close" at bounding box center [357, 126] width 37 height 11
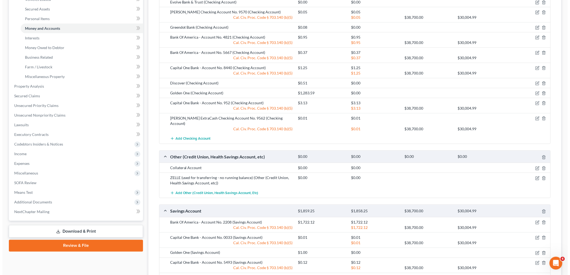
scroll to position [179, 0]
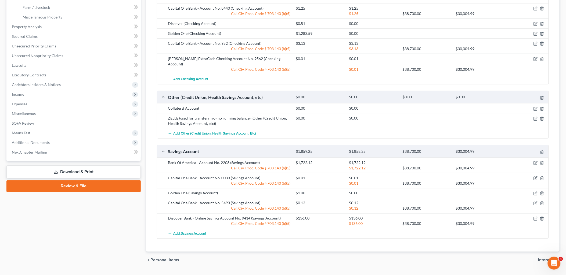
click at [183, 232] on span "Add Savings Account" at bounding box center [189, 234] width 33 height 4
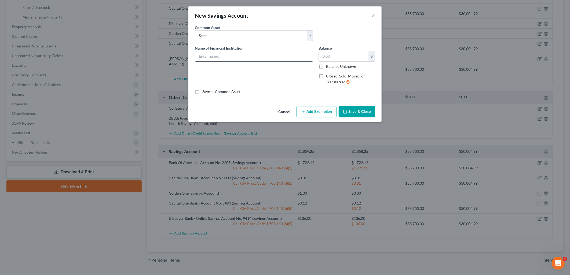
click at [221, 56] on input "text" at bounding box center [254, 56] width 118 height 10
type input "BankMobile Vibe - Account No. 7900"
type input "0.13"
click at [323, 114] on button "Add Exemption" at bounding box center [317, 111] width 40 height 11
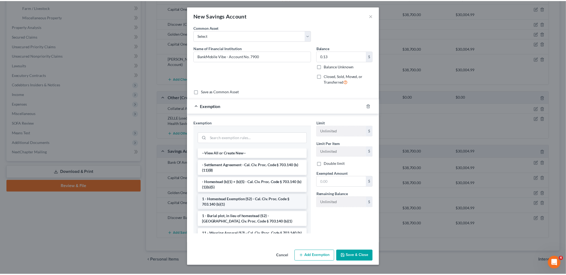
scroll to position [60, 0]
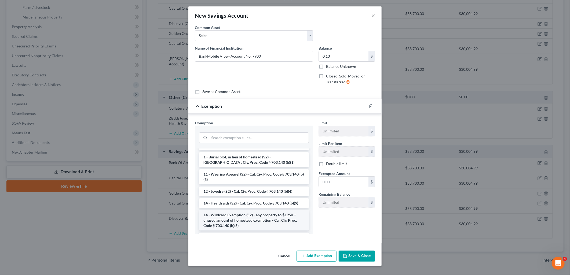
click at [239, 218] on li "14 - Wildcard Exemption (S2) - any property to $1950 + unused amount of homeste…" at bounding box center [254, 220] width 110 height 20
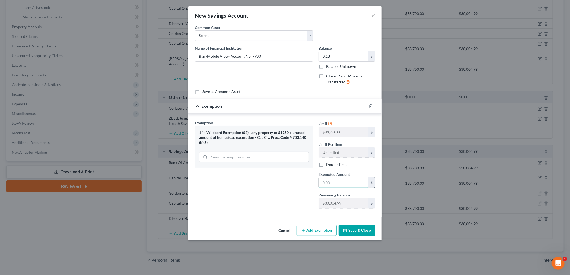
click at [339, 179] on input "text" at bounding box center [344, 183] width 50 height 10
type input "0.13"
click at [356, 232] on button "Save & Close" at bounding box center [357, 230] width 37 height 11
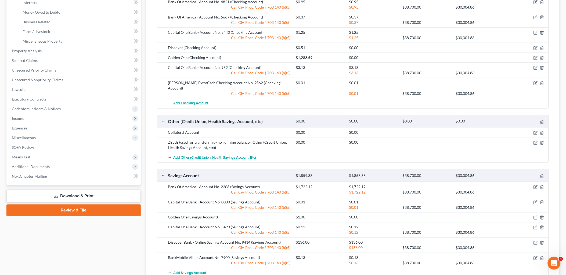
scroll to position [179, 0]
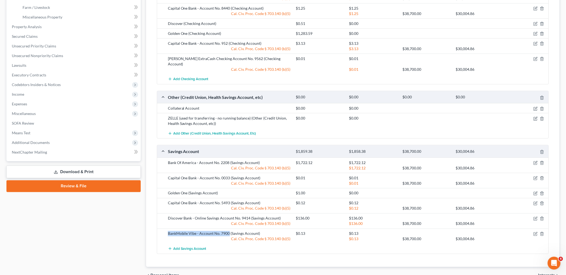
drag, startPoint x: 168, startPoint y: 228, endPoint x: 228, endPoint y: 229, distance: 60.4
click at [228, 231] on div "BankMobile Vibe - Account No. 7900 (Savings Account)" at bounding box center [229, 233] width 128 height 5
copy div "BankMobile Vibe - Account No. 7900"
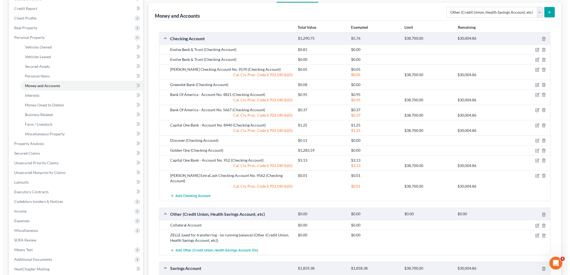
scroll to position [60, 0]
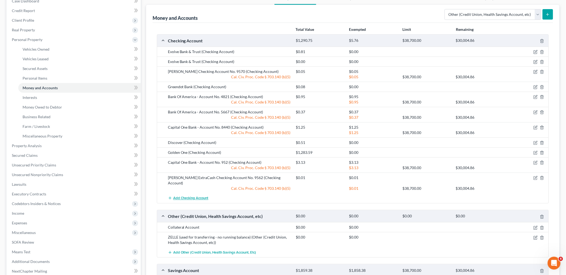
click at [189, 196] on span "Add Checking Account" at bounding box center [190, 198] width 35 height 4
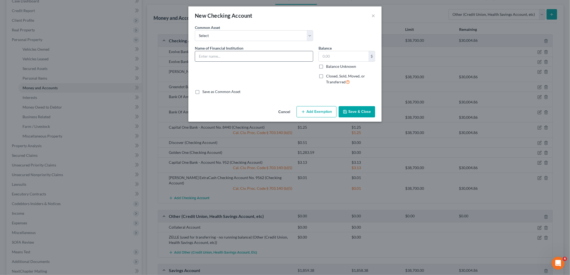
click at [234, 54] on input "text" at bounding box center [254, 56] width 118 height 10
paste input "BankMobile Vibe - Account No. 7900"
type input "BankMobile Vibe - Account No. 6558"
click at [334, 58] on input "text" at bounding box center [344, 56] width 50 height 10
type input "1"
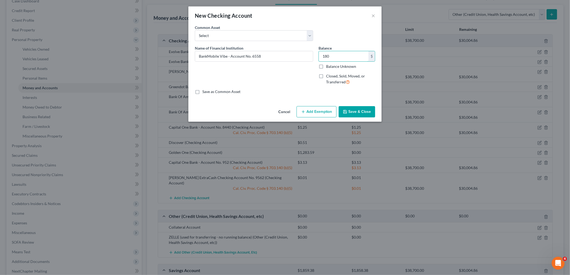
type input "180"
click at [323, 113] on button "Add Exemption" at bounding box center [317, 111] width 40 height 11
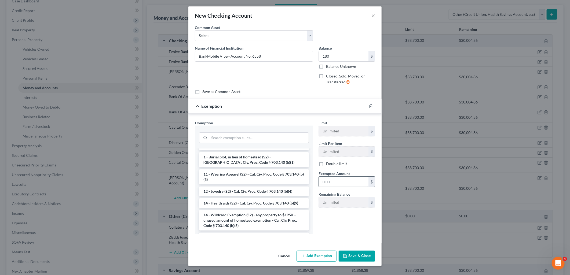
drag, startPoint x: 221, startPoint y: 213, endPoint x: 323, endPoint y: 184, distance: 105.3
click at [221, 213] on li "14 - Wildcard Exemption (S2) - any property to $1950 + unused amount of homeste…" at bounding box center [254, 220] width 110 height 20
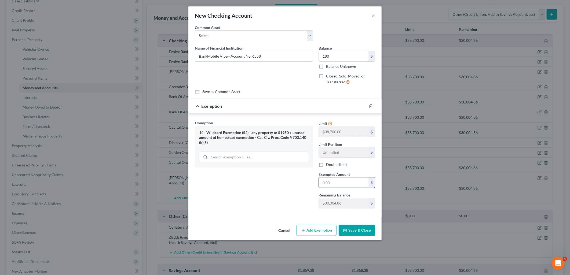
click at [326, 181] on input "text" at bounding box center [344, 183] width 50 height 10
type input "180"
click at [354, 234] on button "Save & Close" at bounding box center [357, 230] width 37 height 11
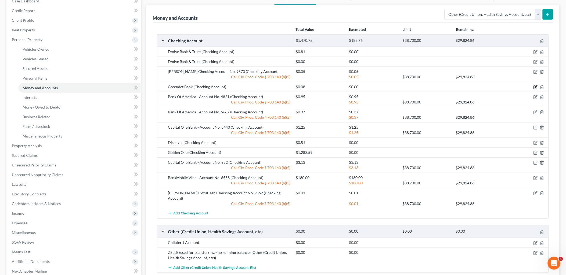
click at [535, 88] on icon "button" at bounding box center [535, 87] width 2 height 2
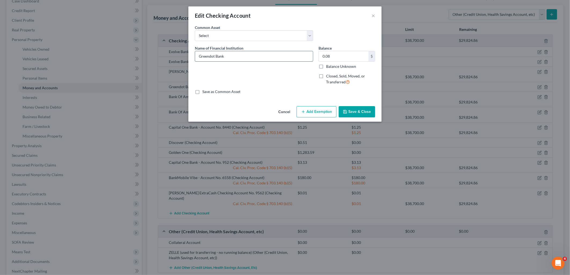
click at [229, 59] on input "Greendot Bank" at bounding box center [254, 56] width 118 height 10
type input "Greendot Bank - Debt Card Account No. 3524"
click at [317, 111] on button "Add Exemption" at bounding box center [317, 111] width 40 height 11
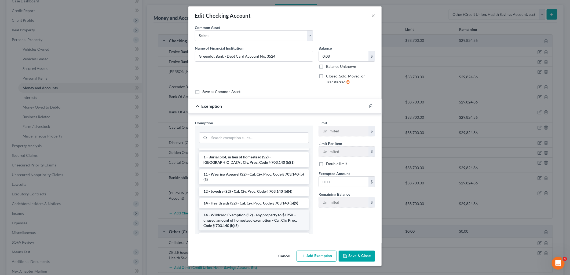
drag, startPoint x: 227, startPoint y: 218, endPoint x: 332, endPoint y: 184, distance: 110.8
click at [227, 218] on li "14 - Wildcard Exemption (S2) - any property to $1950 + unused amount of homeste…" at bounding box center [254, 220] width 110 height 20
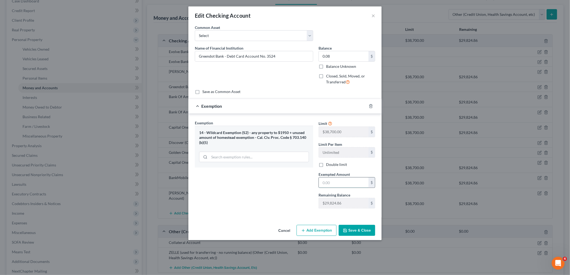
click at [333, 182] on input "text" at bounding box center [344, 183] width 50 height 10
type input "0.08"
click at [351, 232] on button "Save & Close" at bounding box center [357, 230] width 37 height 11
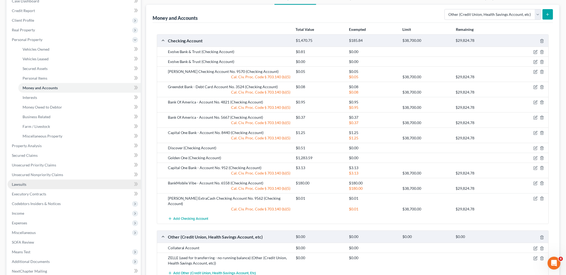
click at [21, 185] on span "Lawsuits" at bounding box center [19, 184] width 14 height 5
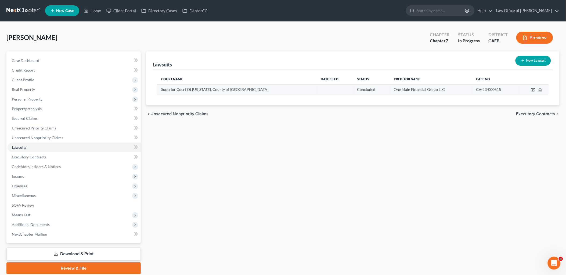
click at [534, 90] on icon "button" at bounding box center [532, 90] width 4 height 4
select select "4"
select select "2"
select select "0"
select select "15"
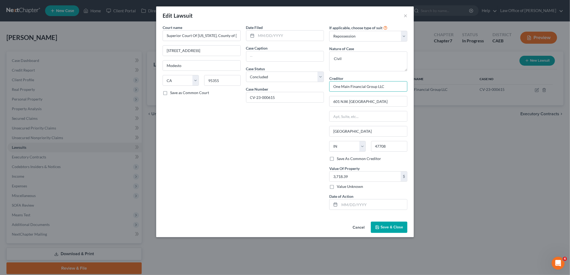
drag, startPoint x: 390, startPoint y: 86, endPoint x: 328, endPoint y: 92, distance: 62.2
click at [328, 92] on div "If applicable, choose type of suit Select Repossession Garnishment Foreclosure …" at bounding box center [368, 120] width 83 height 190
click at [271, 60] on input "text" at bounding box center [285, 56] width 78 height 10
paste input "One Main Financial Group LLC"
type input "One Main Financial Group LLC v."
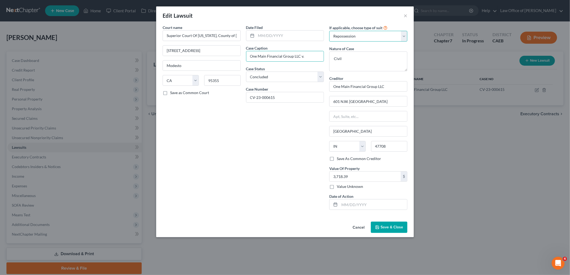
drag, startPoint x: 368, startPoint y: 35, endPoint x: 357, endPoint y: 38, distance: 10.9
click at [368, 35] on select "Select Repossession Garnishment Foreclosure Attached, Seized, Or Levied Other" at bounding box center [368, 36] width 78 height 11
select select
click at [329, 31] on select "Select Repossession Garnishment Foreclosure Attached, Seized, Or Levied Other" at bounding box center [368, 36] width 78 height 11
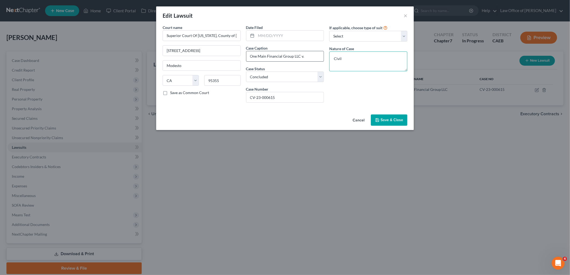
drag, startPoint x: 351, startPoint y: 60, endPoint x: 310, endPoint y: 57, distance: 40.9
click at [324, 59] on div "Court name * Superior Court Of [US_STATE], County of Stanislaus [GEOGRAPHIC_DAT…" at bounding box center [285, 66] width 250 height 82
type textarea "Collection"
click at [279, 35] on input "text" at bounding box center [290, 36] width 68 height 10
click at [315, 58] on input "One Main Financial Group LLC v." at bounding box center [285, 56] width 78 height 10
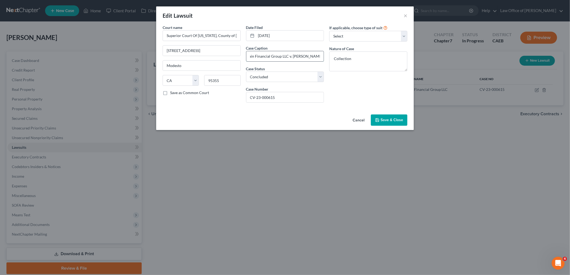
scroll to position [0, 14]
click at [388, 116] on button "Save & Close" at bounding box center [389, 120] width 37 height 11
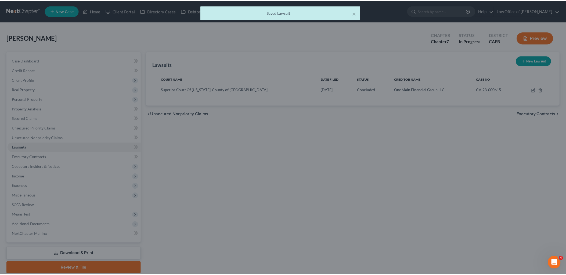
scroll to position [0, 0]
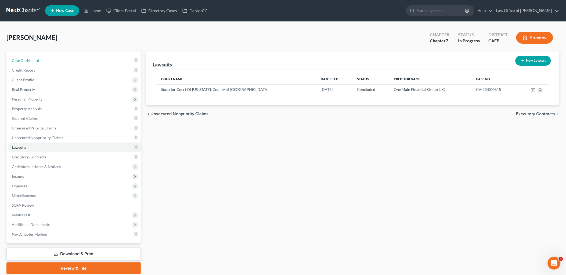
drag, startPoint x: 22, startPoint y: 62, endPoint x: 167, endPoint y: 76, distance: 145.2
click at [22, 62] on span "Case Dashboard" at bounding box center [25, 60] width 27 height 5
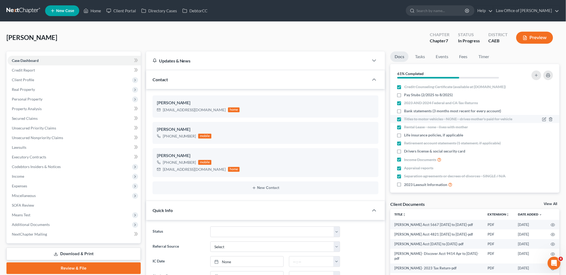
scroll to position [427, 0]
click at [543, 95] on icon "button" at bounding box center [544, 95] width 2 height 2
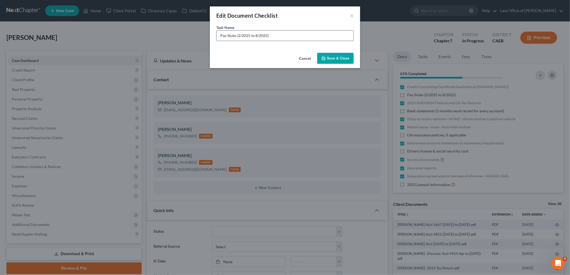
drag, startPoint x: 238, startPoint y: 34, endPoint x: 255, endPoint y: 35, distance: 17.2
click at [255, 35] on input "Pay Stubs (2/2025 to 8/2025)" at bounding box center [285, 36] width 137 height 10
click at [250, 35] on input "Pay Stubs (8/2025)" at bounding box center [285, 36] width 137 height 10
click at [340, 60] on button "Save & Close" at bounding box center [335, 58] width 37 height 11
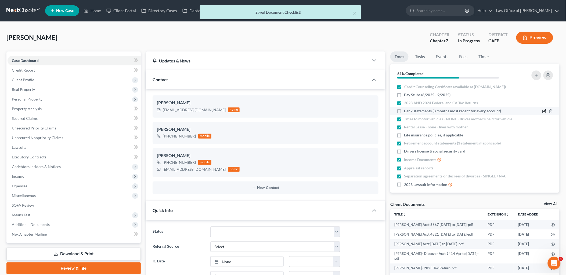
click at [542, 111] on icon "button" at bounding box center [544, 111] width 4 height 4
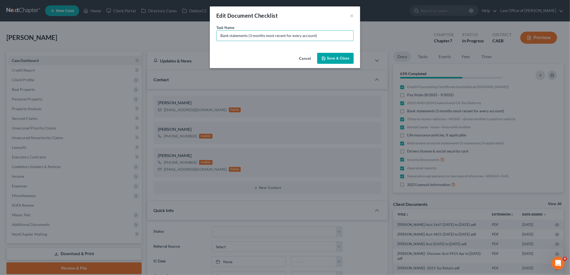
drag, startPoint x: 249, startPoint y: 34, endPoint x: 364, endPoint y: 34, distance: 114.9
click at [370, 36] on div "Edit Document Checklist × Task Name * Bank statements (3 months most recent for…" at bounding box center [285, 137] width 570 height 275
click at [267, 34] on input "Bank statements -" at bounding box center [285, 36] width 137 height 10
paste input "Evolve Bank & Trust"
click at [330, 57] on button "Save & Close" at bounding box center [335, 58] width 37 height 11
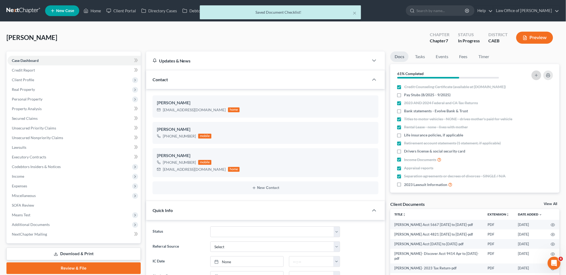
click at [536, 73] on icon "button" at bounding box center [536, 75] width 4 height 4
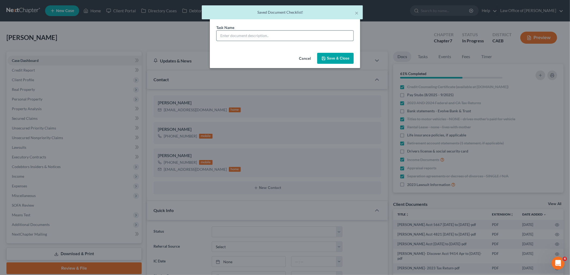
click at [304, 33] on input "text" at bounding box center [285, 36] width 137 height 10
paste input "Evolve Bank & Trust"
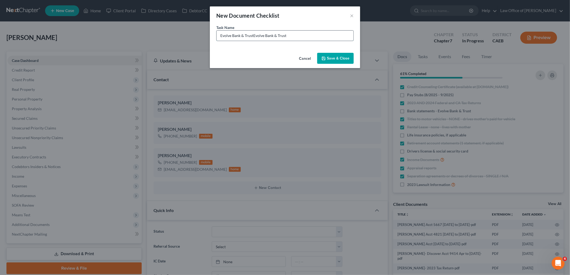
drag, startPoint x: 220, startPoint y: 36, endPoint x: 321, endPoint y: 37, distance: 100.9
click at [321, 37] on input "Evolve Bank & TrustEvolve Bank & Trust" at bounding box center [285, 36] width 137 height 10
click at [326, 56] on button "Save & Close" at bounding box center [335, 58] width 37 height 11
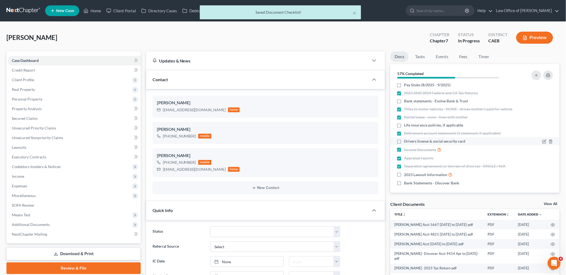
scroll to position [18, 0]
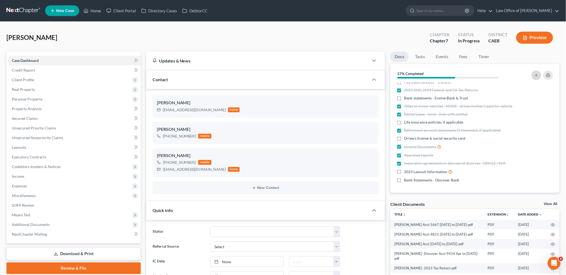
click at [534, 77] on icon "button" at bounding box center [536, 75] width 4 height 4
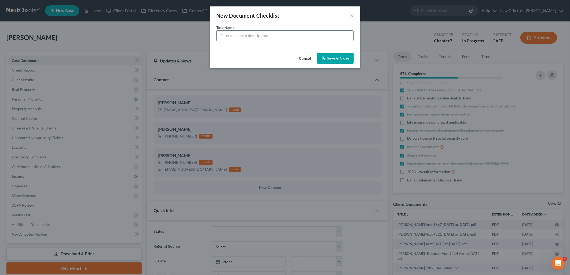
click at [248, 35] on input "text" at bounding box center [285, 36] width 137 height 10
click at [336, 60] on button "Save & Close" at bounding box center [335, 58] width 37 height 11
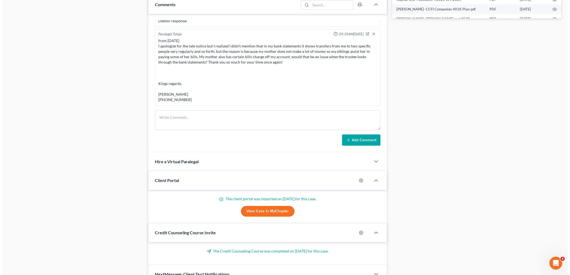
scroll to position [0, 0]
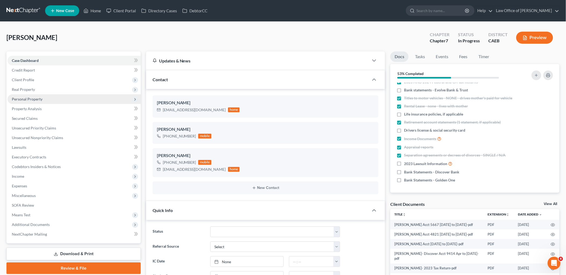
click at [23, 97] on span "Personal Property" at bounding box center [27, 99] width 31 height 5
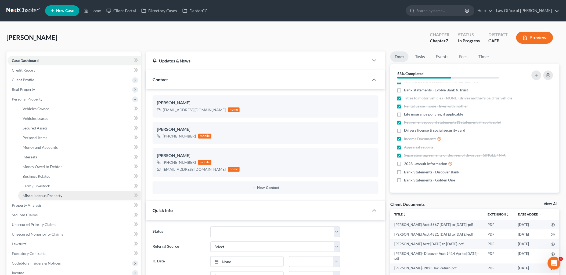
click at [38, 194] on span "Miscellaneous Property" at bounding box center [43, 196] width 40 height 5
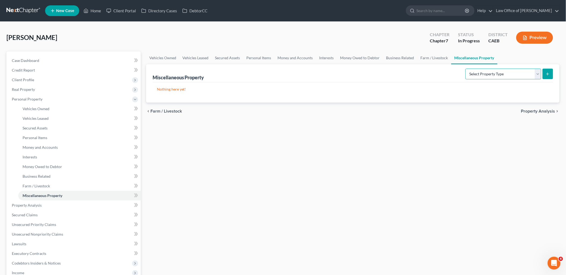
click at [490, 75] on select "Select Property Type Assigned for Creditor Benefit [DATE] Holding for Another N…" at bounding box center [503, 74] width 76 height 11
click at [465, 69] on select "Select Property Type Assigned for Creditor Benefit [DATE] Holding for Another N…" at bounding box center [503, 74] width 76 height 11
click at [547, 73] on icon "submit" at bounding box center [547, 74] width 4 height 4
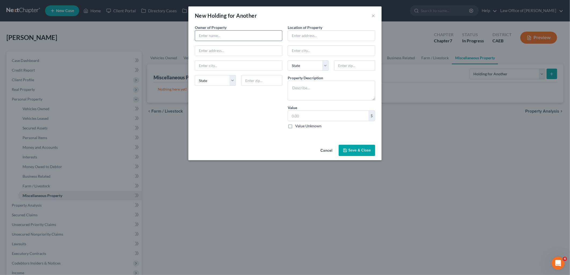
click at [236, 37] on input "text" at bounding box center [238, 36] width 87 height 10
drag, startPoint x: 239, startPoint y: 53, endPoint x: 192, endPoint y: 53, distance: 47.2
click at [192, 53] on div "An exemption set must first be selected from the Filing Information section. Ow…" at bounding box center [284, 84] width 193 height 118
click at [302, 34] on input "text" at bounding box center [331, 36] width 87 height 10
paste input "[STREET_ADDRESS]"
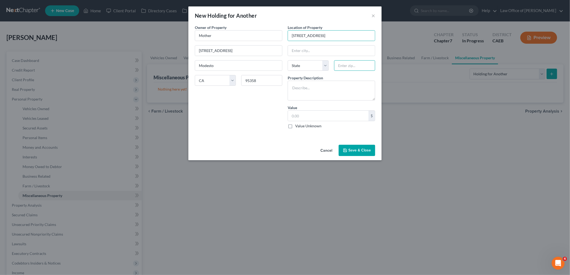
click at [356, 66] on input "text" at bounding box center [354, 65] width 41 height 11
click at [334, 91] on textarea at bounding box center [332, 91] width 88 height 20
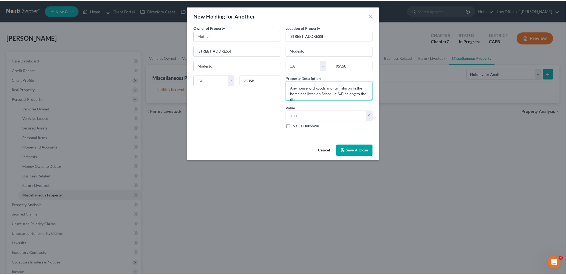
scroll to position [1, 0]
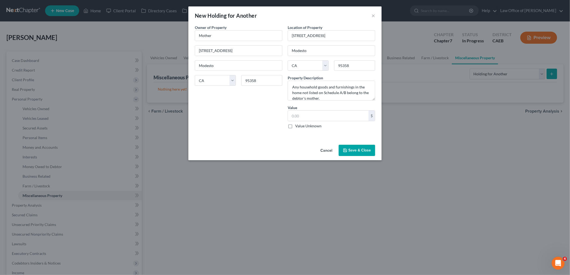
click at [295, 125] on label "Value Unknown" at bounding box center [308, 125] width 26 height 5
click at [297, 125] on input "Value Unknown" at bounding box center [298, 124] width 3 height 3
click at [358, 154] on button "Save & Close" at bounding box center [357, 150] width 37 height 11
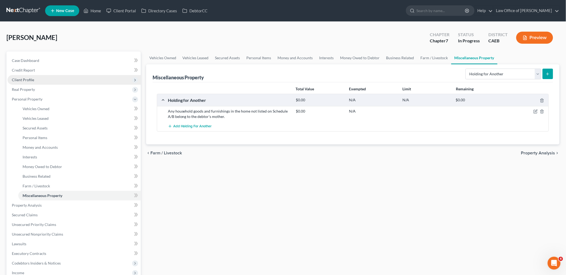
click at [23, 78] on span "Client Profile" at bounding box center [23, 80] width 22 height 5
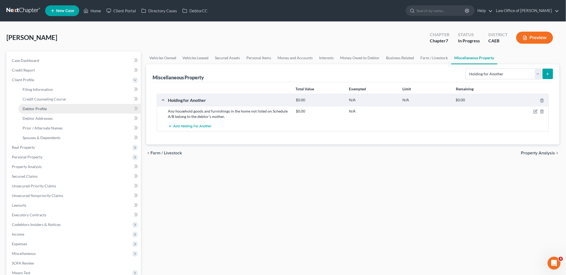
click at [34, 109] on span "Debtor Profile" at bounding box center [35, 109] width 24 height 5
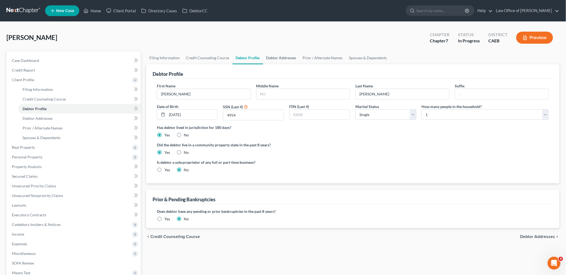
click at [288, 54] on link "Debtor Addresses" at bounding box center [281, 58] width 37 height 13
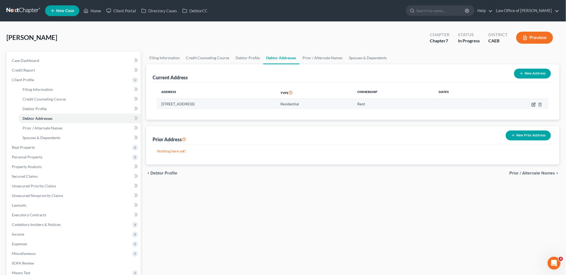
click at [534, 104] on icon "button" at bounding box center [533, 105] width 4 height 4
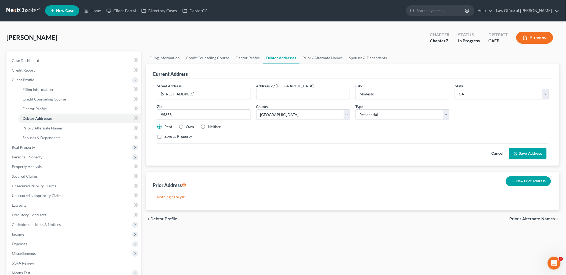
click at [208, 127] on label "Neither" at bounding box center [214, 126] width 13 height 5
click at [210, 127] on input "Neither" at bounding box center [211, 125] width 3 height 3
click at [316, 58] on link "Prior / Alternate Names" at bounding box center [322, 58] width 46 height 13
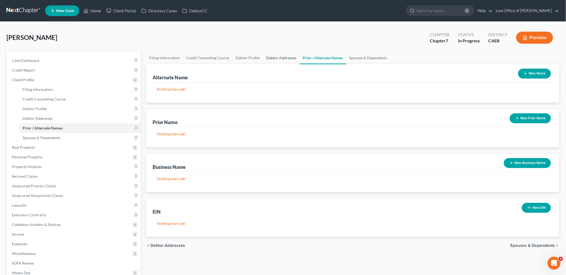
click at [282, 57] on link "Debtor Addresses" at bounding box center [281, 58] width 37 height 13
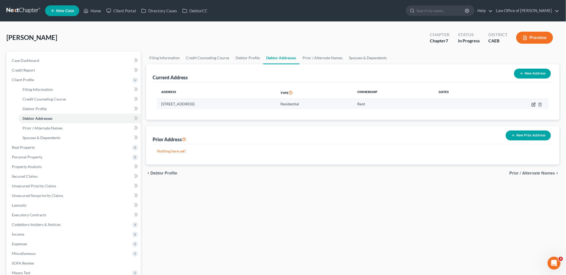
click at [532, 103] on icon "button" at bounding box center [532, 104] width 3 height 3
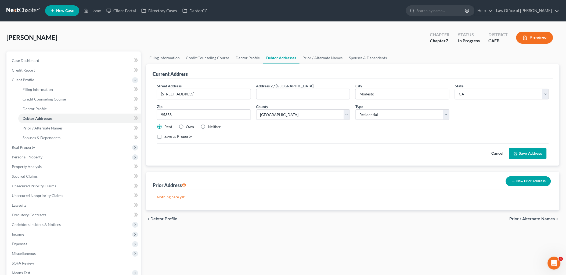
click at [208, 126] on label "Neither" at bounding box center [214, 126] width 13 height 5
click at [210, 126] on input "Neither" at bounding box center [211, 125] width 3 height 3
click at [521, 154] on button "Save Address" at bounding box center [527, 153] width 37 height 11
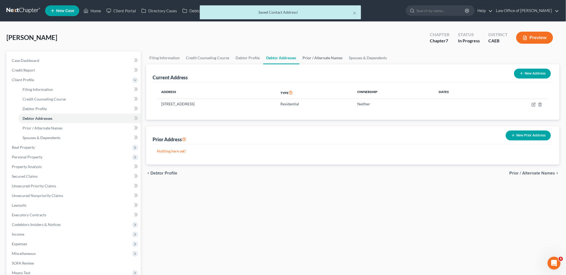
click at [316, 57] on link "Prior / Alternate Names" at bounding box center [322, 58] width 46 height 13
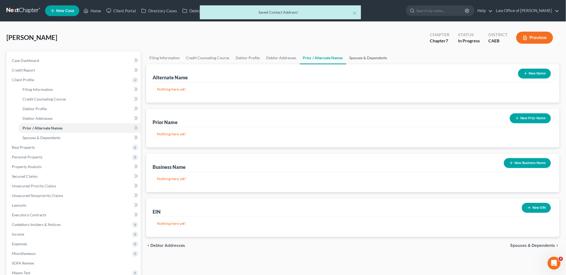
click at [364, 59] on link "Spouses & Dependents" at bounding box center [368, 58] width 44 height 13
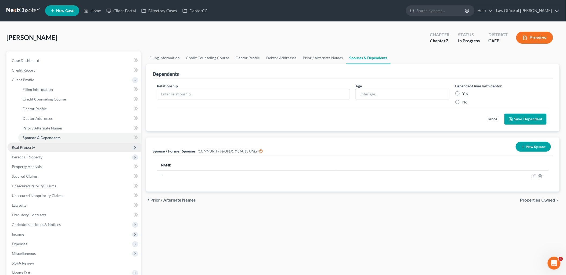
click at [25, 147] on span "Real Property" at bounding box center [23, 147] width 23 height 5
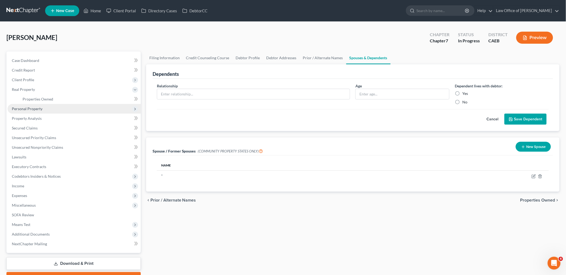
click at [31, 110] on span "Personal Property" at bounding box center [27, 109] width 31 height 5
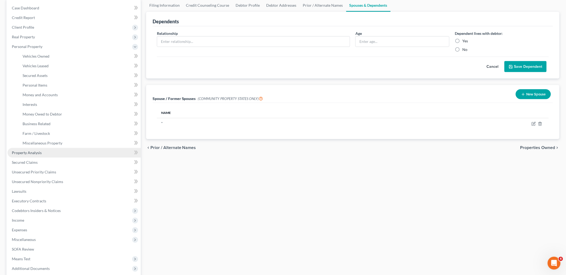
scroll to position [60, 0]
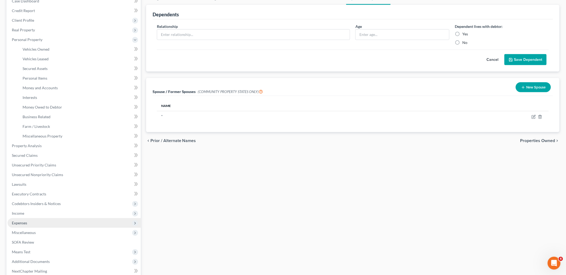
click at [18, 221] on span "Expenses" at bounding box center [19, 223] width 15 height 5
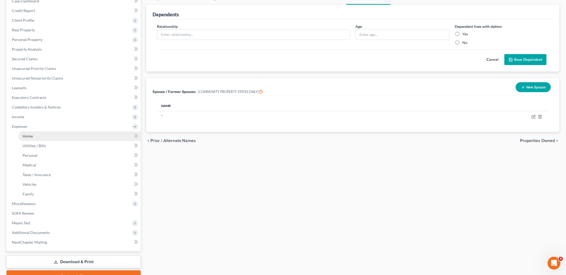
click at [27, 134] on span "Home" at bounding box center [28, 136] width 10 height 5
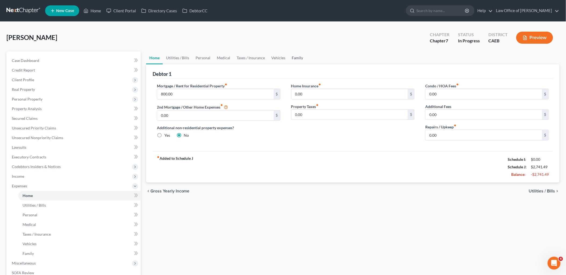
click at [298, 59] on link "Family" at bounding box center [298, 58] width 18 height 13
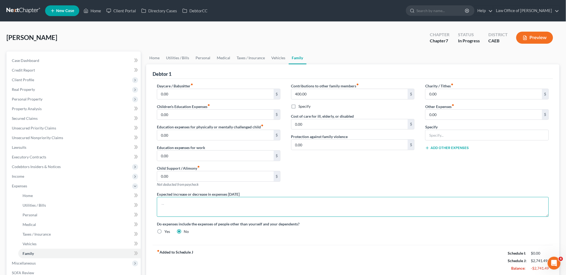
click at [248, 205] on textarea at bounding box center [353, 207] width 392 height 20
click at [279, 57] on link "Vehicles" at bounding box center [278, 58] width 20 height 13
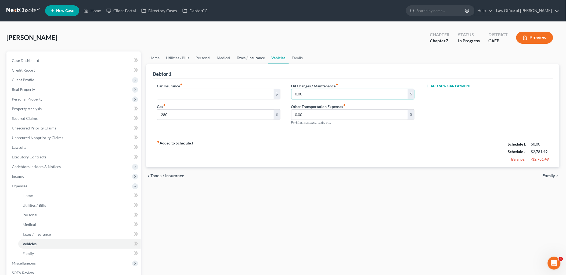
click at [244, 57] on link "Taxes / Insurance" at bounding box center [251, 58] width 35 height 13
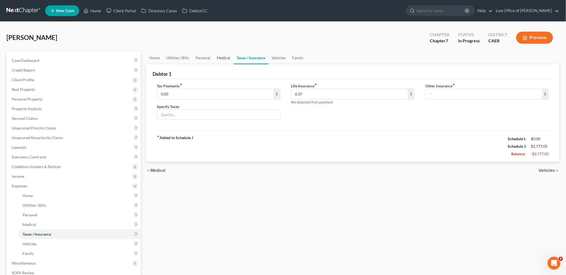
click at [224, 53] on link "Medical" at bounding box center [224, 58] width 20 height 13
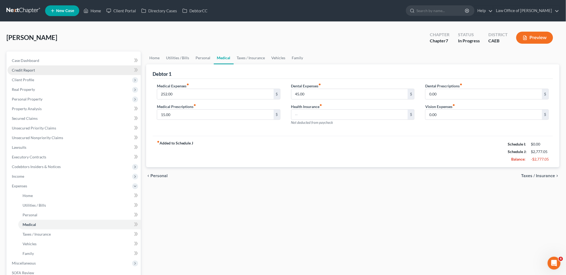
click at [28, 67] on link "Credit Report" at bounding box center [74, 70] width 133 height 10
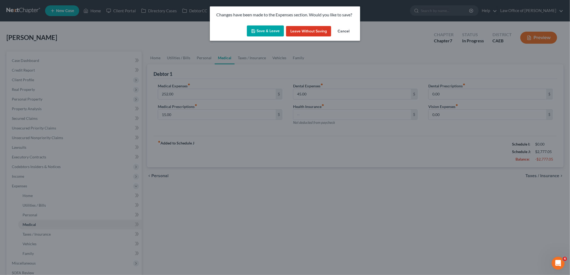
click at [267, 33] on button "Save & Leave" at bounding box center [265, 30] width 37 height 11
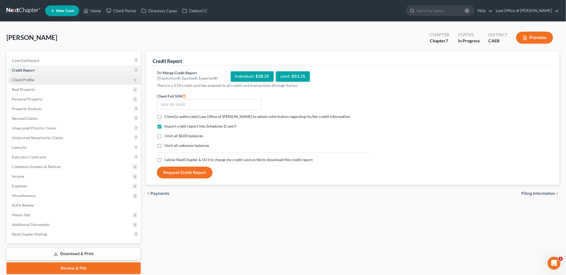
click at [23, 81] on span "Client Profile" at bounding box center [23, 80] width 22 height 5
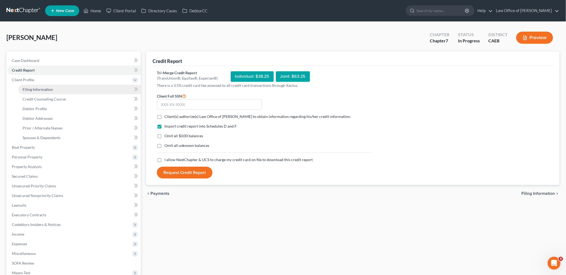
click at [25, 89] on span "Filing Information" at bounding box center [38, 89] width 30 height 5
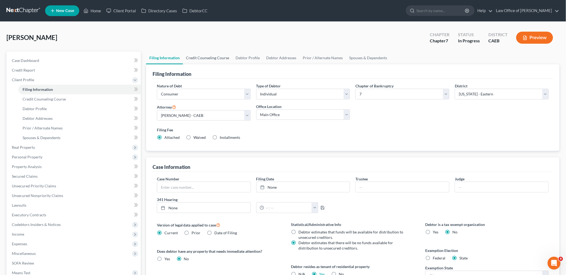
click at [196, 57] on link "Credit Counseling Course" at bounding box center [208, 58] width 50 height 13
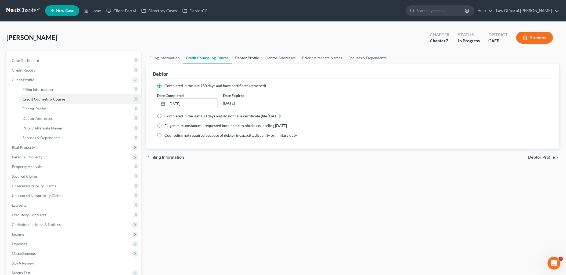
click at [246, 57] on link "Debtor Profile" at bounding box center [247, 58] width 31 height 13
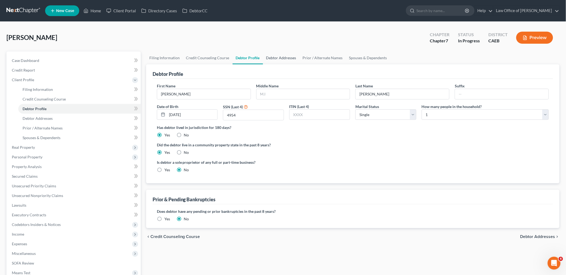
click at [284, 58] on link "Debtor Addresses" at bounding box center [281, 58] width 37 height 13
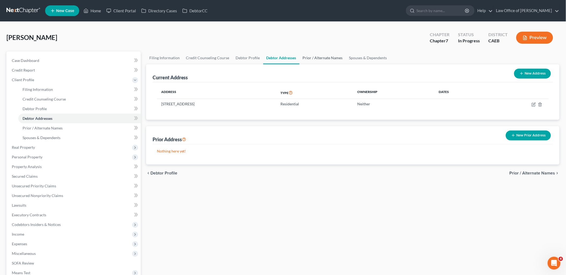
click at [315, 59] on link "Prior / Alternate Names" at bounding box center [322, 58] width 46 height 13
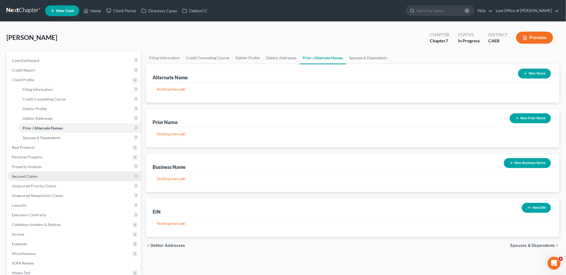
click at [24, 176] on span "Secured Claims" at bounding box center [25, 176] width 26 height 5
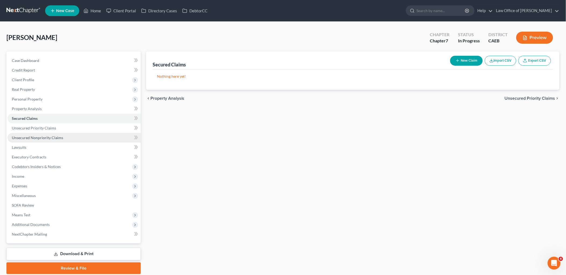
click at [35, 137] on span "Unsecured Nonpriority Claims" at bounding box center [37, 138] width 51 height 5
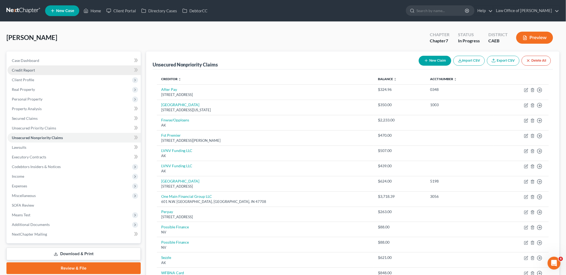
click at [25, 71] on span "Credit Report" at bounding box center [23, 70] width 23 height 5
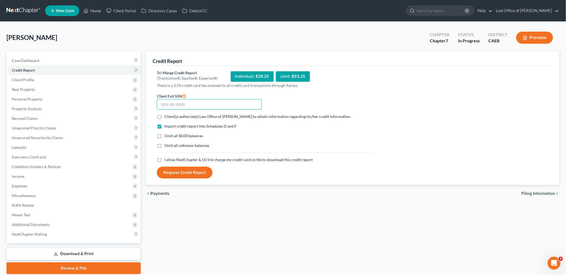
click at [200, 103] on input "text" at bounding box center [209, 104] width 105 height 11
click at [164, 116] on label "Client(s) authorize(s) Law Office of [PERSON_NAME] to obtain information regard…" at bounding box center [257, 116] width 187 height 5
click at [166, 116] on input "Client(s) authorize(s) Law Office of [PERSON_NAME] to obtain information regard…" at bounding box center [167, 115] width 3 height 3
click at [164, 136] on label "Omit all $0.00 balances" at bounding box center [183, 135] width 39 height 5
click at [166, 136] on input "Omit all $0.00 balances" at bounding box center [167, 134] width 3 height 3
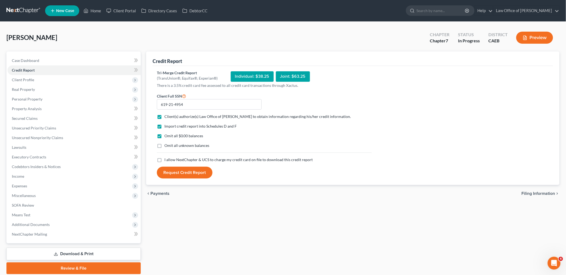
click at [164, 146] on label "Omit all unknown balances" at bounding box center [186, 145] width 45 height 5
click at [166, 146] on input "Omit all unknown balances" at bounding box center [167, 144] width 3 height 3
click at [164, 159] on label "I allow NextChapter & UCS to charge my credit card on file to download this cre…" at bounding box center [238, 159] width 148 height 5
click at [166, 159] on input "I allow NextChapter & UCS to charge my credit card on file to download this cre…" at bounding box center [167, 158] width 3 height 3
click at [187, 175] on button "Request Credit Report" at bounding box center [185, 173] width 56 height 12
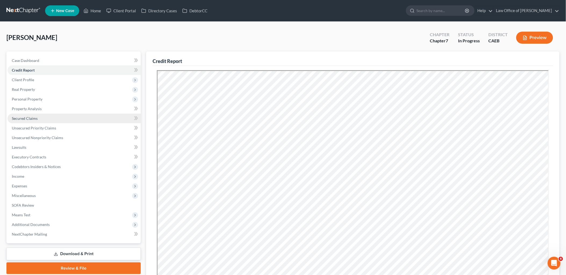
click at [21, 117] on span "Secured Claims" at bounding box center [25, 118] width 26 height 5
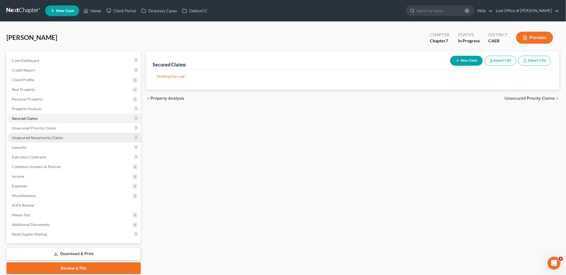
click at [31, 136] on span "Unsecured Nonpriority Claims" at bounding box center [37, 138] width 51 height 5
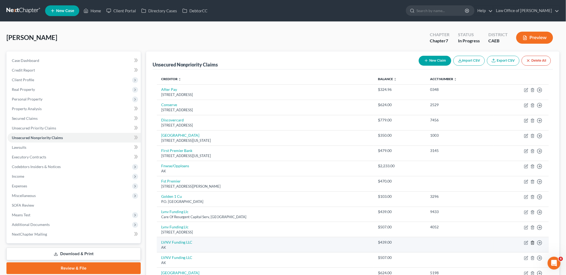
click at [533, 243] on icon "button" at bounding box center [532, 243] width 4 height 4
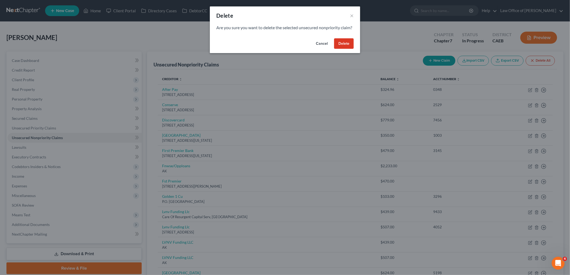
click at [342, 49] on button "Delete" at bounding box center [344, 43] width 20 height 11
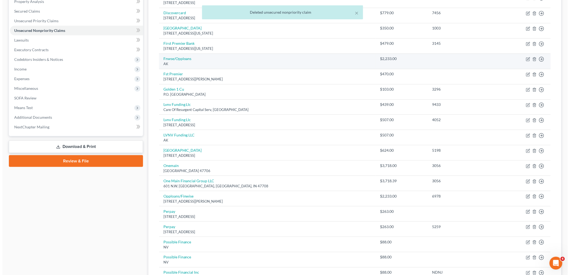
scroll to position [119, 0]
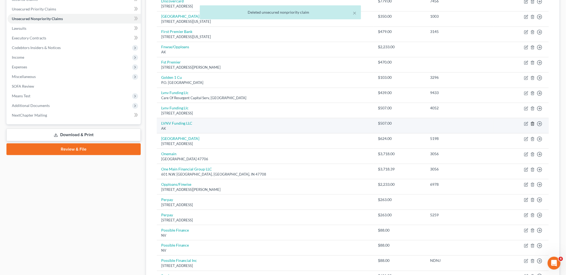
click at [533, 124] on icon "button" at bounding box center [532, 124] width 4 height 4
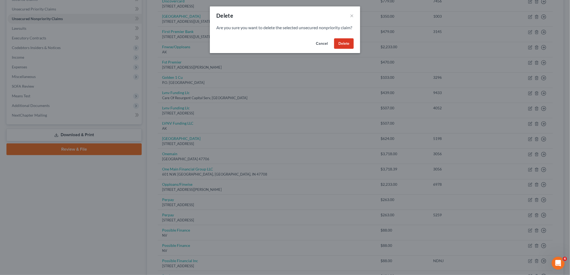
click at [346, 49] on button "Delete" at bounding box center [344, 43] width 20 height 11
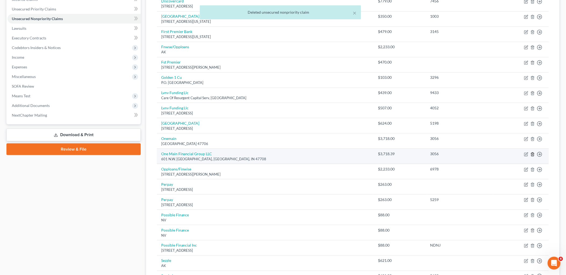
click at [533, 154] on icon "button" at bounding box center [532, 154] width 2 height 3
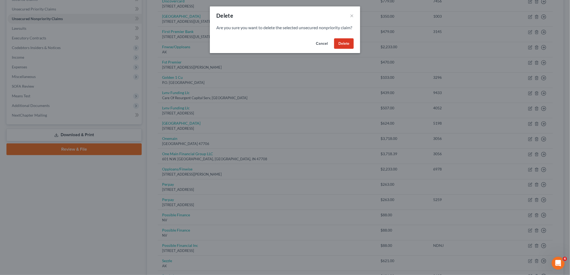
click at [343, 49] on button "Delete" at bounding box center [344, 43] width 20 height 11
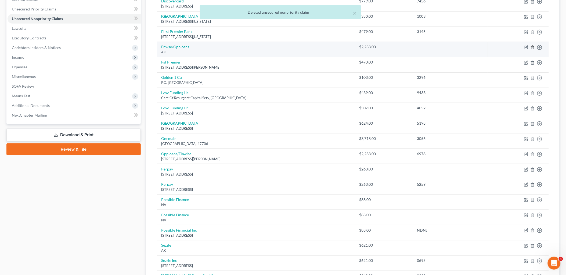
click at [533, 48] on icon "button" at bounding box center [532, 47] width 4 height 4
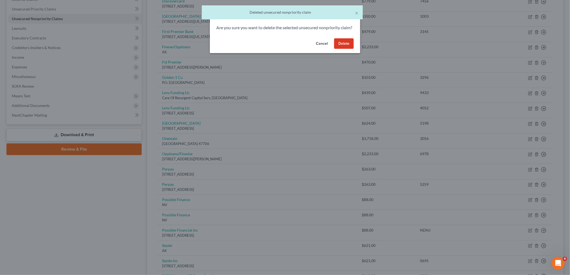
click at [342, 49] on button "Delete" at bounding box center [344, 43] width 20 height 11
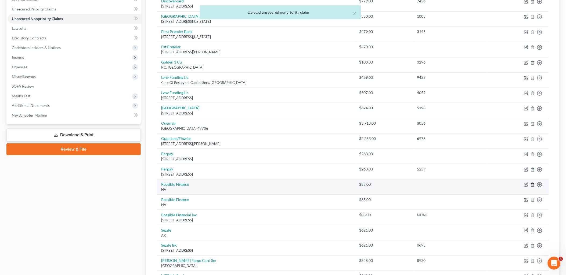
click at [532, 186] on icon "button" at bounding box center [532, 185] width 4 height 4
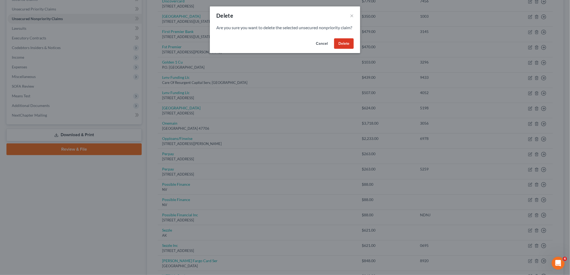
click at [347, 49] on button "Delete" at bounding box center [344, 43] width 20 height 11
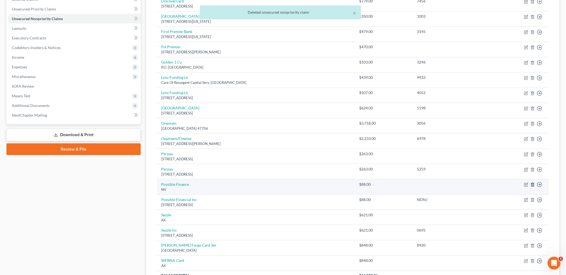
click at [533, 186] on icon "button" at bounding box center [532, 185] width 4 height 4
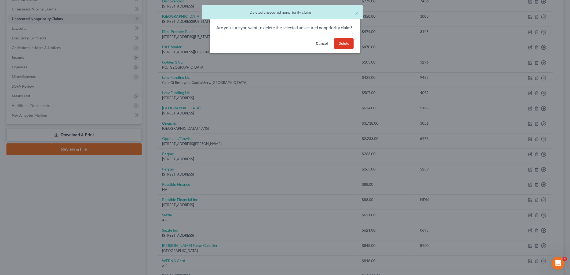
click at [342, 49] on button "Delete" at bounding box center [344, 43] width 20 height 11
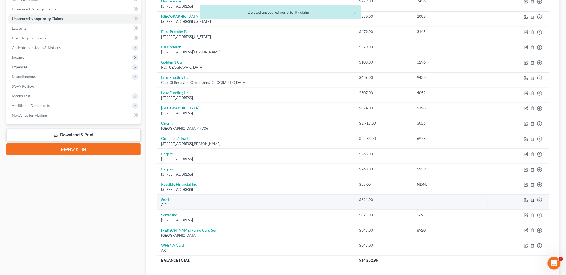
click at [533, 201] on icon "button" at bounding box center [532, 200] width 4 height 4
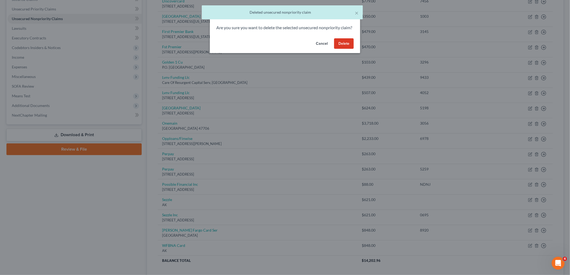
click at [345, 49] on button "Delete" at bounding box center [344, 43] width 20 height 11
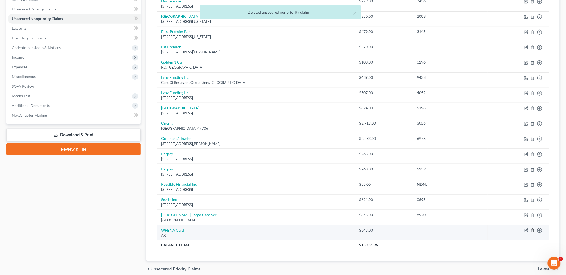
click at [532, 231] on icon "button" at bounding box center [532, 231] width 4 height 4
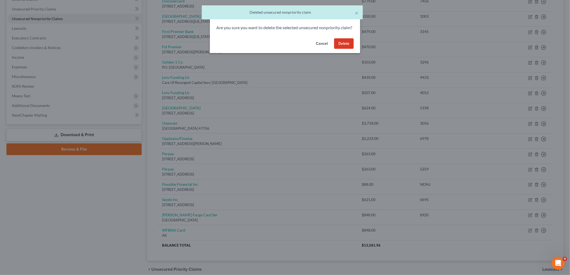
click at [338, 49] on button "Delete" at bounding box center [344, 43] width 20 height 11
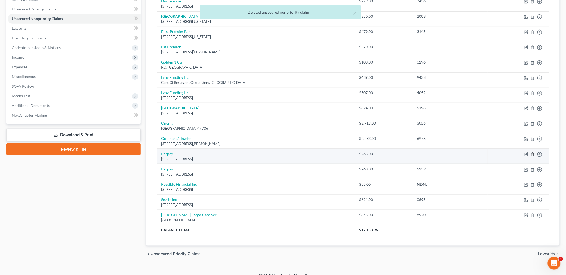
click at [533, 155] on icon "button" at bounding box center [532, 154] width 4 height 4
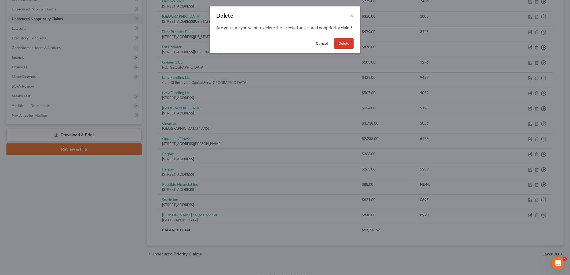
click at [350, 49] on button "Delete" at bounding box center [344, 43] width 20 height 11
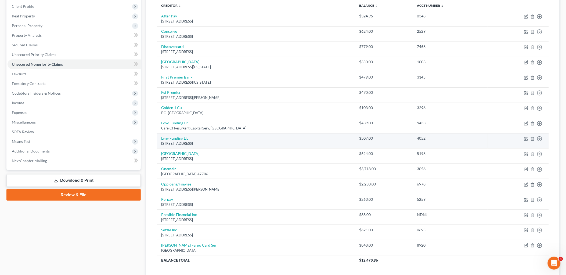
scroll to position [52, 0]
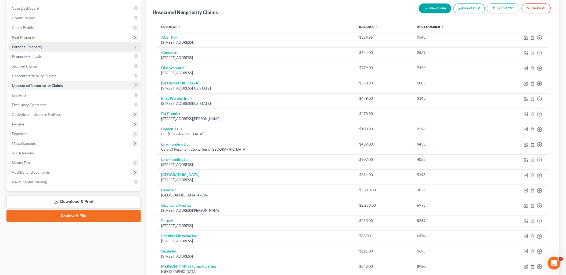
click at [26, 46] on span "Personal Property" at bounding box center [27, 47] width 31 height 5
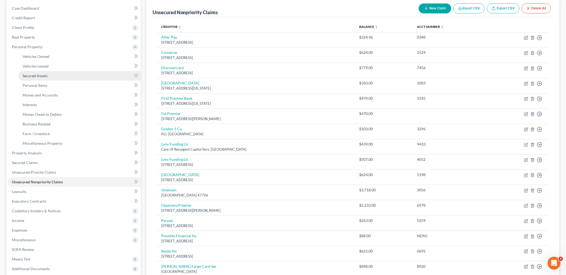
click at [28, 77] on span "Secured Assets" at bounding box center [35, 76] width 25 height 5
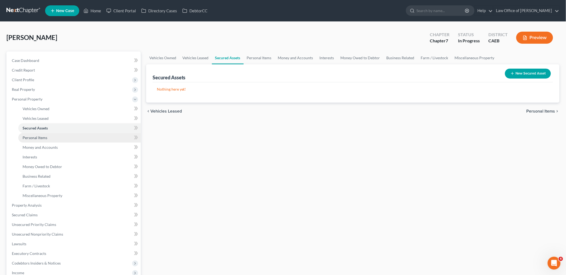
click at [37, 138] on span "Personal Items" at bounding box center [35, 138] width 25 height 5
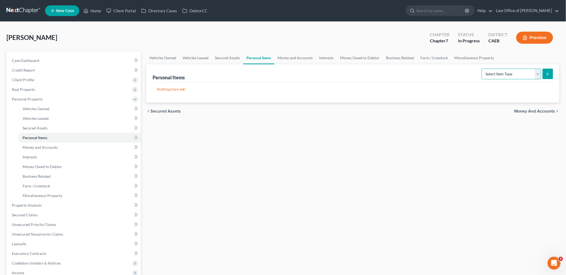
drag, startPoint x: 513, startPoint y: 72, endPoint x: 509, endPoint y: 74, distance: 4.3
click at [513, 72] on select "Select Item Type Clothing Collectibles Of Value Electronics Firearms Household …" at bounding box center [511, 74] width 60 height 11
click at [482, 69] on select "Select Item Type Clothing Collectibles Of Value Electronics Firearms Household …" at bounding box center [511, 74] width 60 height 11
click at [547, 76] on button "submit" at bounding box center [547, 74] width 10 height 10
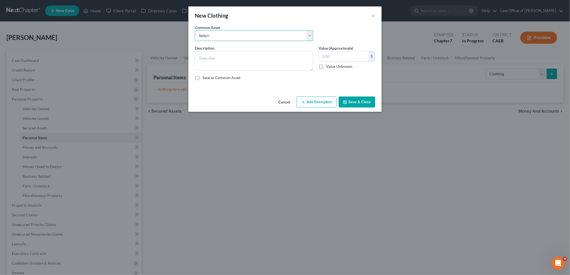
drag, startPoint x: 244, startPoint y: 35, endPoint x: 223, endPoint y: 42, distance: 21.4
click at [243, 35] on select "Select Women's shirts, pants, jeans, dresses, skirts, blouses, coats, jackets, …" at bounding box center [254, 35] width 118 height 11
click at [195, 30] on select "Select Women's shirts, pants, jeans, dresses, skirts, blouses, coats, jackets, …" at bounding box center [254, 35] width 118 height 11
click at [317, 105] on button "Add Exemption" at bounding box center [317, 102] width 40 height 11
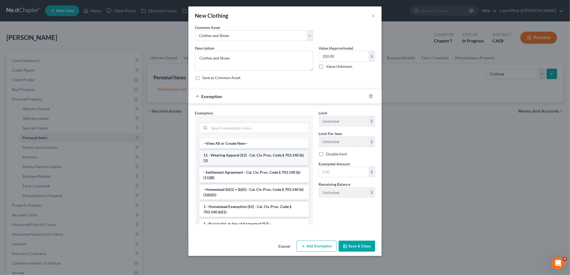
click at [225, 155] on li "11 - Wearing Apparel (S2) - Cal. Civ. Proc. Code § 703.140 (b)(3)" at bounding box center [254, 158] width 110 height 15
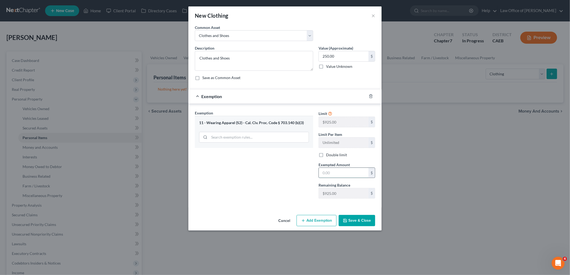
click at [354, 170] on input "text" at bounding box center [344, 173] width 50 height 10
click at [358, 223] on button "Save & Close" at bounding box center [357, 220] width 37 height 11
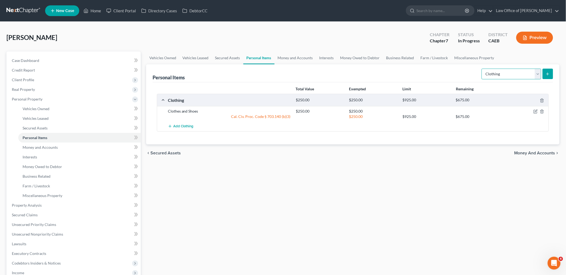
click at [510, 72] on select "Select Item Type Clothing Collectibles Of Value Electronics Firearms Household …" at bounding box center [511, 74] width 60 height 11
click at [482, 69] on select "Select Item Type Clothing Collectibles Of Value Electronics Firearms Household …" at bounding box center [511, 74] width 60 height 11
click at [550, 72] on button "submit" at bounding box center [547, 74] width 10 height 10
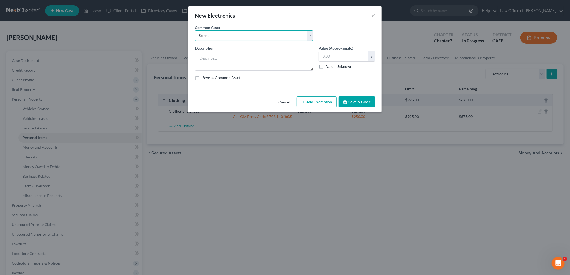
drag, startPoint x: 231, startPoint y: 36, endPoint x: 221, endPoint y: 42, distance: 11.9
click at [231, 36] on select "Select TVs, Computer/Tablet, Cell Phones TVs, Computer, Cell Phone" at bounding box center [254, 35] width 118 height 11
click at [195, 30] on select "Select TVs, Computer/Tablet, Cell Phones TVs, Computer, Cell Phone" at bounding box center [254, 35] width 118 height 11
click at [321, 101] on button "Add Exemption" at bounding box center [317, 102] width 40 height 11
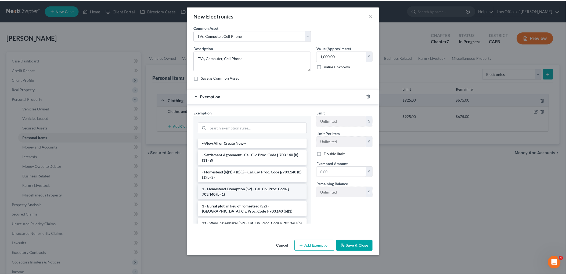
scroll to position [60, 0]
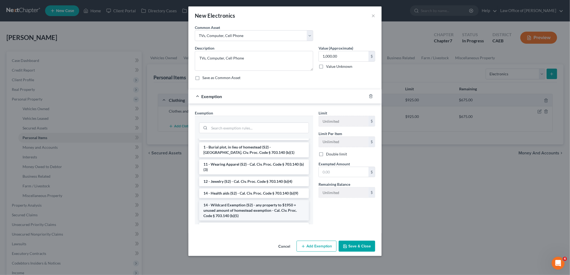
click at [227, 209] on li "14 - Wildcard Exemption (S2) - any property to $1950 + unused amount of homeste…" at bounding box center [254, 211] width 110 height 20
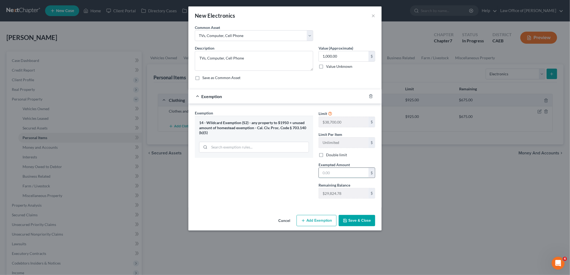
click at [336, 170] on input "text" at bounding box center [344, 173] width 50 height 10
click at [364, 222] on button "Save & Close" at bounding box center [357, 220] width 37 height 11
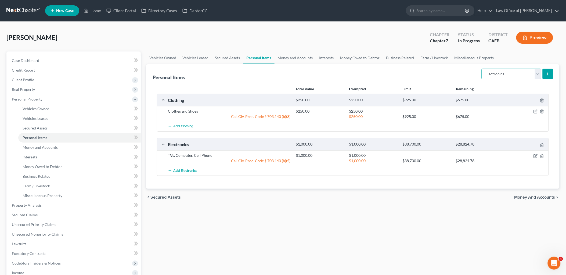
click at [498, 75] on select "Select Item Type Clothing Collectibles Of Value Electronics Firearms Household …" at bounding box center [511, 74] width 60 height 11
click at [482, 69] on select "Select Item Type Clothing Collectibles Of Value Electronics Firearms Household …" at bounding box center [511, 74] width 60 height 11
click at [546, 72] on icon "submit" at bounding box center [547, 74] width 4 height 4
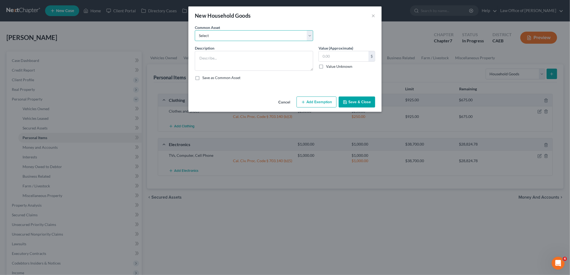
click at [214, 33] on select "Select Living Room Furniture Kitchen Essentials Table/Chairs Bedroom Furniture …" at bounding box center [254, 35] width 118 height 11
click at [195, 30] on select "Select Living Room Furniture Kitchen Essentials Table/Chairs Bedroom Furniture …" at bounding box center [254, 35] width 118 height 11
drag, startPoint x: 201, startPoint y: 57, endPoint x: 230, endPoint y: 56, distance: 29.5
click at [230, 56] on textarea "Kitchen Essentials $200 Bedding/Linen $50" at bounding box center [254, 61] width 118 height 20
click at [318, 103] on button "Add Exemption" at bounding box center [317, 102] width 40 height 11
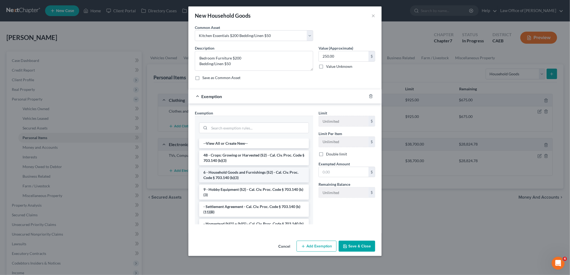
click at [230, 176] on li "6 - Household Goods and Furnishings (S2) - Cal. Civ. Proc. Code § 703.140 (b)(3)" at bounding box center [254, 175] width 110 height 15
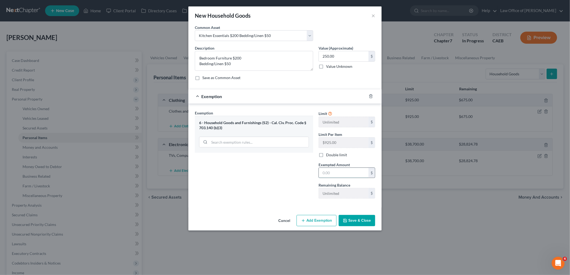
click at [346, 170] on input "text" at bounding box center [344, 173] width 50 height 10
click at [356, 221] on button "Save & Close" at bounding box center [357, 220] width 37 height 11
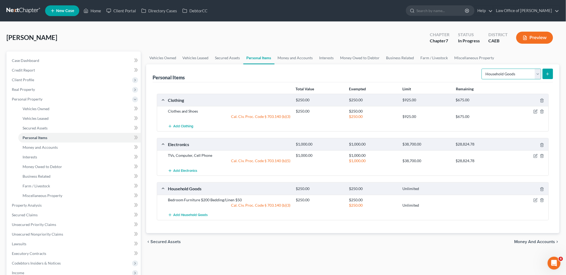
click at [517, 74] on select "Select Item Type Clothing Collectibles Of Value Electronics Firearms Household …" at bounding box center [511, 74] width 60 height 11
click at [482, 69] on select "Select Item Type Clothing Collectibles Of Value Electronics Firearms Household …" at bounding box center [511, 74] width 60 height 11
click at [548, 75] on icon "submit" at bounding box center [547, 74] width 4 height 4
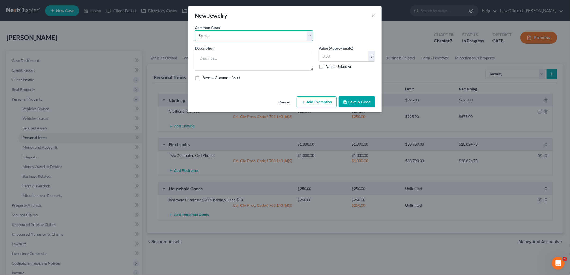
drag, startPoint x: 224, startPoint y: 35, endPoint x: 210, endPoint y: 42, distance: 15.4
click at [224, 35] on select "Select Costume Jewelry" at bounding box center [254, 35] width 118 height 11
click at [195, 30] on select "Select Costume Jewelry" at bounding box center [254, 35] width 118 height 11
click at [325, 105] on button "Add Exemption" at bounding box center [317, 102] width 40 height 11
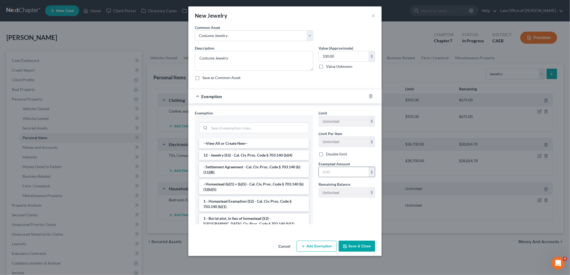
drag, startPoint x: 239, startPoint y: 157, endPoint x: 334, endPoint y: 168, distance: 96.2
click at [238, 157] on li "12 - Jewelry (S2) - Cal. Civ. Proc. Code § 703.140 (b)(4)" at bounding box center [254, 156] width 110 height 10
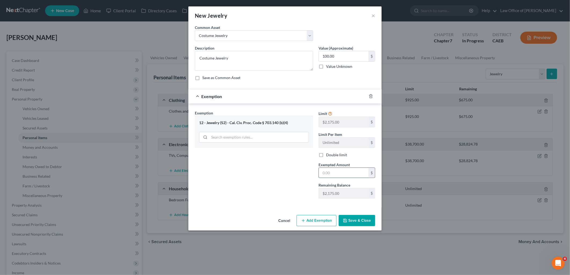
click at [336, 173] on input "text" at bounding box center [344, 173] width 50 height 10
click at [363, 221] on button "Save & Close" at bounding box center [357, 220] width 37 height 11
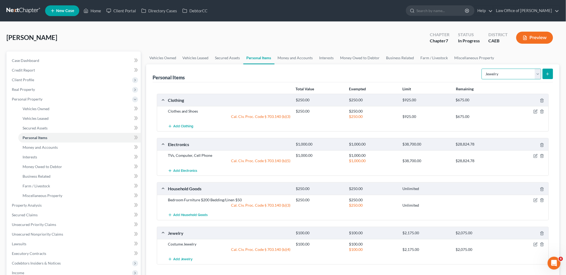
click at [489, 74] on select "Select Item Type Clothing Collectibles Of Value Electronics Firearms Household …" at bounding box center [511, 74] width 60 height 11
click at [442, 71] on div "Personal Items Select Item Type Clothing Collectibles Of Value Electronics Fire…" at bounding box center [352, 73] width 400 height 18
drag, startPoint x: 18, startPoint y: 62, endPoint x: 141, endPoint y: 59, distance: 123.2
click at [18, 62] on span "Case Dashboard" at bounding box center [25, 60] width 27 height 5
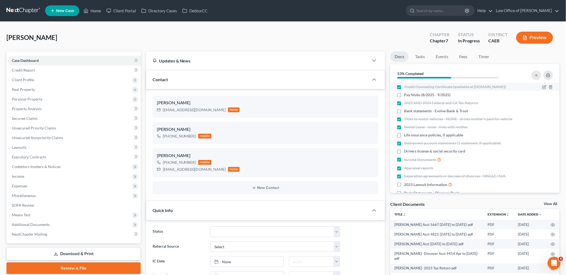
scroll to position [427, 0]
click at [16, 176] on span "Income" at bounding box center [18, 176] width 12 height 5
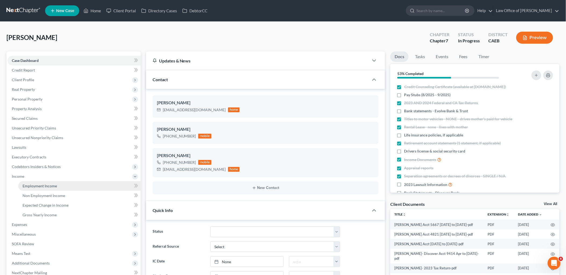
click at [27, 186] on span "Employment Income" at bounding box center [40, 186] width 34 height 5
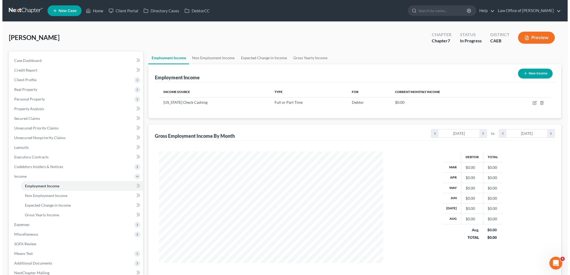
scroll to position [112, 235]
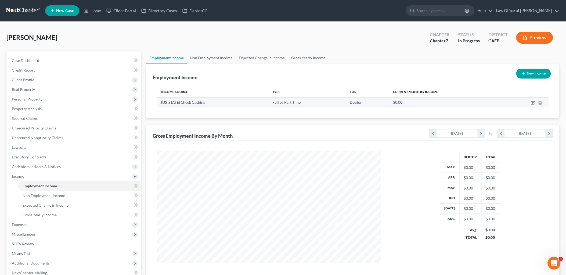
click at [530, 101] on td at bounding box center [524, 102] width 47 height 10
click at [533, 102] on icon "button" at bounding box center [533, 102] width 2 height 2
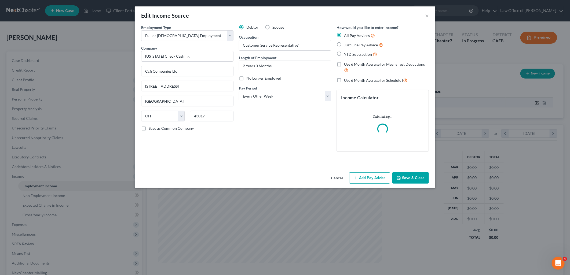
scroll to position [113, 237]
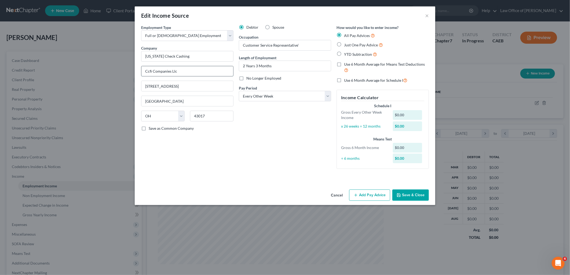
drag, startPoint x: 189, startPoint y: 73, endPoint x: 190, endPoint y: 69, distance: 4.1
click at [187, 73] on input "Ccfi Companies Llc" at bounding box center [187, 71] width 92 height 10
drag, startPoint x: 206, startPoint y: 57, endPoint x: 122, endPoint y: 57, distance: 84.6
click at [122, 57] on div "Edit Income Source × Employment Type * Select Full or [DEMOGRAPHIC_DATA] Employ…" at bounding box center [285, 137] width 570 height 275
drag, startPoint x: 201, startPoint y: 55, endPoint x: 227, endPoint y: 100, distance: 52.8
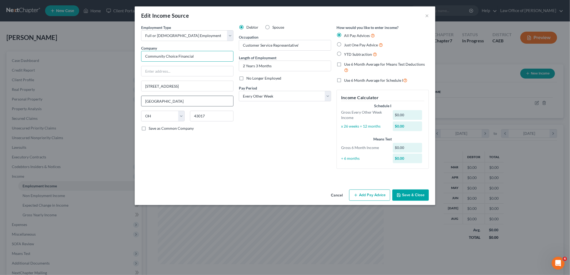
click at [129, 55] on div "Edit Income Source × Employment Type * Select Full or [DEMOGRAPHIC_DATA] Employ…" at bounding box center [285, 137] width 570 height 275
click at [177, 73] on input "text" at bounding box center [187, 71] width 92 height 10
click at [355, 53] on span "YTD Subtraction" at bounding box center [358, 54] width 28 height 5
click at [350, 53] on input "YTD Subtraction" at bounding box center [347, 52] width 3 height 3
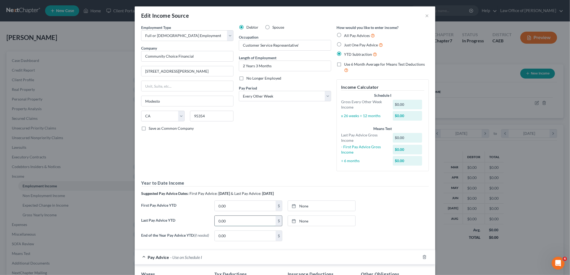
click at [231, 223] on input "0.00" at bounding box center [245, 221] width 61 height 10
click at [297, 218] on link "None" at bounding box center [321, 221] width 67 height 10
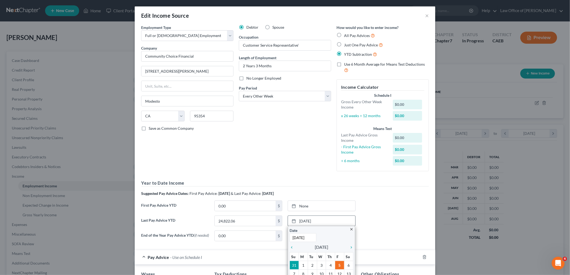
scroll to position [60, 0]
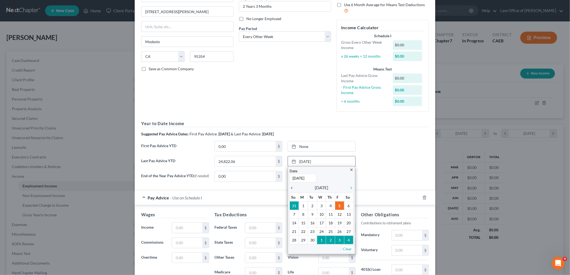
click at [290, 189] on icon "chevron_left" at bounding box center [293, 188] width 7 height 4
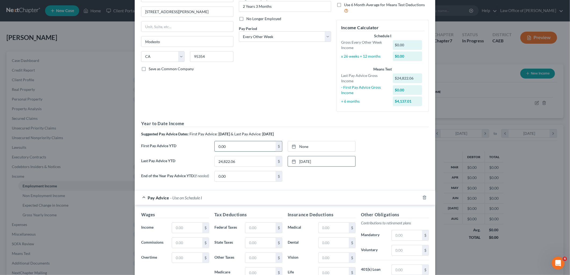
click at [228, 146] on input "0.00" at bounding box center [245, 146] width 61 height 10
click at [297, 147] on link "None" at bounding box center [321, 146] width 67 height 10
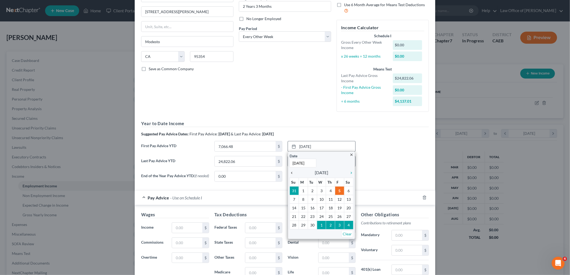
click at [291, 173] on icon "chevron_left" at bounding box center [293, 173] width 7 height 4
click at [290, 172] on icon "chevron_left" at bounding box center [293, 173] width 7 height 4
click at [291, 174] on icon "chevron_left" at bounding box center [293, 173] width 7 height 4
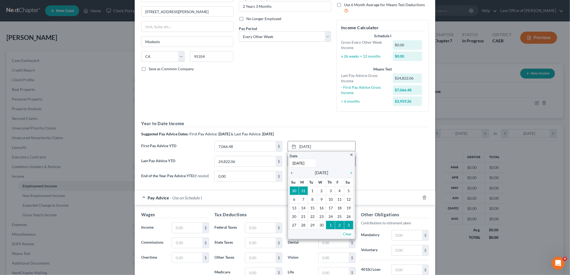
click at [291, 174] on icon "chevron_left" at bounding box center [293, 173] width 7 height 4
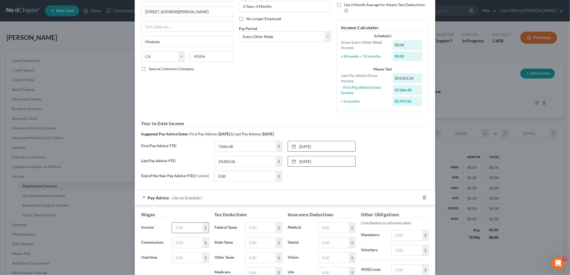
click at [186, 225] on input "text" at bounding box center [187, 228] width 30 height 10
click at [257, 227] on input "text" at bounding box center [260, 228] width 30 height 10
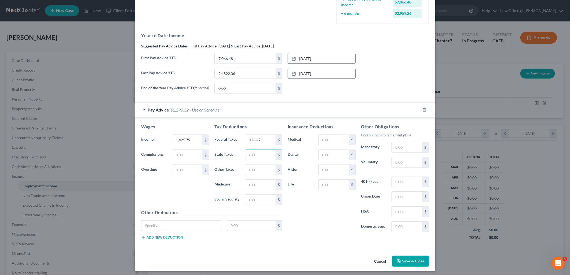
scroll to position [151, 0]
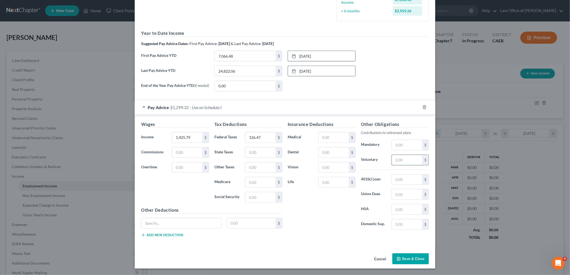
click at [410, 162] on input "text" at bounding box center [407, 160] width 30 height 10
click at [330, 183] on input "text" at bounding box center [334, 182] width 30 height 10
drag, startPoint x: 186, startPoint y: 221, endPoint x: 177, endPoint y: 218, distance: 10.0
click at [186, 220] on input "text" at bounding box center [181, 223] width 80 height 10
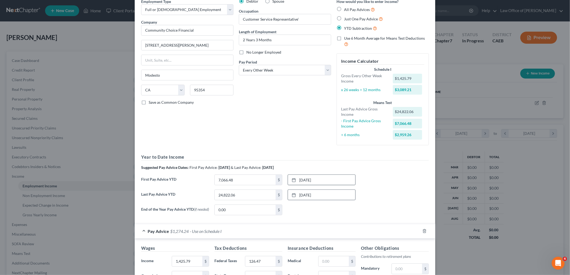
scroll to position [0, 0]
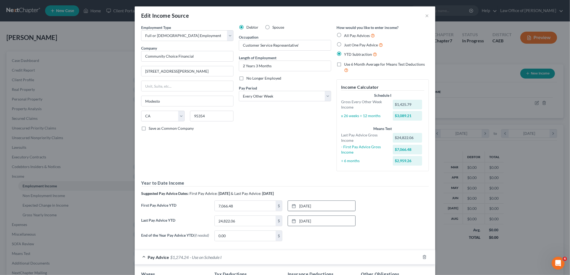
click at [350, 44] on span "Just One Pay Advice" at bounding box center [361, 45] width 34 height 5
click at [350, 44] on input "Just One Pay Advice" at bounding box center [347, 43] width 3 height 3
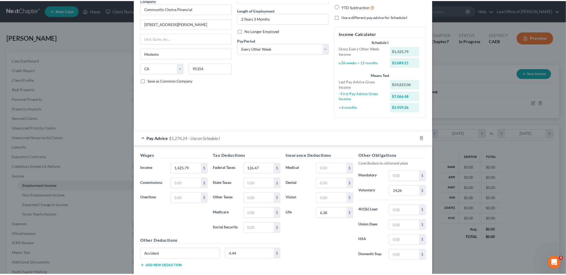
scroll to position [79, 0]
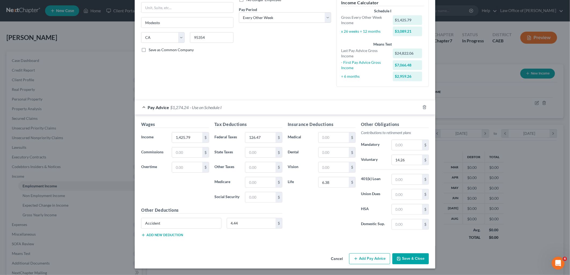
click at [409, 259] on button "Save & Close" at bounding box center [410, 259] width 37 height 11
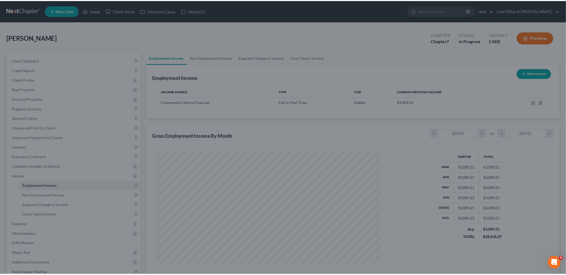
scroll to position [268301, 268178]
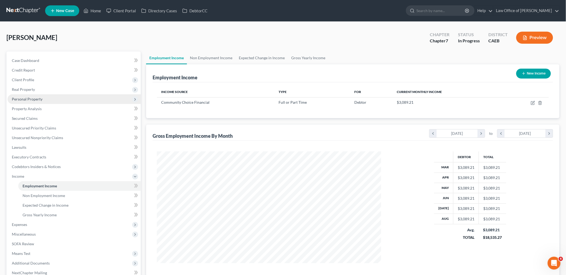
click at [24, 97] on span "Personal Property" at bounding box center [27, 99] width 31 height 5
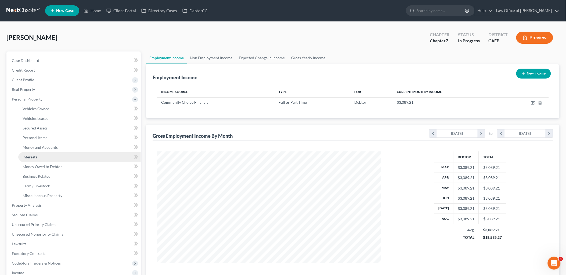
click at [32, 156] on span "Interests" at bounding box center [30, 157] width 14 height 5
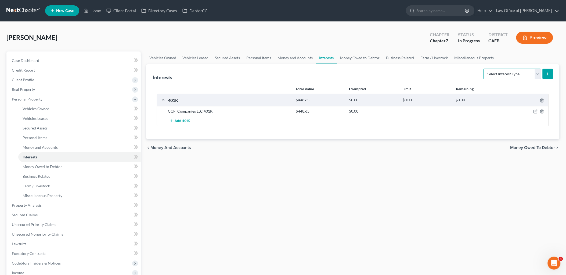
drag, startPoint x: 524, startPoint y: 71, endPoint x: 516, endPoint y: 80, distance: 12.5
click at [524, 71] on select "Select Interest Type 401K Annuity Bond Education IRA Government Bond Government…" at bounding box center [512, 74] width 58 height 11
click at [484, 69] on select "Select Interest Type 401K Annuity Bond Education IRA Government Bond Government…" at bounding box center [512, 74] width 58 height 11
click at [548, 75] on icon "submit" at bounding box center [547, 74] width 4 height 4
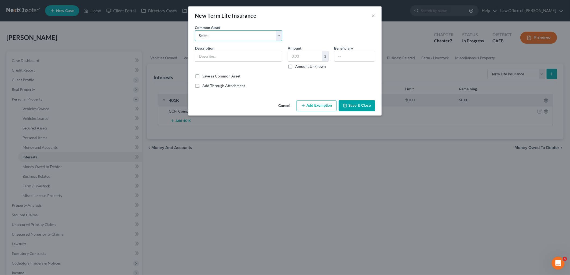
drag, startPoint x: 254, startPoint y: 38, endPoint x: 235, endPoint y: 42, distance: 18.7
click at [254, 38] on select "Select LIFE INSURANCE PLACEHOLDER HERE Group Term Life Insurance through work; …" at bounding box center [239, 35] width 88 height 11
click at [195, 30] on select "Select LIFE INSURANCE PLACEHOLDER HERE Group Term Life Insurance through work; …" at bounding box center [239, 35] width 88 height 11
click at [295, 67] on label "Amount Unknown" at bounding box center [310, 66] width 31 height 5
click at [297, 67] on input "Amount Unknown" at bounding box center [298, 65] width 3 height 3
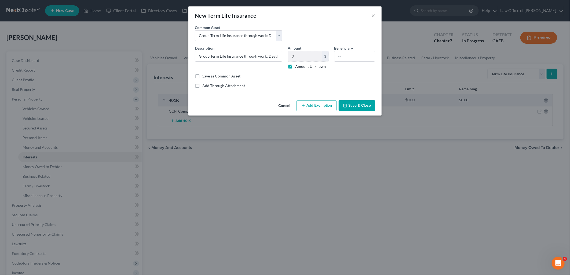
click at [295, 67] on label "Amount Unknown" at bounding box center [310, 66] width 31 height 5
click at [297, 67] on input "Amount Unknown" at bounding box center [298, 65] width 3 height 3
click at [300, 56] on input "0" at bounding box center [305, 56] width 34 height 10
click at [311, 108] on button "Add Exemption" at bounding box center [317, 105] width 40 height 11
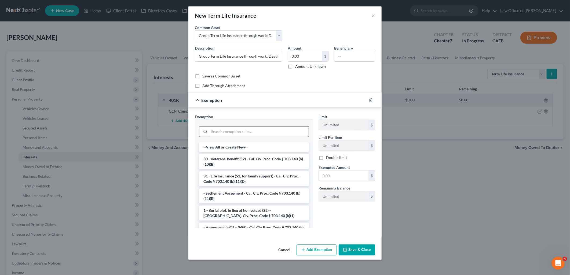
click at [239, 132] on input "search" at bounding box center [258, 132] width 99 height 10
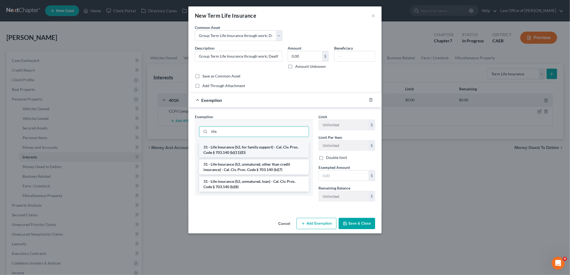
click at [250, 151] on li "31 - Life Insurance (S2, for family support) - Cal. Civ. Proc. Code § 703.140 (…" at bounding box center [254, 150] width 110 height 15
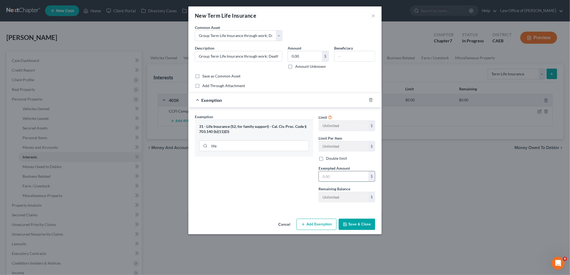
click at [352, 176] on input "text" at bounding box center [344, 177] width 50 height 10
click at [356, 224] on button "Save & Close" at bounding box center [357, 224] width 37 height 11
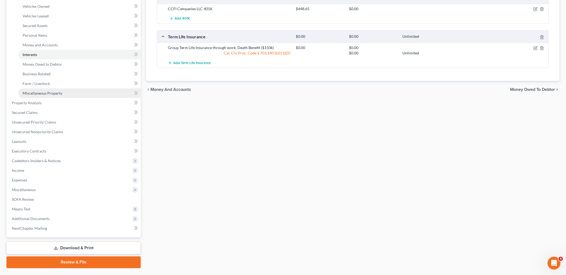
scroll to position [115, 0]
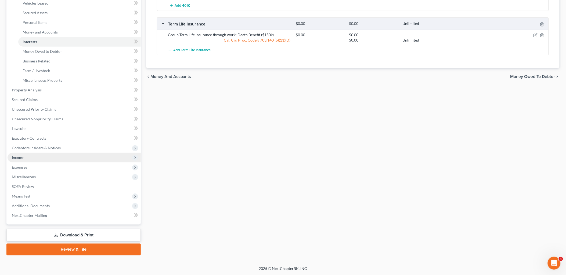
click at [18, 157] on span "Income" at bounding box center [18, 157] width 12 height 5
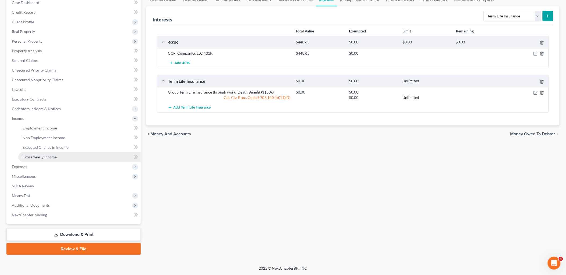
scroll to position [57, 0]
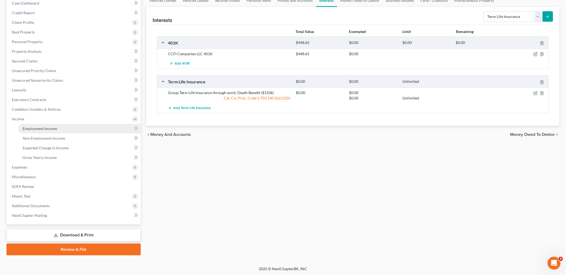
click at [38, 128] on span "Employment Income" at bounding box center [40, 128] width 34 height 5
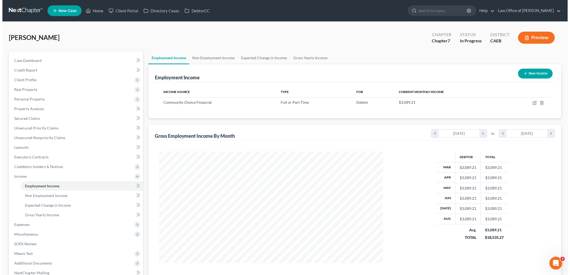
scroll to position [112, 235]
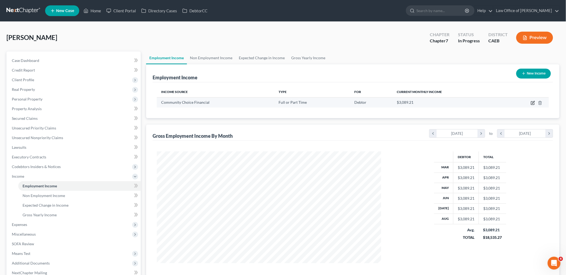
click at [530, 104] on icon "button" at bounding box center [532, 103] width 4 height 4
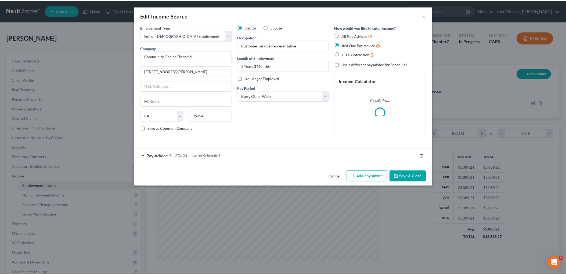
scroll to position [113, 237]
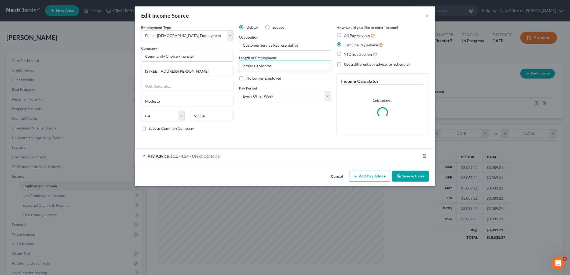
drag, startPoint x: 276, startPoint y: 64, endPoint x: 227, endPoint y: 64, distance: 49.1
click at [236, 62] on div "Debtor Spouse Occupation Customer Service Representative' Length of Employment …" at bounding box center [285, 82] width 98 height 115
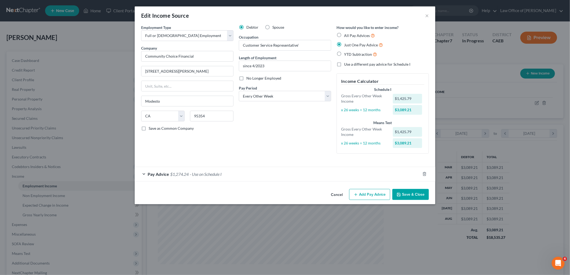
click at [405, 197] on button "Save & Close" at bounding box center [410, 194] width 37 height 11
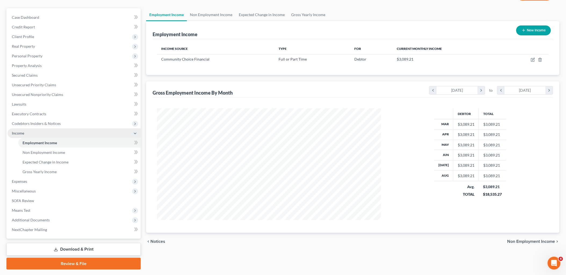
scroll to position [57, 0]
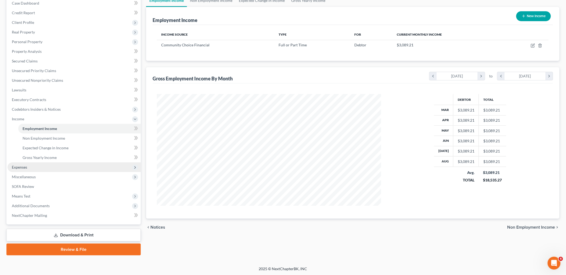
click at [20, 166] on span "Expenses" at bounding box center [19, 167] width 15 height 5
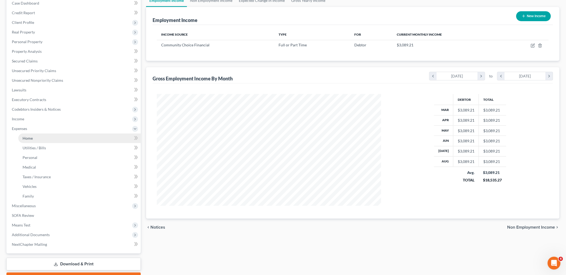
click at [32, 137] on span "Home" at bounding box center [28, 138] width 10 height 5
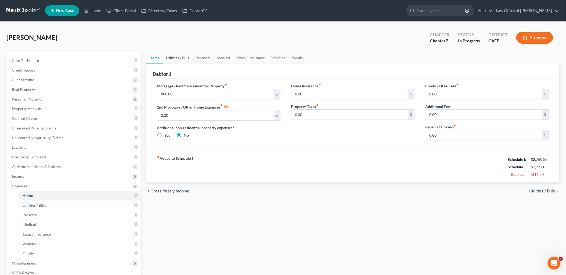
click at [177, 56] on link "Utilities / Bills" at bounding box center [178, 58] width 30 height 13
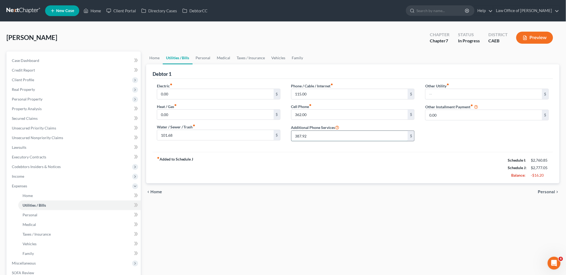
click at [334, 136] on input "387.92" at bounding box center [349, 136] width 116 height 10
click at [205, 56] on link "Personal" at bounding box center [202, 58] width 21 height 13
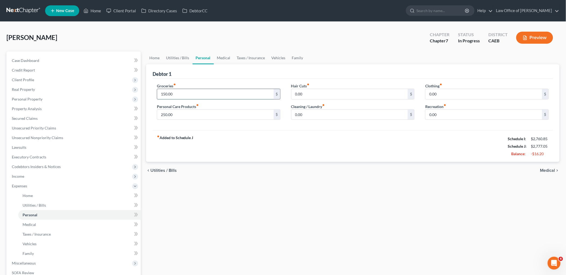
click at [183, 95] on input "150.00" at bounding box center [215, 94] width 116 height 10
click at [182, 56] on link "Utilities / Bills" at bounding box center [178, 58] width 30 height 13
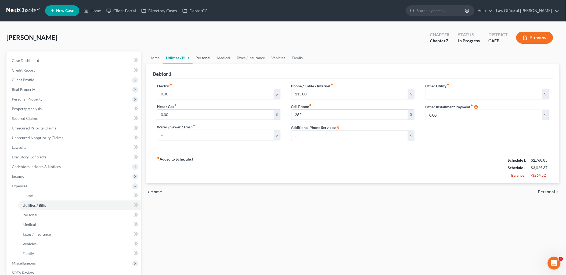
click at [212, 57] on link "Personal" at bounding box center [202, 58] width 21 height 13
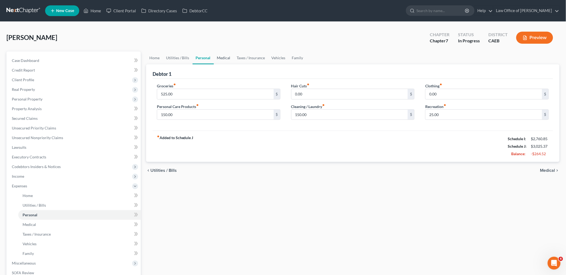
click at [225, 57] on link "Medical" at bounding box center [224, 58] width 20 height 13
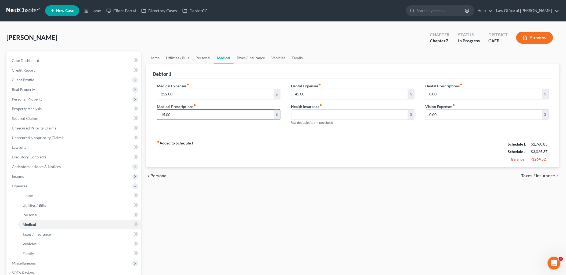
click at [185, 112] on input "15.00" at bounding box center [215, 115] width 116 height 10
click at [245, 58] on link "Taxes / Insurance" at bounding box center [251, 58] width 35 height 13
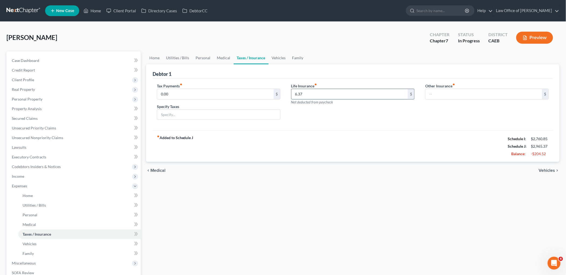
click at [308, 92] on input "6.37" at bounding box center [349, 94] width 116 height 10
click at [275, 55] on link "Vehicles" at bounding box center [278, 58] width 20 height 13
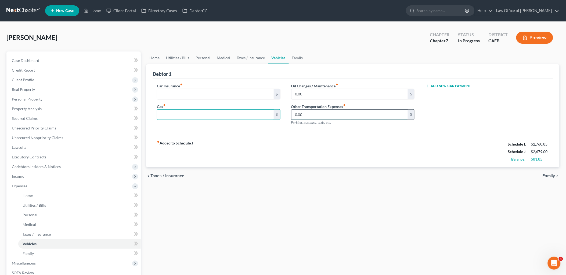
click at [323, 115] on input "0.00" at bounding box center [349, 115] width 116 height 10
click at [300, 56] on link "Family" at bounding box center [298, 58] width 18 height 13
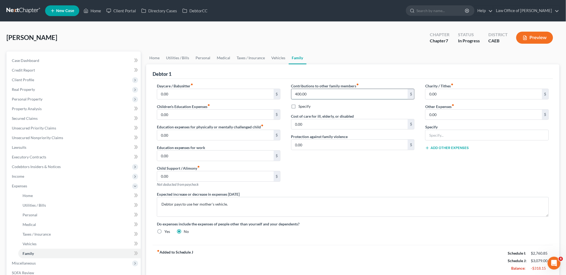
click at [316, 97] on input "400.00" at bounding box center [349, 94] width 116 height 10
click at [324, 181] on div "Contributions to other family members fiber_manual_record $ Specify Cost of car…" at bounding box center [353, 137] width 134 height 108
click at [154, 56] on link "Home" at bounding box center [154, 58] width 17 height 13
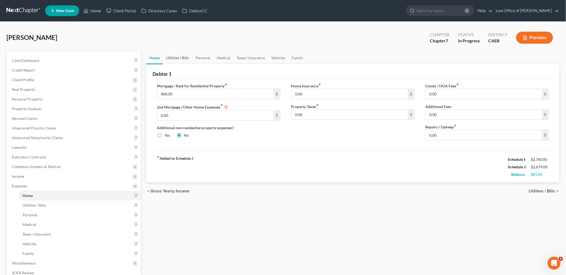
click at [174, 55] on link "Utilities / Bills" at bounding box center [178, 58] width 30 height 13
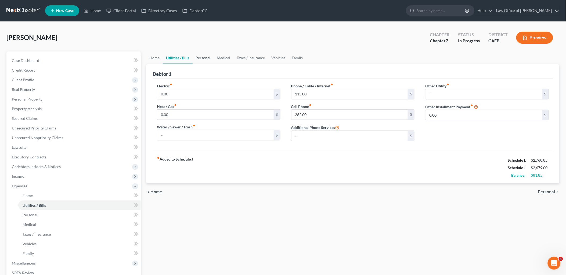
drag, startPoint x: 205, startPoint y: 57, endPoint x: 187, endPoint y: 103, distance: 49.3
click at [205, 57] on link "Personal" at bounding box center [202, 58] width 21 height 13
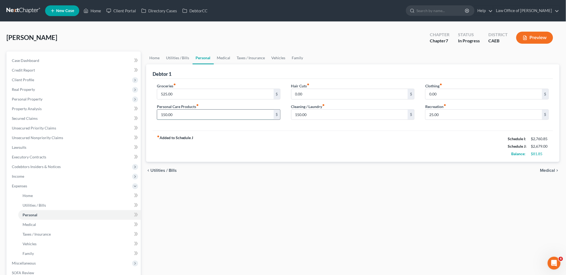
click at [196, 119] on input "150.00" at bounding box center [215, 115] width 116 height 10
drag, startPoint x: 449, startPoint y: 113, endPoint x: 448, endPoint y: 110, distance: 3.0
click at [449, 113] on input "25.00" at bounding box center [483, 115] width 116 height 10
click at [325, 117] on input "150.00" at bounding box center [349, 115] width 116 height 10
click at [182, 58] on link "Utilities / Bills" at bounding box center [178, 58] width 30 height 13
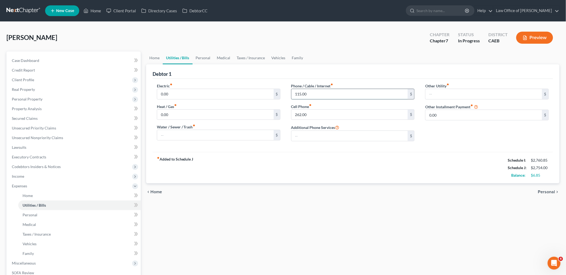
click at [319, 95] on input "115.00" at bounding box center [349, 94] width 116 height 10
click at [291, 218] on div "Home Utilities / Bills Personal Medical Taxes / Insurance Vehicles Family Debto…" at bounding box center [352, 197] width 418 height 291
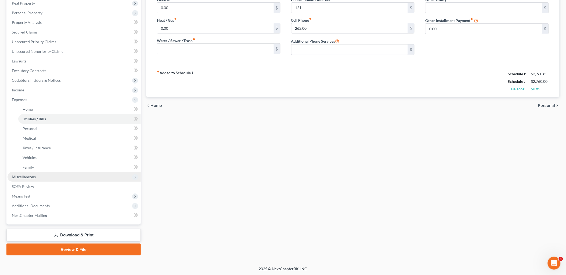
click at [23, 175] on span "Miscellaneous" at bounding box center [24, 177] width 24 height 5
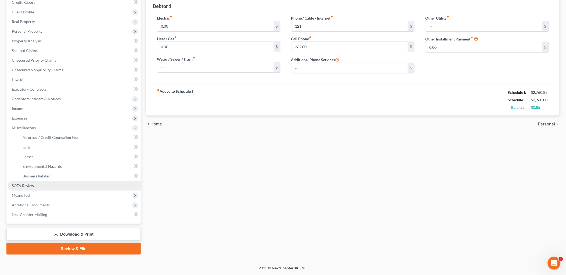
scroll to position [67, 0]
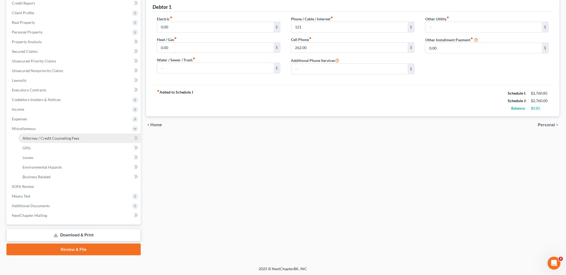
click at [31, 137] on span "Attorney / Credit Counseling Fees" at bounding box center [51, 138] width 57 height 5
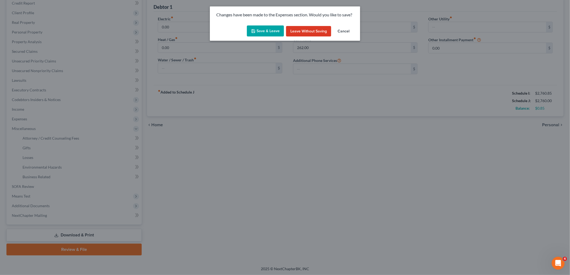
click at [272, 29] on button "Save & Leave" at bounding box center [265, 30] width 37 height 11
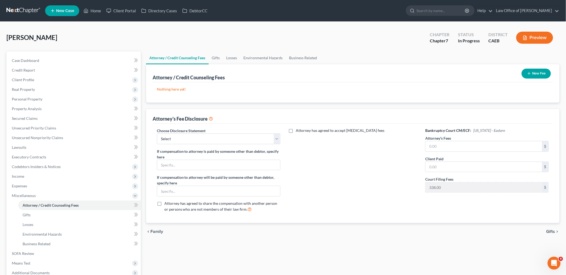
drag, startPoint x: 181, startPoint y: 85, endPoint x: 191, endPoint y: 121, distance: 37.5
click at [181, 85] on div "Nothing here yet! Attorney / Credit Counselor Fees" at bounding box center [352, 92] width 400 height 20
drag, startPoint x: 192, startPoint y: 137, endPoint x: 188, endPoint y: 145, distance: 8.9
click at [192, 137] on select "Select Disclosure of Compensation of Attorney for Debtor(s)" at bounding box center [218, 139] width 123 height 11
click at [157, 134] on select "Select Disclosure of Compensation of Attorney for Debtor(s)" at bounding box center [218, 139] width 123 height 11
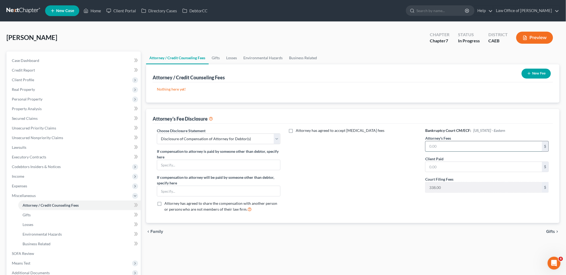
click at [444, 147] on input "text" at bounding box center [483, 146] width 116 height 10
click at [537, 75] on button "New Fee" at bounding box center [535, 74] width 29 height 10
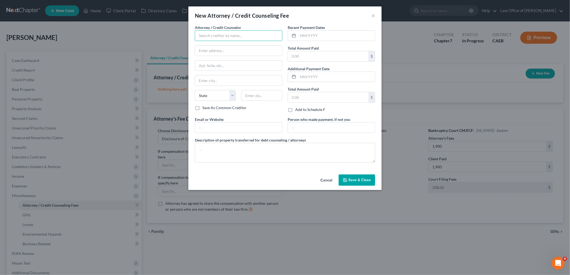
click at [207, 38] on input "text" at bounding box center [239, 35] width 88 height 11
click at [230, 71] on div "Law Office of [PERSON_NAME]" at bounding box center [227, 69] width 56 height 5
click at [323, 36] on input "text" at bounding box center [336, 36] width 77 height 10
click at [277, 143] on textarea at bounding box center [285, 153] width 180 height 20
click at [366, 183] on span "Save & Close" at bounding box center [359, 180] width 23 height 5
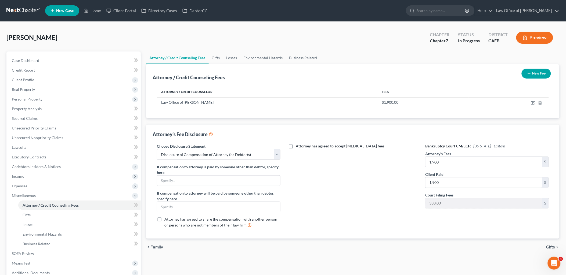
click at [531, 75] on button "New Fee" at bounding box center [535, 74] width 29 height 10
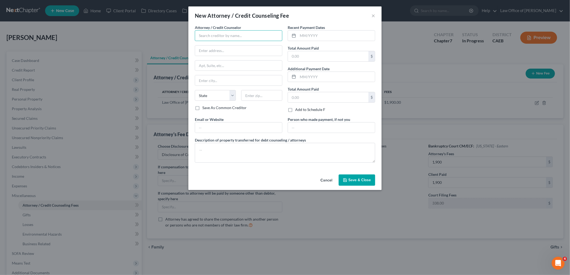
click at [237, 40] on input "text" at bounding box center [239, 35] width 88 height 11
click at [230, 69] on div "Law Office of [PERSON_NAME]" at bounding box center [227, 69] width 56 height 5
click at [327, 32] on input "text" at bounding box center [336, 36] width 77 height 10
click at [275, 156] on textarea at bounding box center [285, 153] width 180 height 20
click at [362, 183] on span "Save & Close" at bounding box center [359, 180] width 23 height 5
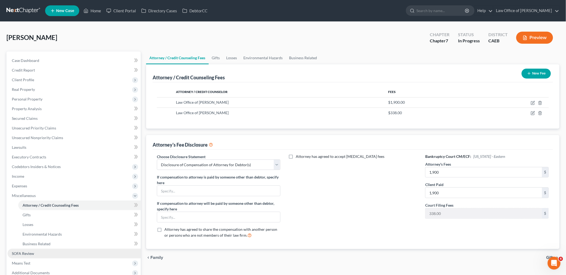
click at [22, 254] on span "SOFA Review" at bounding box center [23, 254] width 22 height 5
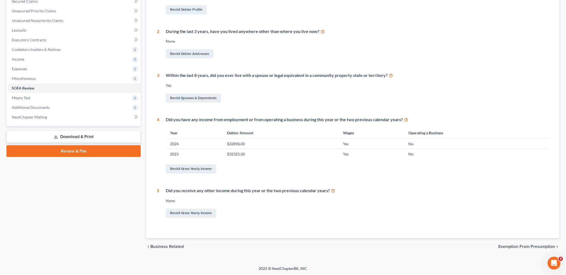
scroll to position [58, 0]
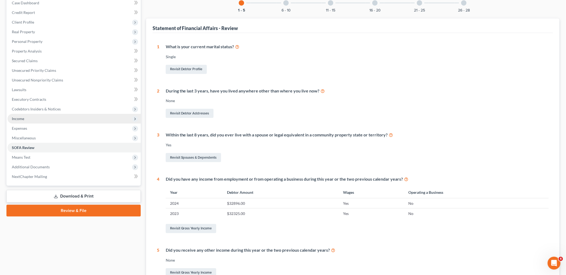
click at [20, 117] on span "Income" at bounding box center [18, 118] width 12 height 5
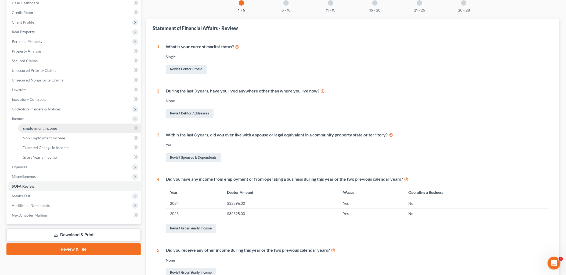
click at [37, 129] on span "Employment Income" at bounding box center [40, 128] width 34 height 5
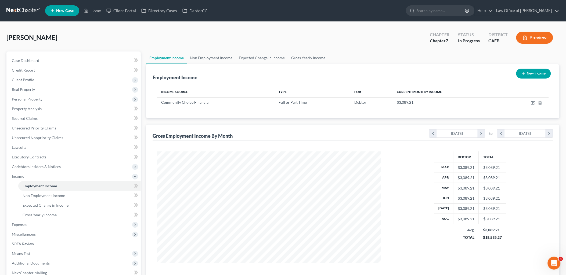
scroll to position [112, 235]
click at [43, 216] on span "Gross Yearly Income" at bounding box center [40, 215] width 34 height 5
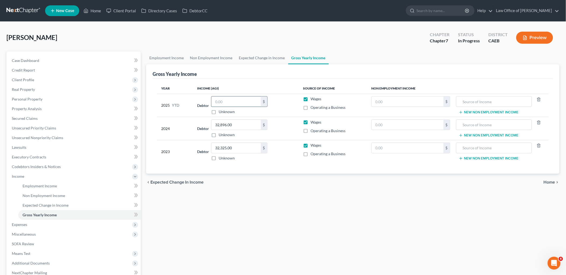
click at [246, 100] on input "text" at bounding box center [235, 102] width 49 height 10
click at [21, 225] on span "Expenses" at bounding box center [19, 225] width 15 height 5
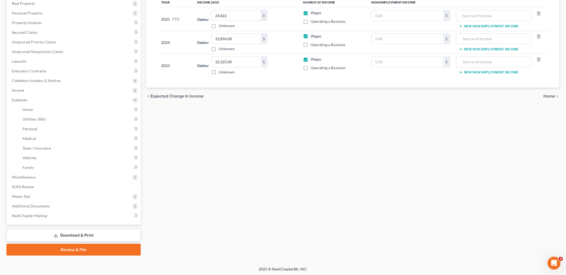
scroll to position [86, 0]
click at [25, 197] on span "Means Test" at bounding box center [21, 196] width 19 height 5
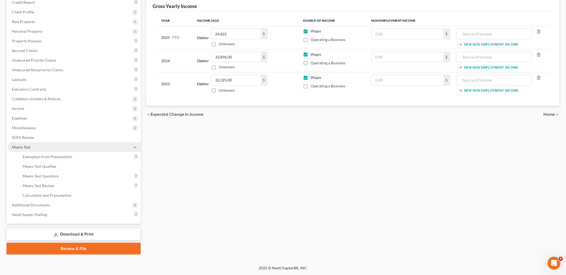
scroll to position [67, 0]
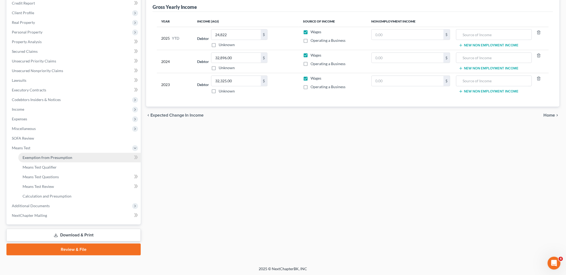
click at [36, 157] on span "Exemption from Presumption" at bounding box center [48, 157] width 50 height 5
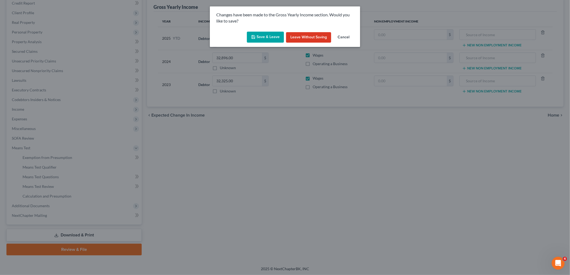
click at [263, 32] on button "Save & Leave" at bounding box center [265, 37] width 37 height 11
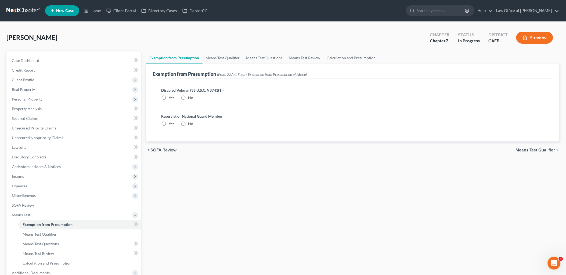
drag, startPoint x: 183, startPoint y: 94, endPoint x: 180, endPoint y: 118, distance: 23.7
click at [188, 95] on label "No" at bounding box center [190, 97] width 5 height 5
drag, startPoint x: 180, startPoint y: 118, endPoint x: 182, endPoint y: 125, distance: 7.2
click at [188, 97] on label "No" at bounding box center [190, 97] width 5 height 5
click at [190, 97] on input "No" at bounding box center [191, 96] width 3 height 3
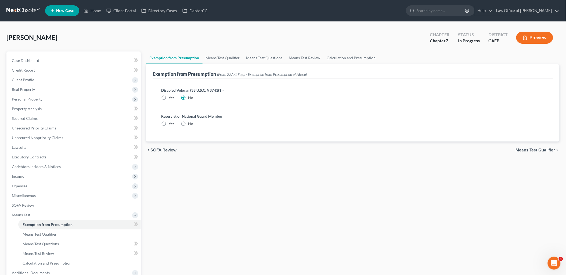
click at [188, 123] on label "No" at bounding box center [190, 123] width 5 height 5
click at [190, 123] on input "No" at bounding box center [191, 122] width 3 height 3
click at [542, 149] on span "Means Test Qualifier" at bounding box center [534, 150] width 39 height 4
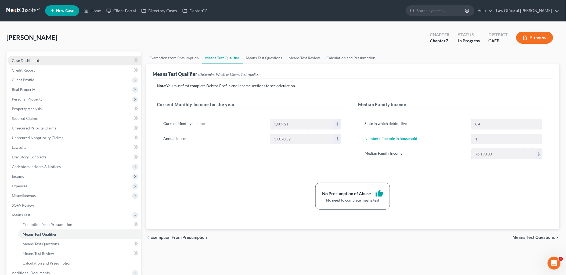
drag, startPoint x: 24, startPoint y: 60, endPoint x: 562, endPoint y: 58, distance: 537.6
click at [24, 60] on span "Case Dashboard" at bounding box center [25, 60] width 27 height 5
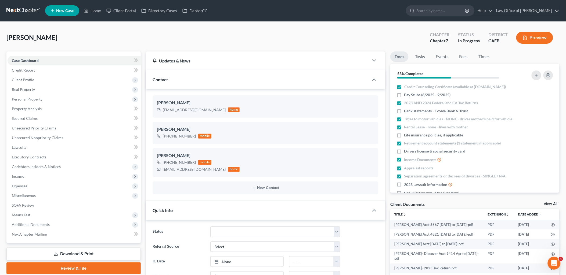
scroll to position [427, 0]
click at [404, 138] on label "Life insurance policies, if applicable" at bounding box center [433, 135] width 59 height 5
click at [406, 136] on input "Life insurance policies, if applicable" at bounding box center [407, 134] width 3 height 3
drag, startPoint x: 400, startPoint y: 155, endPoint x: 490, endPoint y: 130, distance: 93.2
click at [404, 154] on label "Drivers license & social security card" at bounding box center [434, 151] width 61 height 5
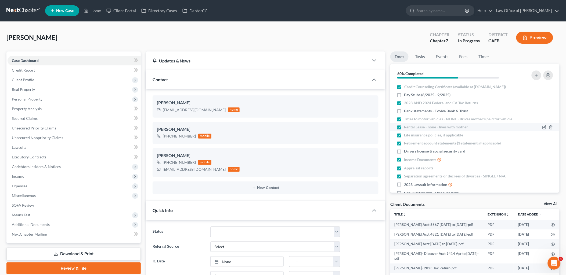
click at [406, 152] on input "Drivers license & social security card" at bounding box center [407, 150] width 3 height 3
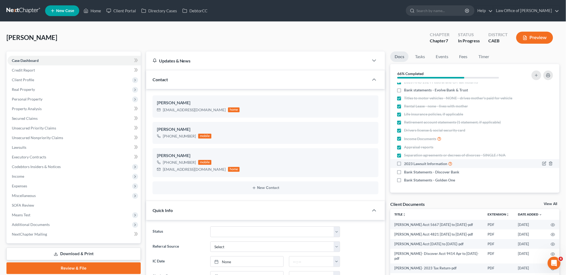
click at [404, 164] on label "2023 Lawsuit Information" at bounding box center [428, 164] width 48 height 6
click at [406, 164] on input "2023 Lawsuit Information" at bounding box center [407, 162] width 3 height 3
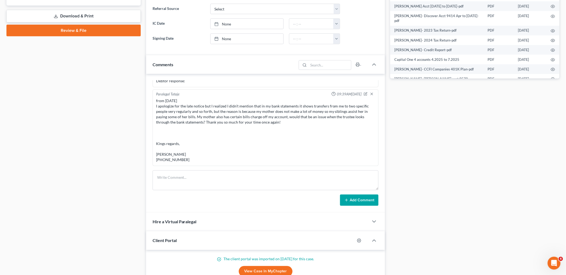
scroll to position [238, 0]
click at [181, 181] on textarea at bounding box center [265, 180] width 226 height 20
paste textarea "Good Afternoon [PERSON_NAME], Thank you for the documents that you dropped by t…"
click at [363, 200] on button "Add Comment" at bounding box center [359, 200] width 38 height 11
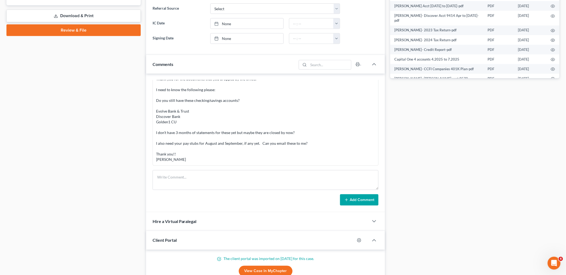
scroll to position [0, 0]
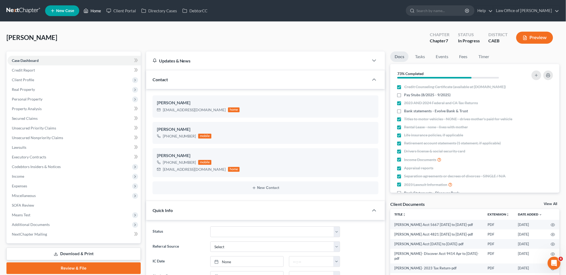
click at [96, 9] on link "Home" at bounding box center [92, 11] width 23 height 10
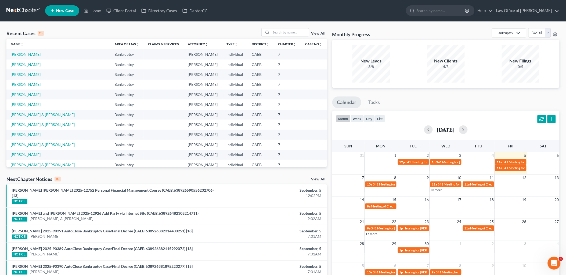
click at [28, 54] on link "[PERSON_NAME]" at bounding box center [26, 54] width 30 height 5
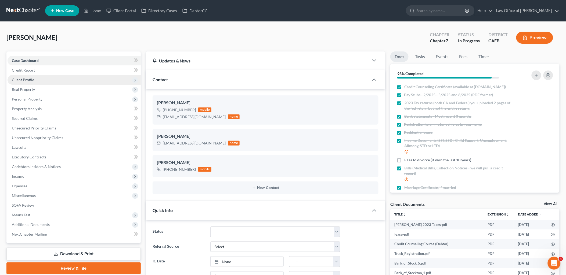
scroll to position [412, 0]
click at [551, 202] on div "Client Documents View All" at bounding box center [474, 206] width 169 height 8
click at [551, 202] on link "View All" at bounding box center [550, 204] width 13 height 4
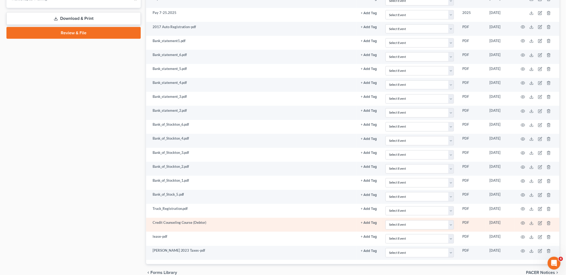
scroll to position [312, 0]
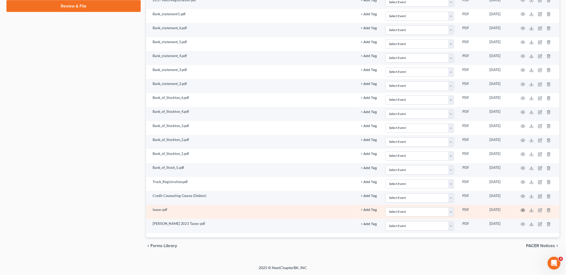
click at [522, 212] on icon "button" at bounding box center [523, 210] width 4 height 3
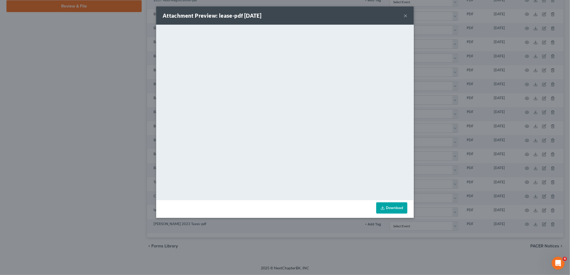
click at [407, 16] on button "×" at bounding box center [406, 15] width 4 height 6
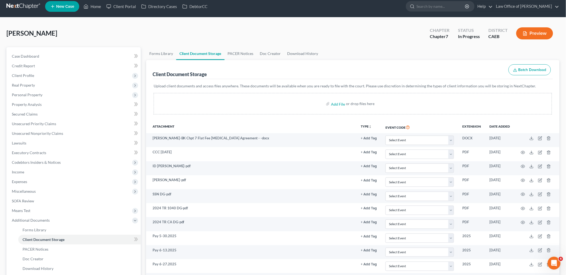
scroll to position [0, 0]
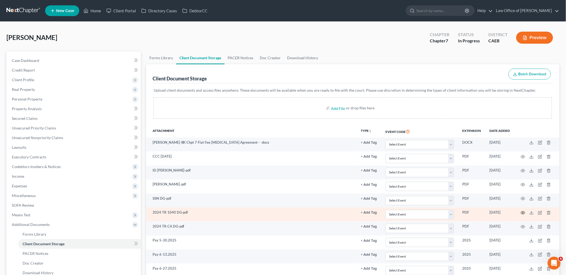
click at [524, 214] on icon "button" at bounding box center [522, 213] width 4 height 4
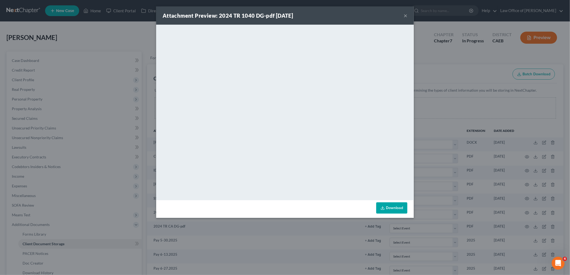
click at [406, 16] on button "×" at bounding box center [406, 15] width 4 height 6
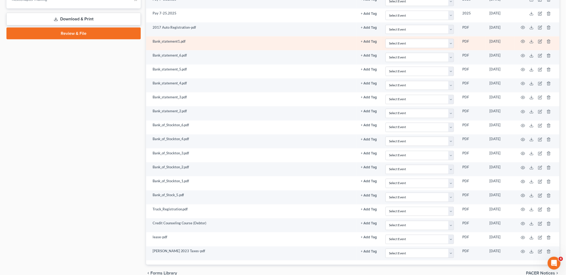
scroll to position [298, 0]
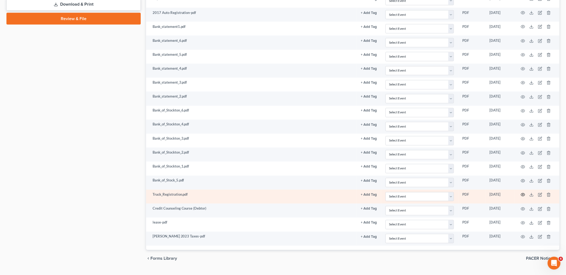
click at [524, 197] on icon "button" at bounding box center [523, 195] width 4 height 3
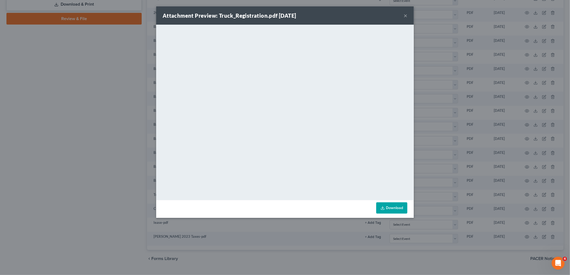
click at [407, 17] on button "×" at bounding box center [406, 15] width 4 height 6
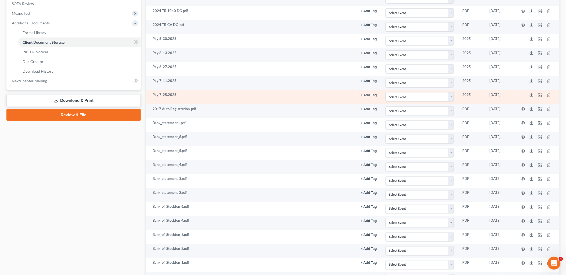
scroll to position [179, 0]
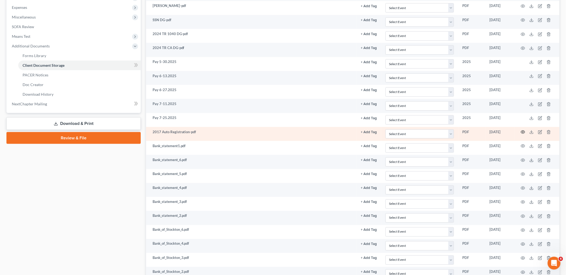
click at [522, 132] on icon "button" at bounding box center [522, 132] width 4 height 4
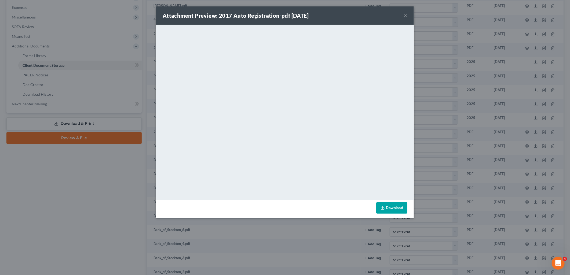
click at [406, 15] on button "×" at bounding box center [406, 15] width 4 height 6
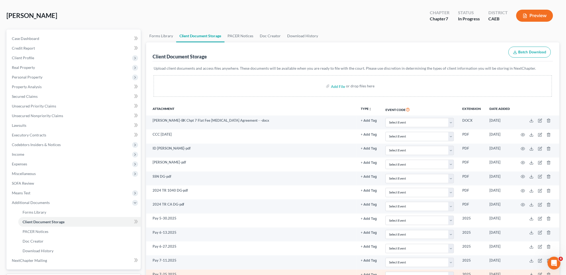
scroll to position [0, 0]
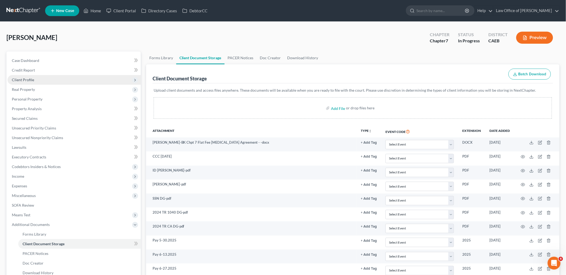
click at [21, 79] on span "Client Profile" at bounding box center [23, 80] width 22 height 5
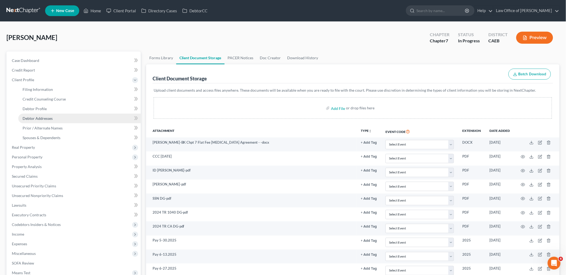
click at [33, 116] on span "Debtor Addresses" at bounding box center [38, 118] width 30 height 5
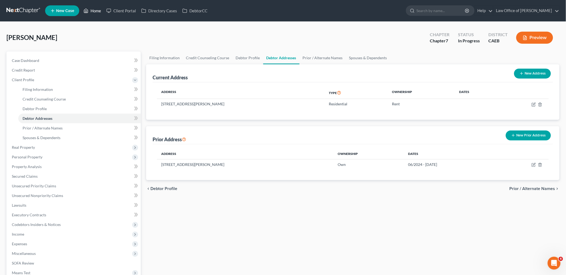
click at [98, 11] on link "Home" at bounding box center [92, 11] width 23 height 10
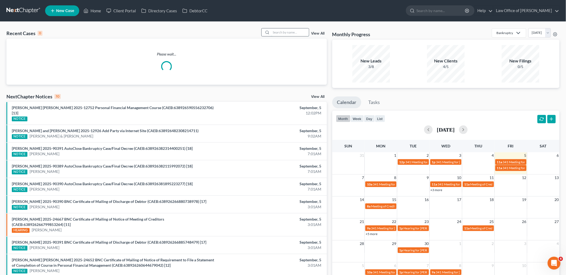
click at [297, 33] on input "search" at bounding box center [290, 32] width 38 height 8
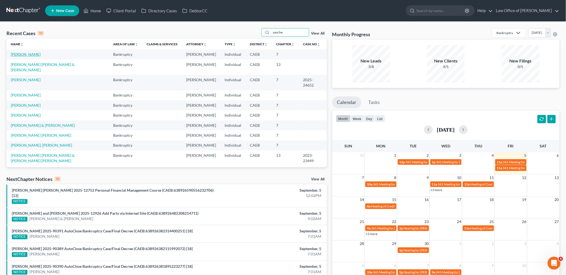
type input "sanche"
click at [24, 55] on link "[PERSON_NAME]" at bounding box center [26, 54] width 30 height 5
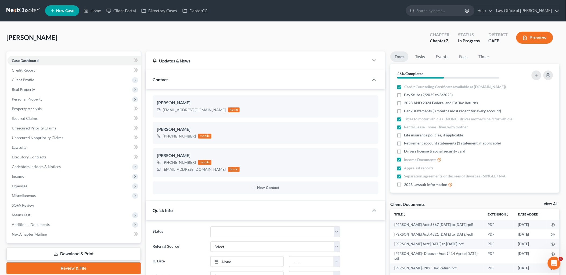
scroll to position [427, 0]
click at [551, 202] on link "View All" at bounding box center [550, 204] width 13 height 4
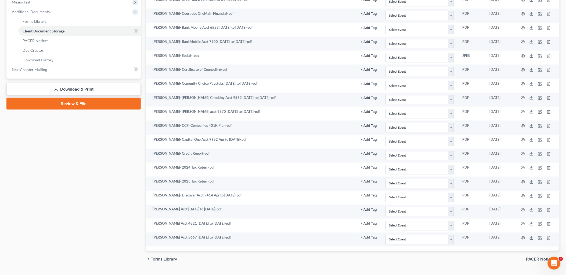
scroll to position [228, 0]
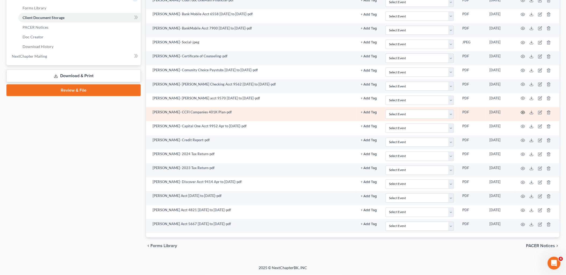
click at [522, 111] on icon "button" at bounding box center [523, 112] width 4 height 3
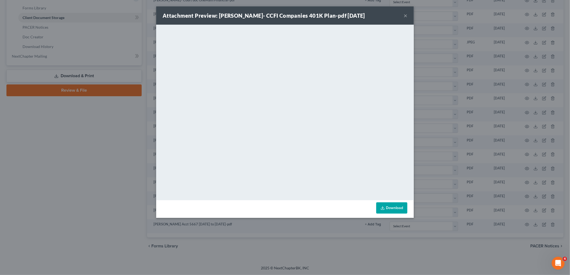
click at [406, 15] on button "×" at bounding box center [406, 15] width 4 height 6
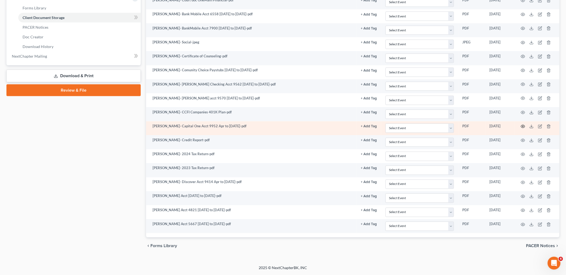
click at [524, 125] on icon "button" at bounding box center [522, 127] width 4 height 4
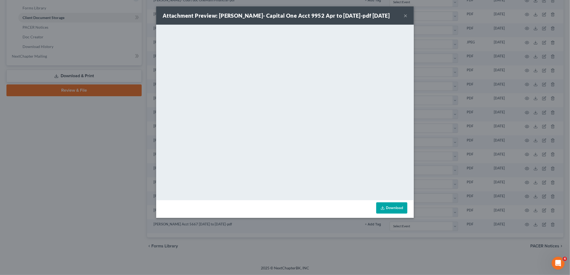
click at [405, 17] on button "×" at bounding box center [406, 15] width 4 height 6
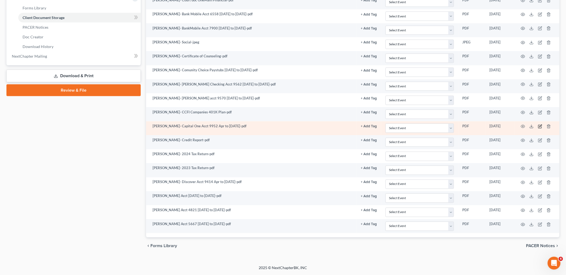
click at [538, 127] on icon "button" at bounding box center [540, 127] width 4 height 4
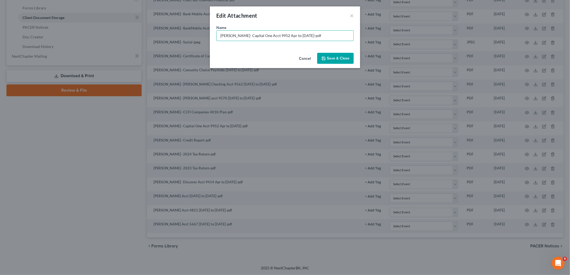
drag, startPoint x: 252, startPoint y: 36, endPoint x: 207, endPoint y: 32, distance: 44.2
click at [207, 32] on div "Edit Attachment × Name * Alejandra Sanchez- Capital One Acct 9952 Apr to Jul 31…" at bounding box center [285, 137] width 570 height 275
drag, startPoint x: 242, startPoint y: 35, endPoint x: 333, endPoint y: 38, distance: 91.3
click at [329, 38] on input "Capital One Acct 9952 Apr to Jul 31-pdf" at bounding box center [285, 36] width 137 height 10
type input "Capital One 4 accounts 4.2025 to 7.2025"
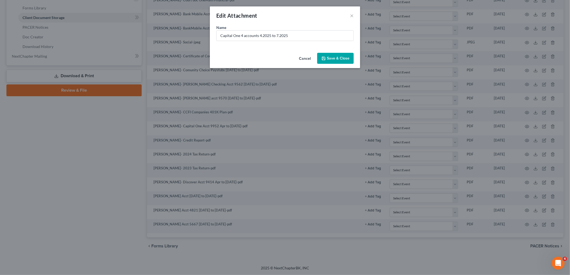
click at [342, 62] on button "Save & Close" at bounding box center [335, 58] width 37 height 11
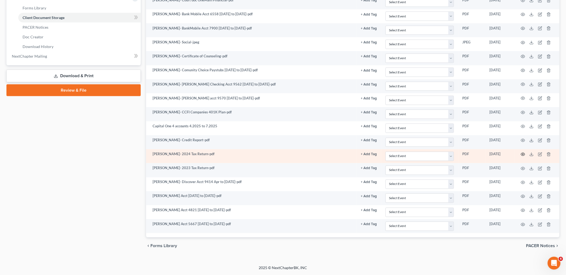
click at [523, 155] on icon "button" at bounding box center [522, 154] width 4 height 4
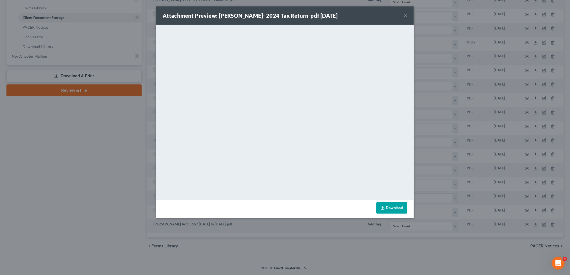
click at [404, 15] on button "×" at bounding box center [406, 15] width 4 height 6
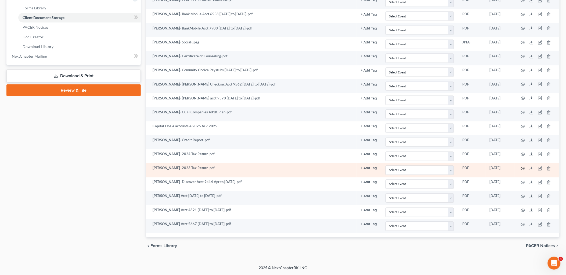
click at [522, 169] on circle "button" at bounding box center [522, 168] width 1 height 1
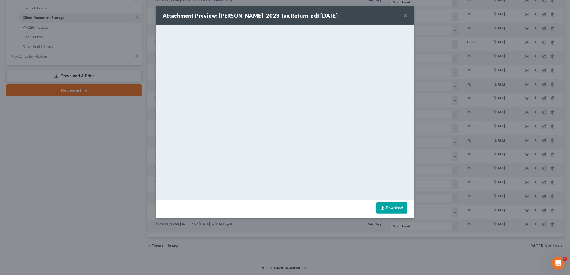
click at [404, 15] on button "×" at bounding box center [406, 15] width 4 height 6
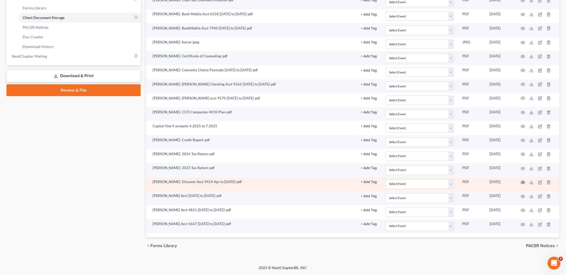
click at [522, 181] on icon "button" at bounding box center [522, 183] width 4 height 4
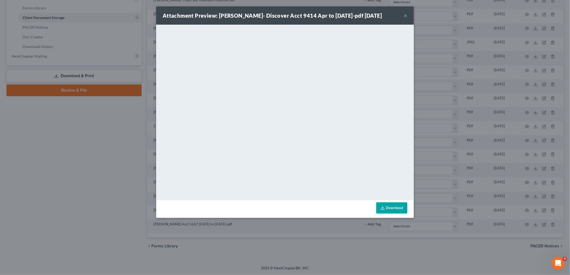
drag, startPoint x: 404, startPoint y: 16, endPoint x: 403, endPoint y: 21, distance: 5.4
click at [404, 16] on button "×" at bounding box center [406, 15] width 4 height 6
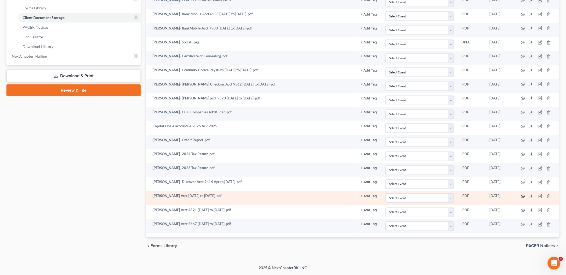
click at [522, 198] on icon "button" at bounding box center [523, 196] width 4 height 3
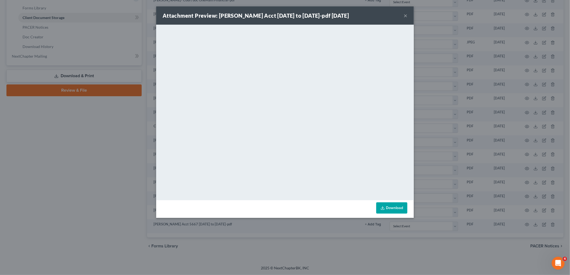
click at [405, 16] on button "×" at bounding box center [406, 15] width 4 height 6
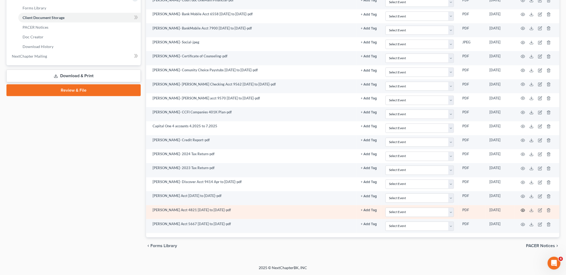
click at [525, 211] on icon "button" at bounding box center [523, 210] width 4 height 3
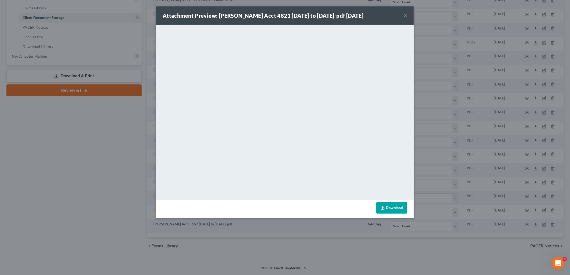
click at [404, 15] on button "×" at bounding box center [406, 15] width 4 height 6
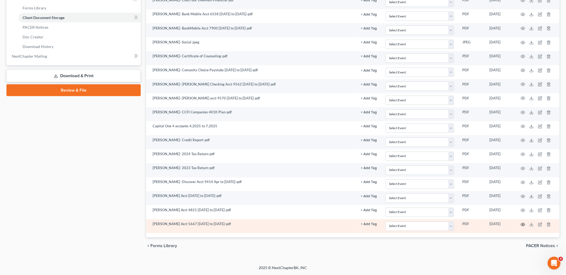
click at [523, 225] on circle "button" at bounding box center [522, 224] width 1 height 1
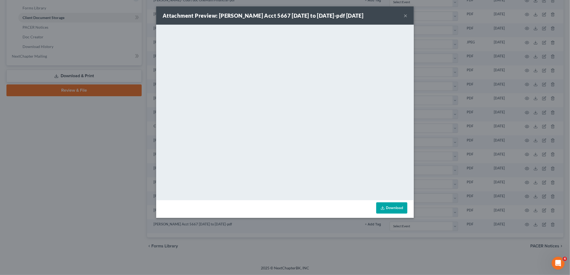
drag, startPoint x: 406, startPoint y: 16, endPoint x: 407, endPoint y: 23, distance: 7.9
click at [406, 16] on button "×" at bounding box center [406, 15] width 4 height 6
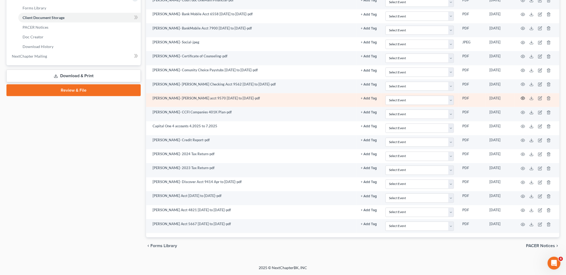
click at [524, 97] on icon "button" at bounding box center [522, 98] width 4 height 4
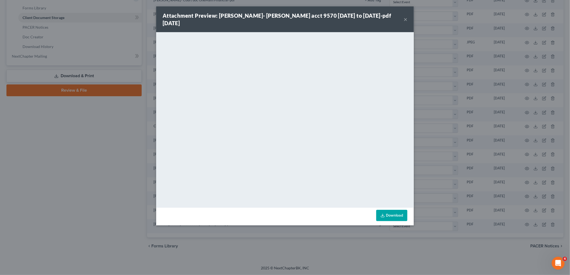
click at [404, 17] on button "×" at bounding box center [406, 19] width 4 height 6
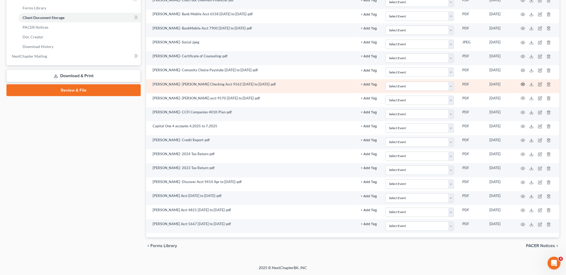
click at [525, 84] on icon "button" at bounding box center [522, 84] width 4 height 4
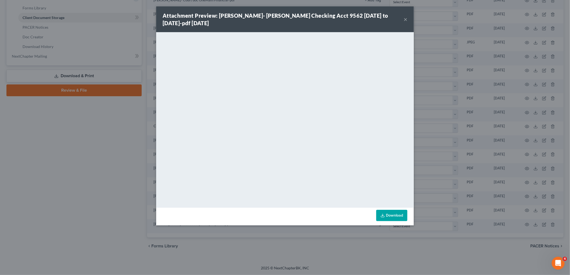
click at [406, 19] on button "×" at bounding box center [406, 19] width 4 height 6
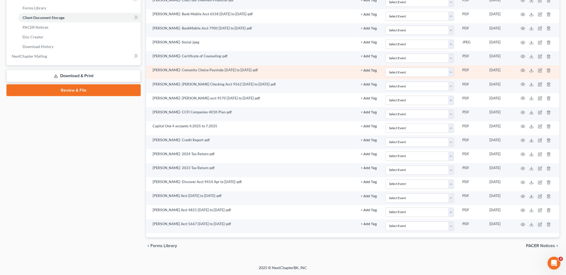
scroll to position [168, 0]
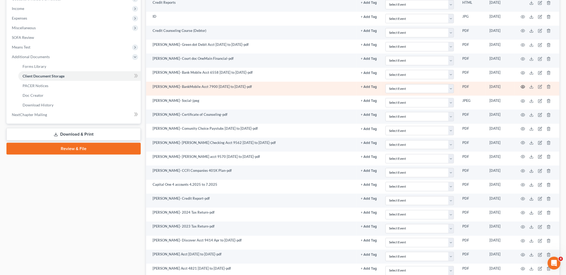
click at [522, 88] on icon "button" at bounding box center [522, 87] width 4 height 4
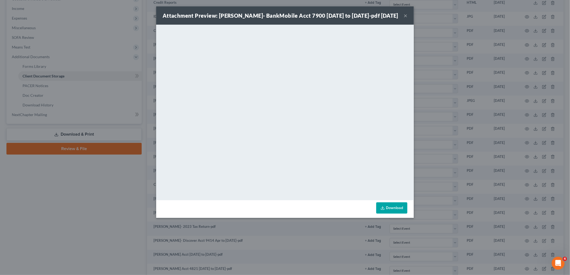
click at [405, 18] on button "×" at bounding box center [406, 15] width 4 height 6
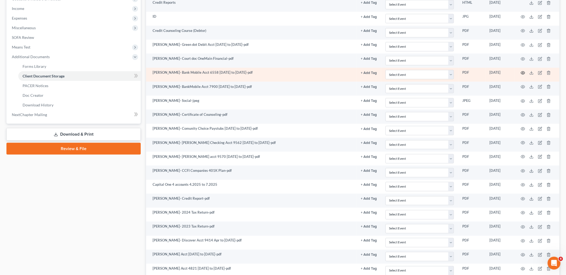
click at [523, 73] on circle "button" at bounding box center [522, 72] width 1 height 1
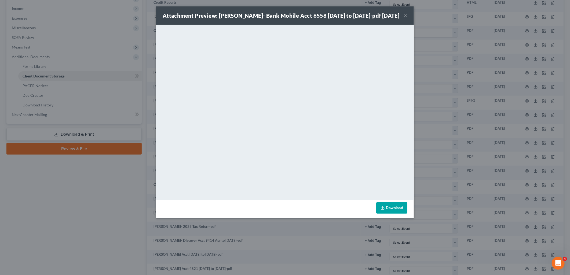
drag, startPoint x: 404, startPoint y: 20, endPoint x: 398, endPoint y: 26, distance: 9.1
click at [404, 19] on button "×" at bounding box center [406, 15] width 4 height 6
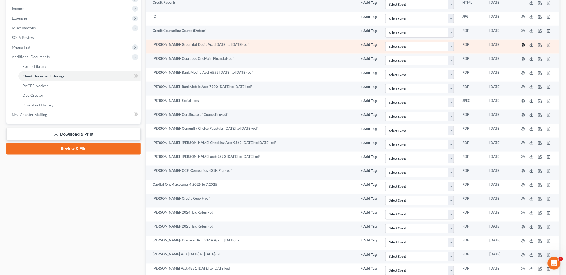
click at [523, 45] on icon "button" at bounding box center [522, 45] width 4 height 4
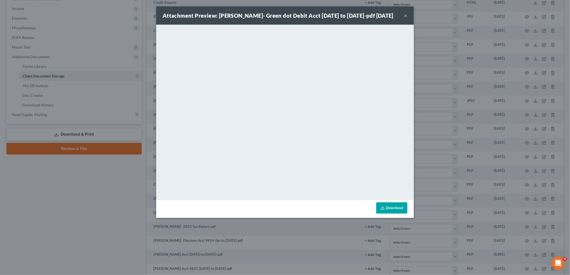
click at [404, 19] on button "×" at bounding box center [406, 15] width 4 height 6
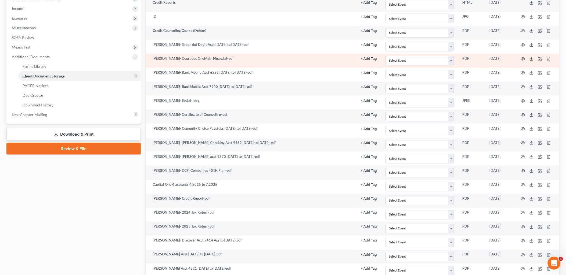
scroll to position [108, 0]
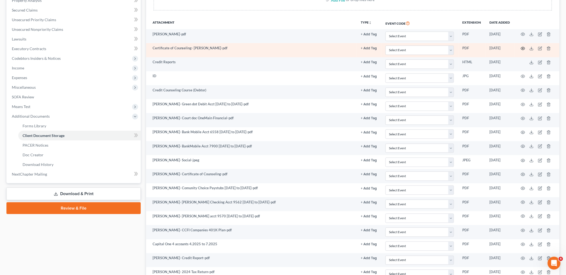
click at [523, 48] on icon "button" at bounding box center [522, 48] width 4 height 4
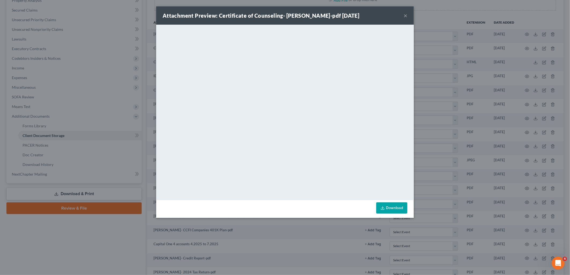
click at [404, 15] on button "×" at bounding box center [406, 15] width 4 height 6
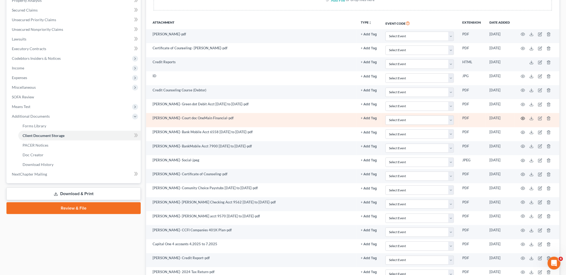
click at [523, 118] on circle "button" at bounding box center [522, 118] width 1 height 1
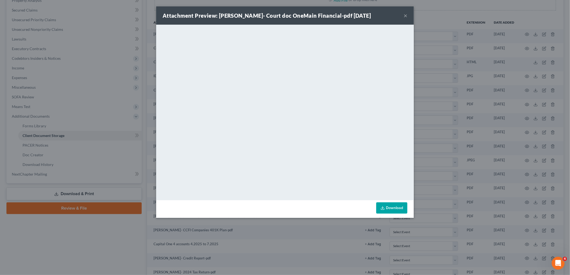
click at [405, 15] on button "×" at bounding box center [406, 15] width 4 height 6
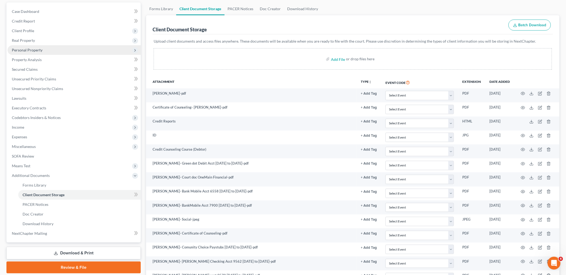
scroll to position [49, 0]
click at [27, 49] on span "Personal Property" at bounding box center [27, 50] width 31 height 5
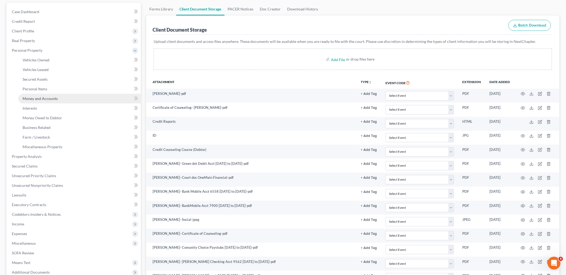
click at [34, 96] on span "Money and Accounts" at bounding box center [40, 98] width 35 height 5
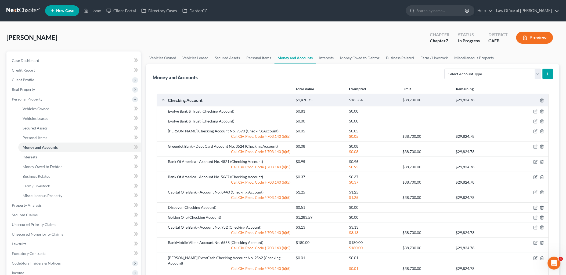
click at [167, 111] on div "Evolve Bank & Trust (Checking Account)" at bounding box center [229, 111] width 128 height 5
drag, startPoint x: 167, startPoint y: 111, endPoint x: 201, endPoint y: 112, distance: 33.0
click at [201, 112] on div "Evolve Bank & Trust (Checking Account)" at bounding box center [229, 111] width 128 height 5
copy div "Evolve Bank & Trust"
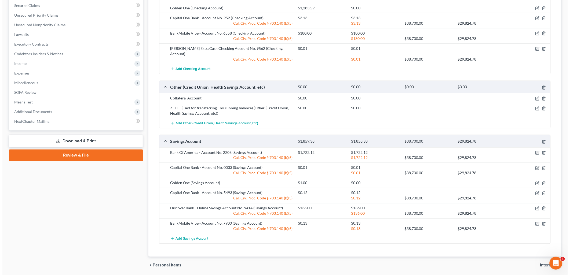
scroll to position [224, 0]
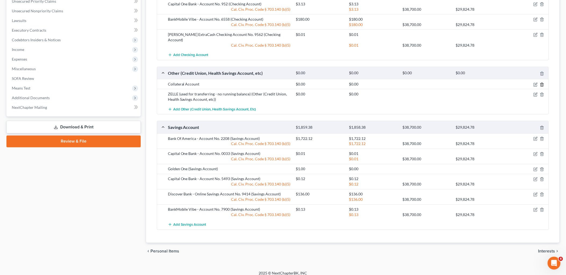
click at [542, 83] on icon "button" at bounding box center [542, 85] width 4 height 4
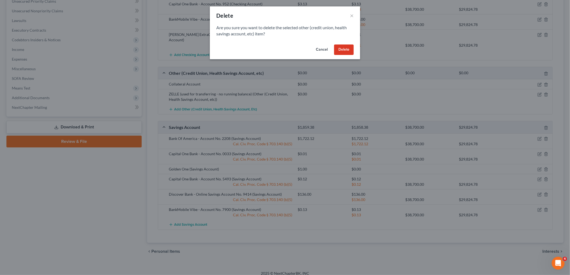
drag, startPoint x: 344, startPoint y: 52, endPoint x: 299, endPoint y: 65, distance: 47.1
click at [344, 52] on button "Delete" at bounding box center [344, 50] width 20 height 11
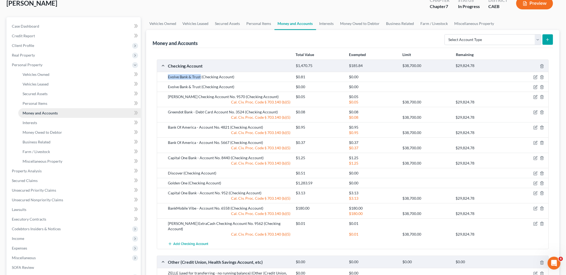
scroll to position [0, 0]
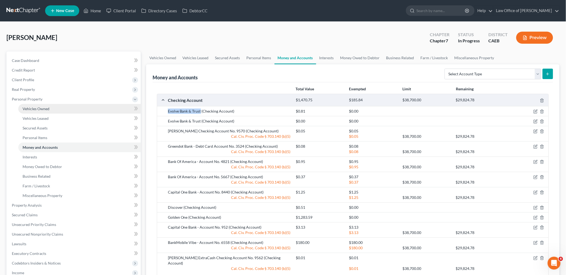
click at [38, 108] on span "Vehicles Owned" at bounding box center [36, 109] width 27 height 5
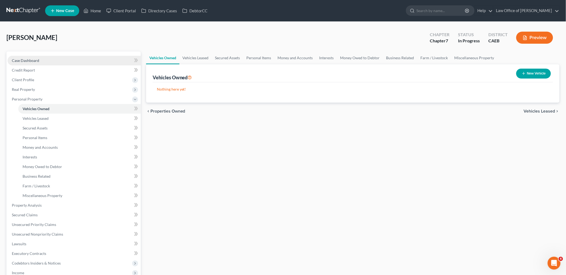
click at [30, 60] on span "Case Dashboard" at bounding box center [25, 60] width 27 height 5
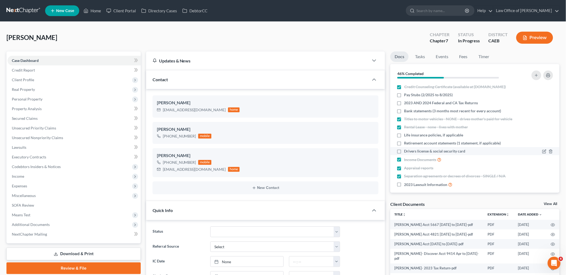
scroll to position [427, 0]
click at [551, 202] on link "View All" at bounding box center [550, 204] width 13 height 4
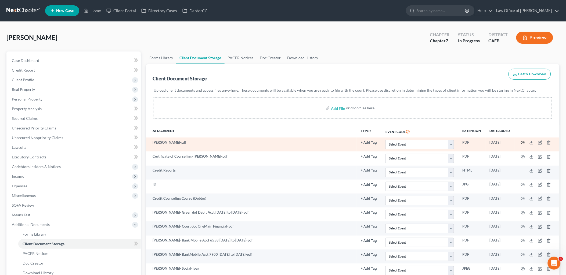
click at [522, 141] on icon "button" at bounding box center [523, 142] width 4 height 3
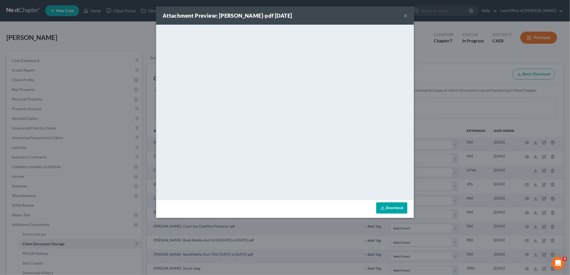
click at [406, 16] on button "×" at bounding box center [406, 15] width 4 height 6
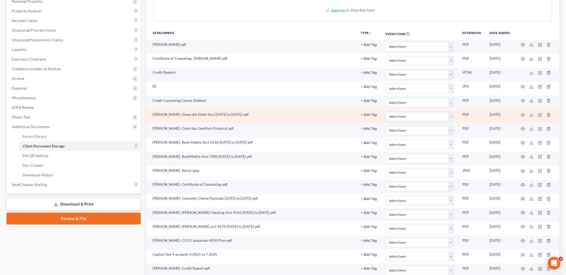
scroll to position [119, 0]
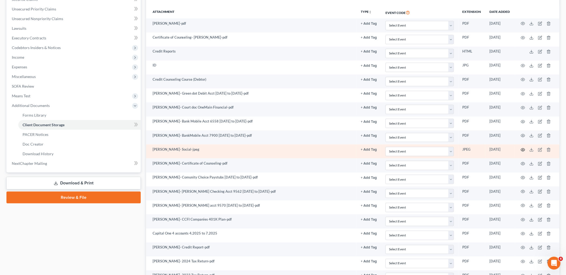
click at [524, 150] on icon "button" at bounding box center [522, 150] width 4 height 4
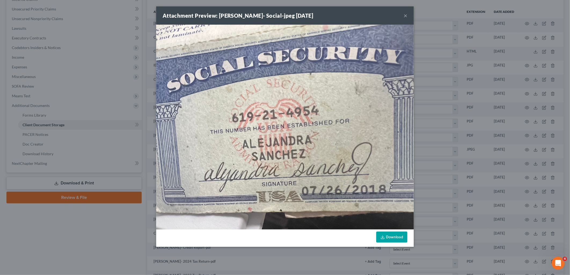
click at [407, 15] on button "×" at bounding box center [406, 15] width 4 height 6
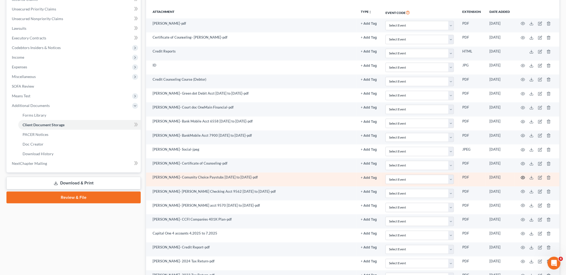
click at [522, 178] on circle "button" at bounding box center [522, 177] width 1 height 1
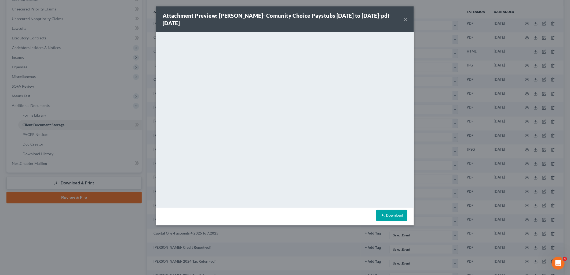
click at [406, 20] on button "×" at bounding box center [406, 19] width 4 height 6
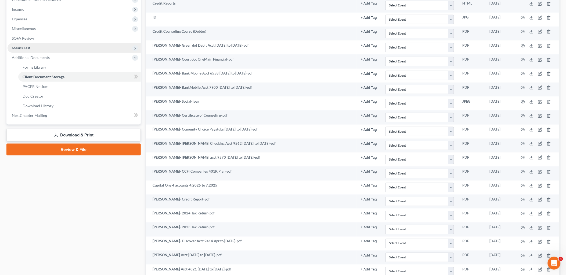
scroll to position [0, 0]
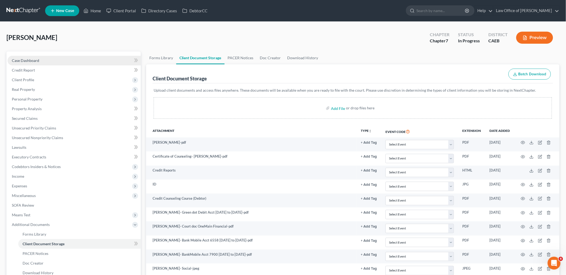
click at [28, 59] on span "Case Dashboard" at bounding box center [25, 60] width 27 height 5
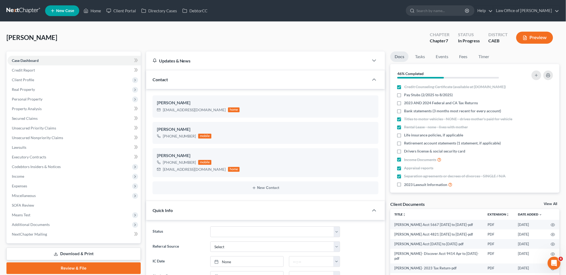
scroll to position [427, 0]
click at [466, 55] on link "Fees" at bounding box center [462, 57] width 17 height 10
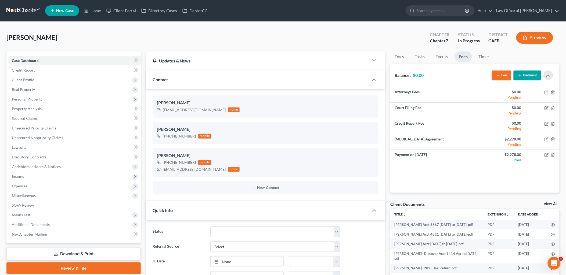
click at [551, 204] on link "View All" at bounding box center [550, 204] width 13 height 4
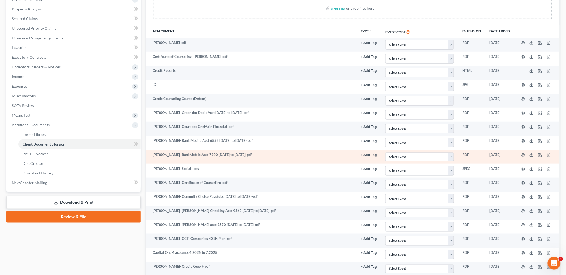
scroll to position [119, 0]
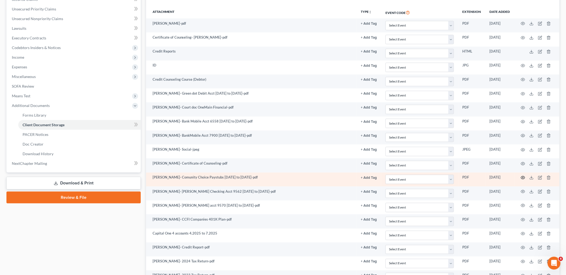
click at [522, 178] on icon "button" at bounding box center [522, 178] width 4 height 4
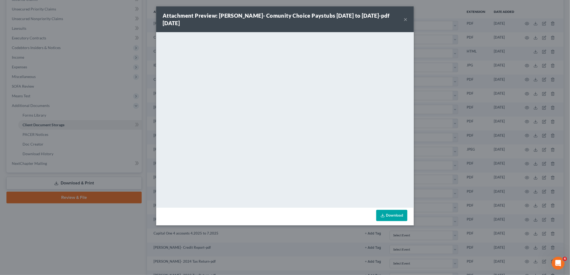
click at [406, 20] on button "×" at bounding box center [406, 19] width 4 height 6
